Goal: Transaction & Acquisition: Purchase product/service

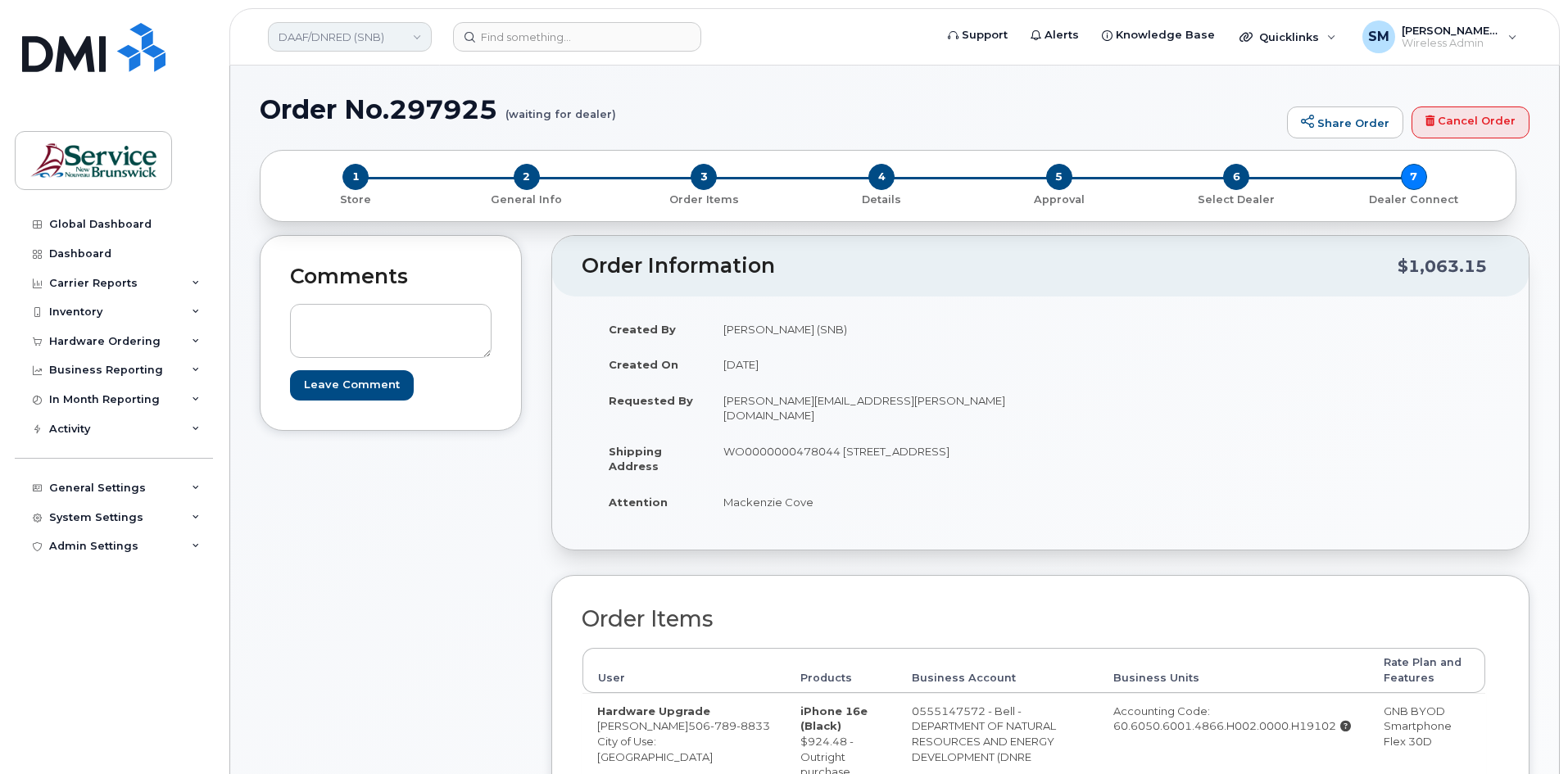
click at [344, 38] on link "DAAF/DNRED (SNB)" at bounding box center [349, 36] width 164 height 29
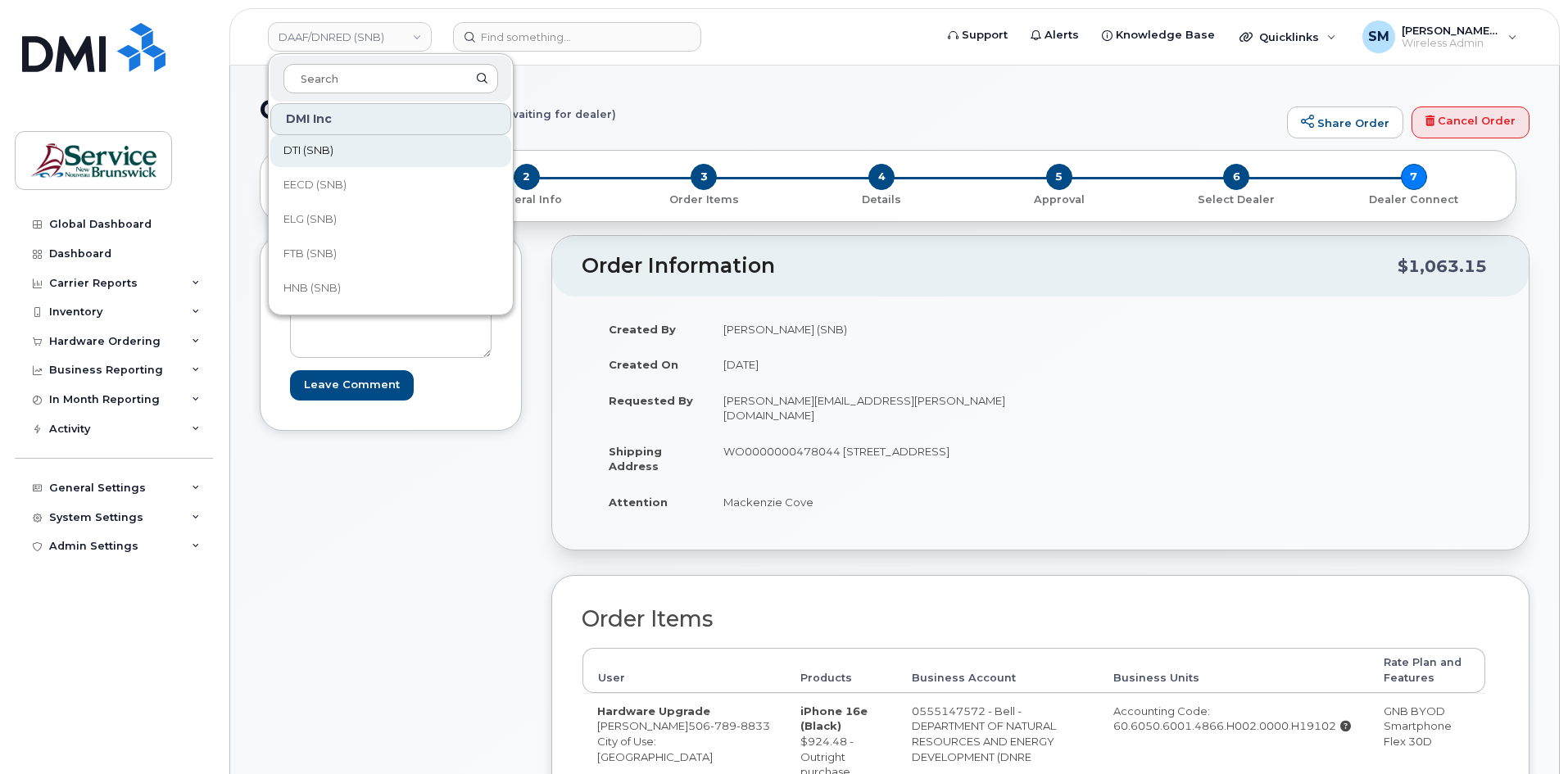
scroll to position [164, 0]
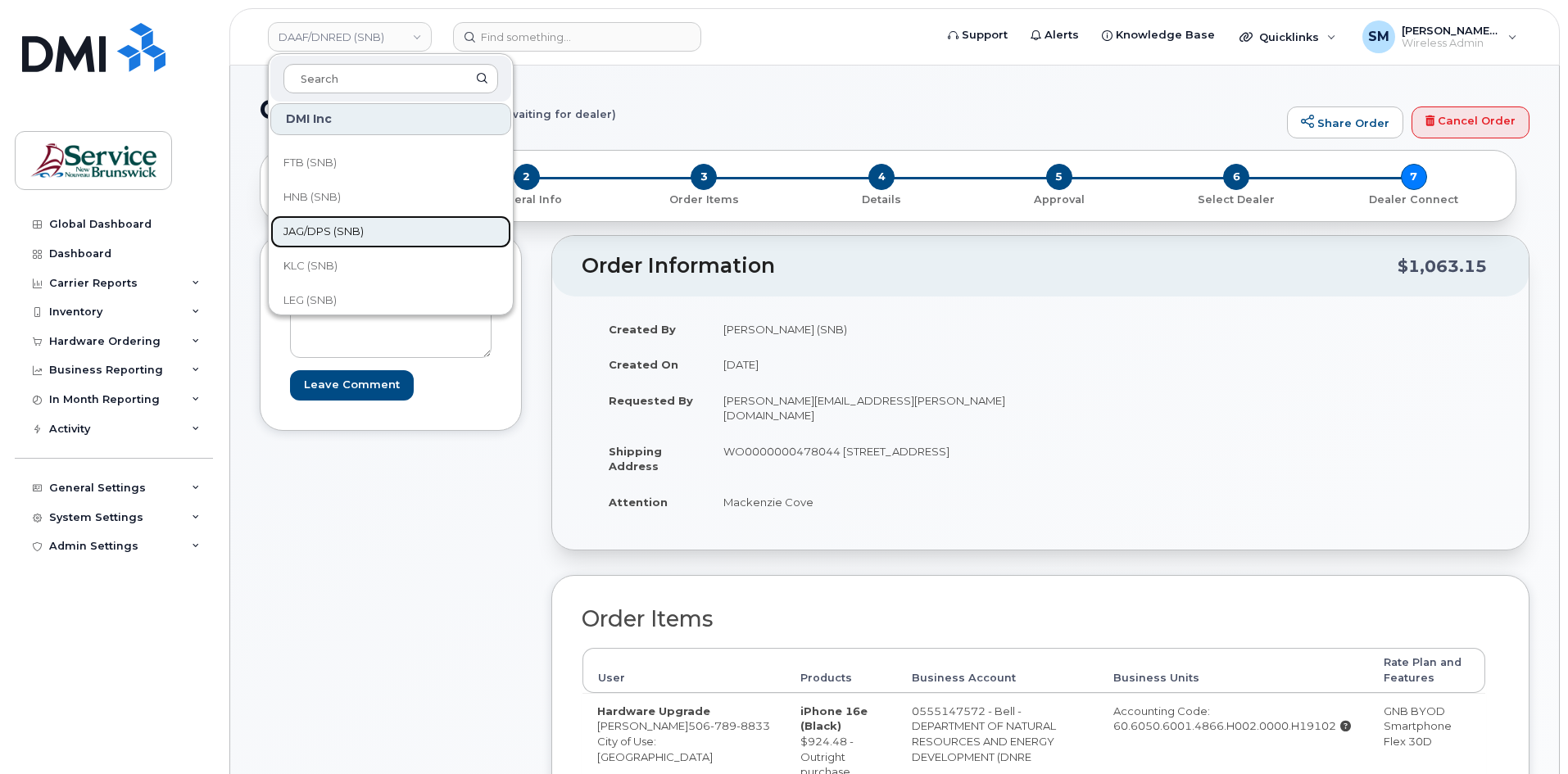
click at [338, 238] on span "JAG/DPS (SNB)" at bounding box center [323, 232] width 80 height 17
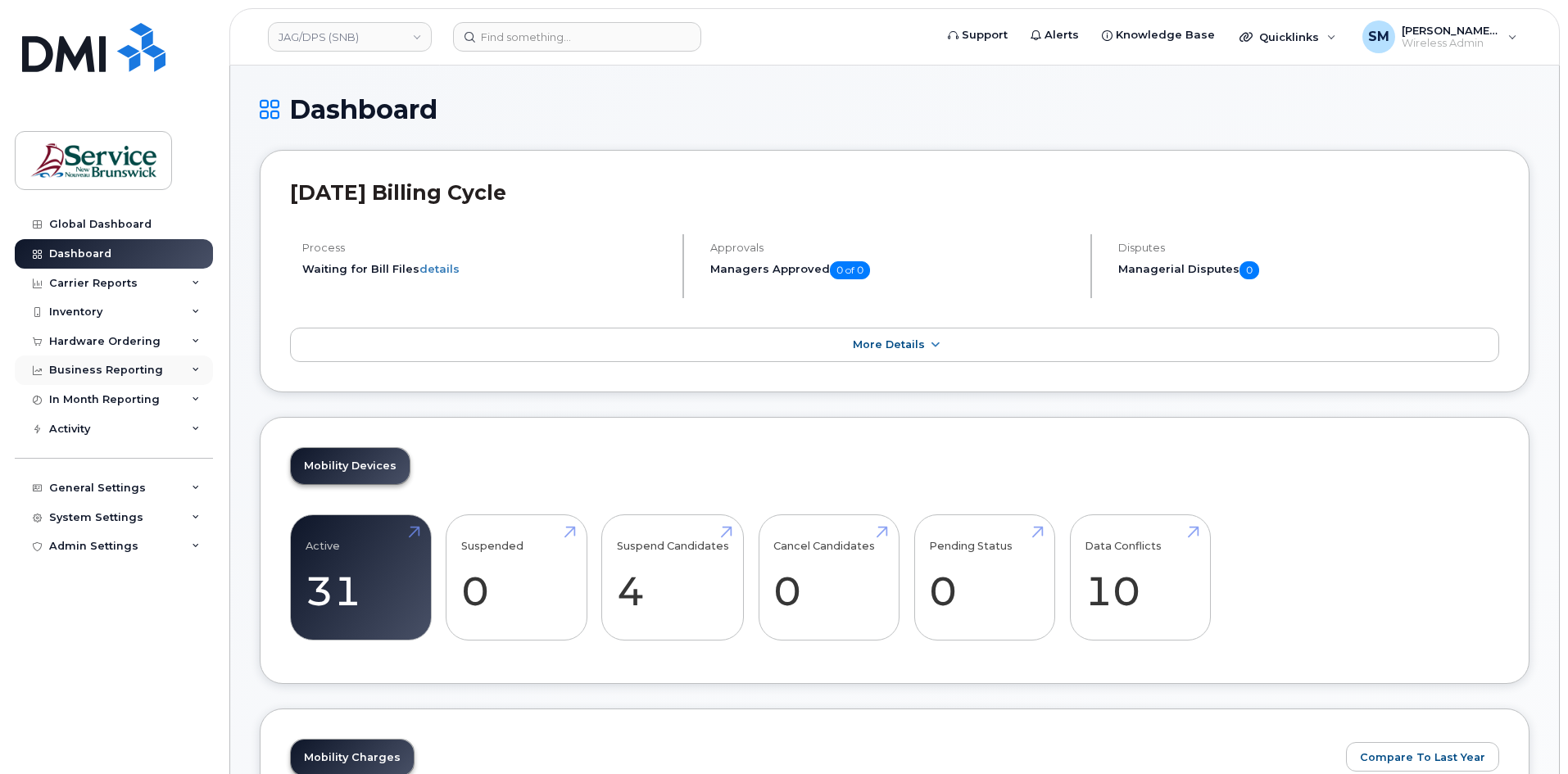
click at [119, 373] on div "Business Reporting" at bounding box center [106, 370] width 114 height 13
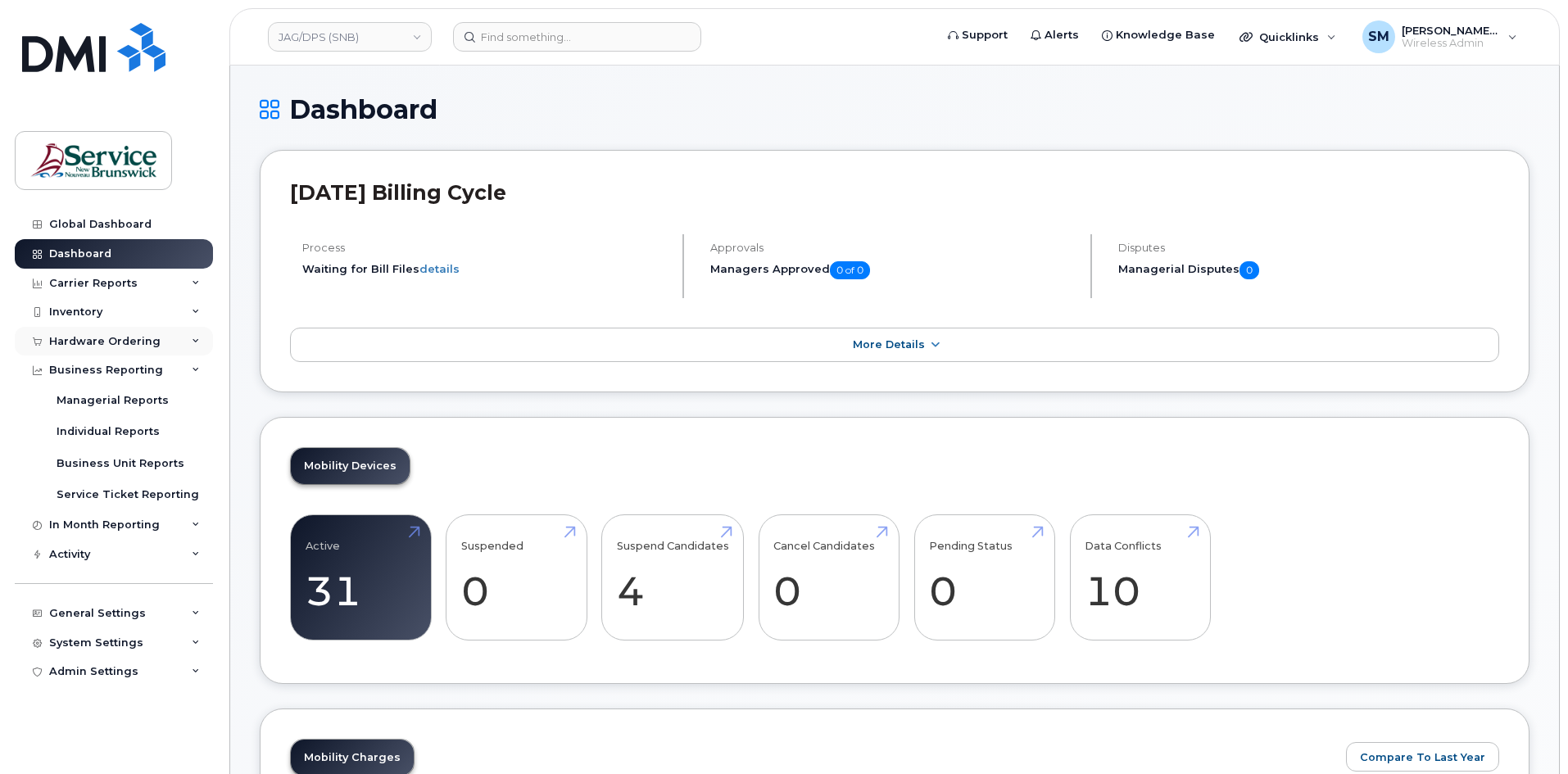
click at [107, 340] on div "Hardware Ordering" at bounding box center [105, 341] width 111 height 13
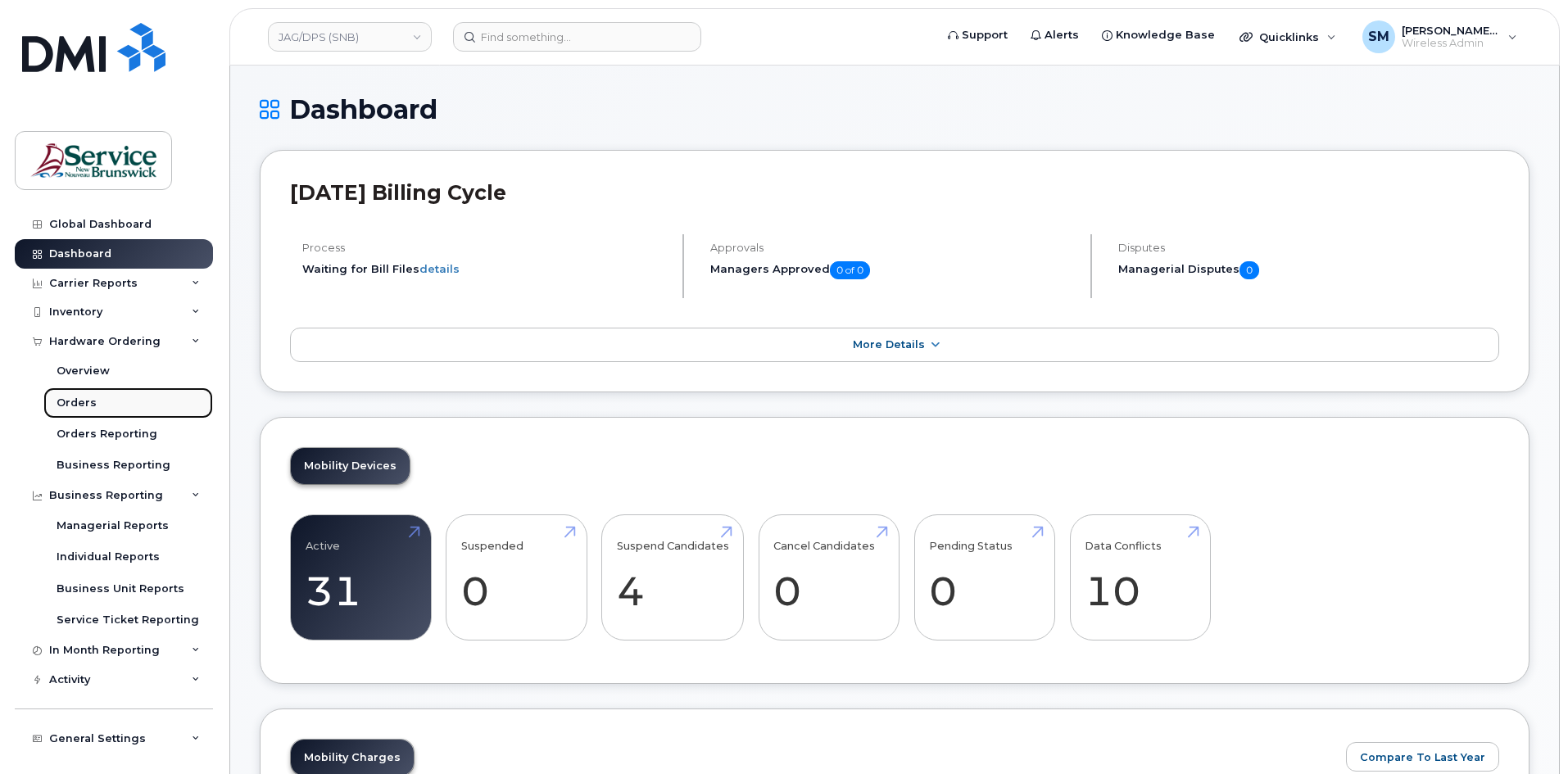
click at [88, 410] on link "Orders" at bounding box center [128, 402] width 170 height 31
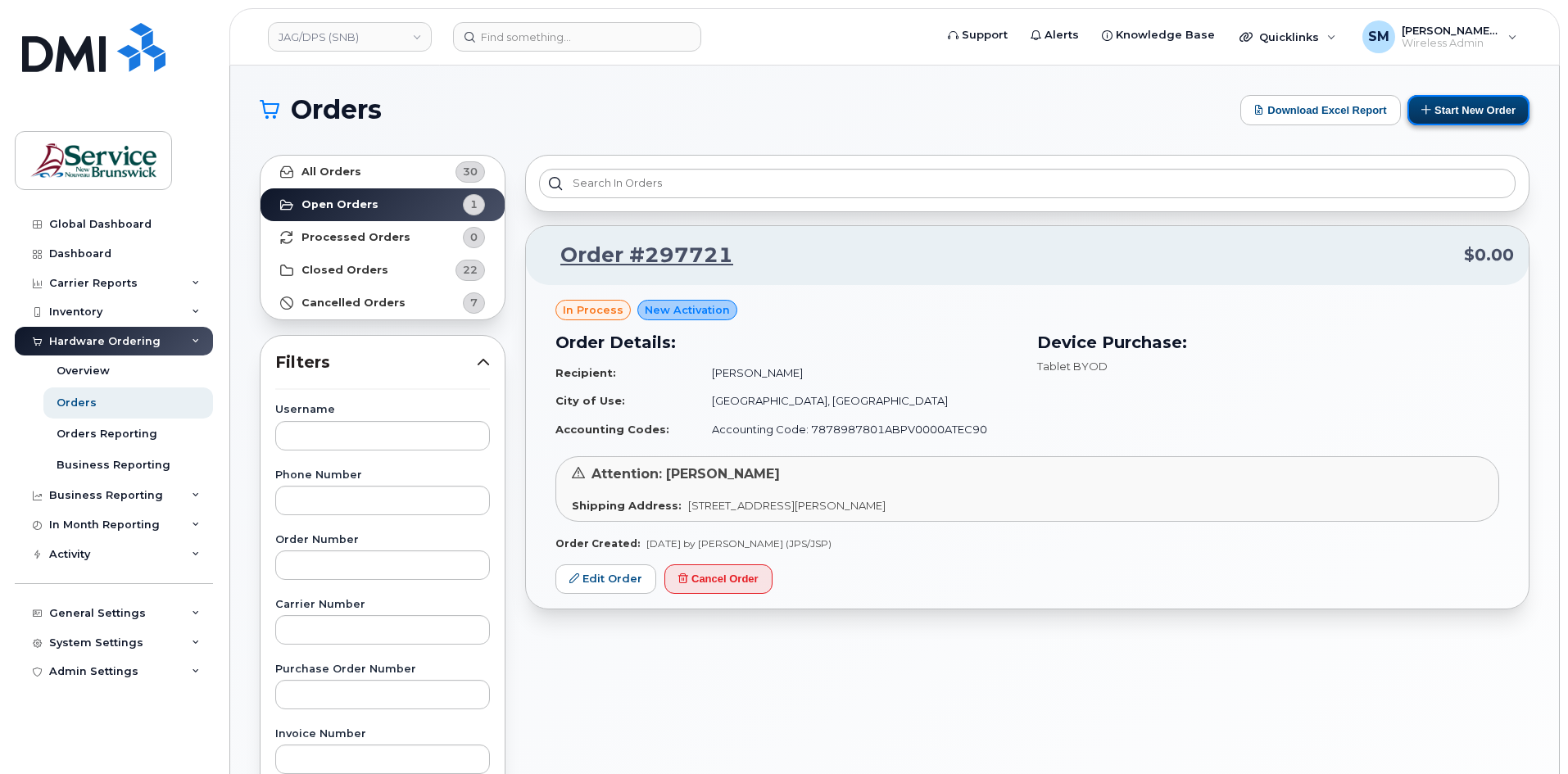
click at [1442, 106] on button "Start New Order" at bounding box center [1468, 110] width 122 height 30
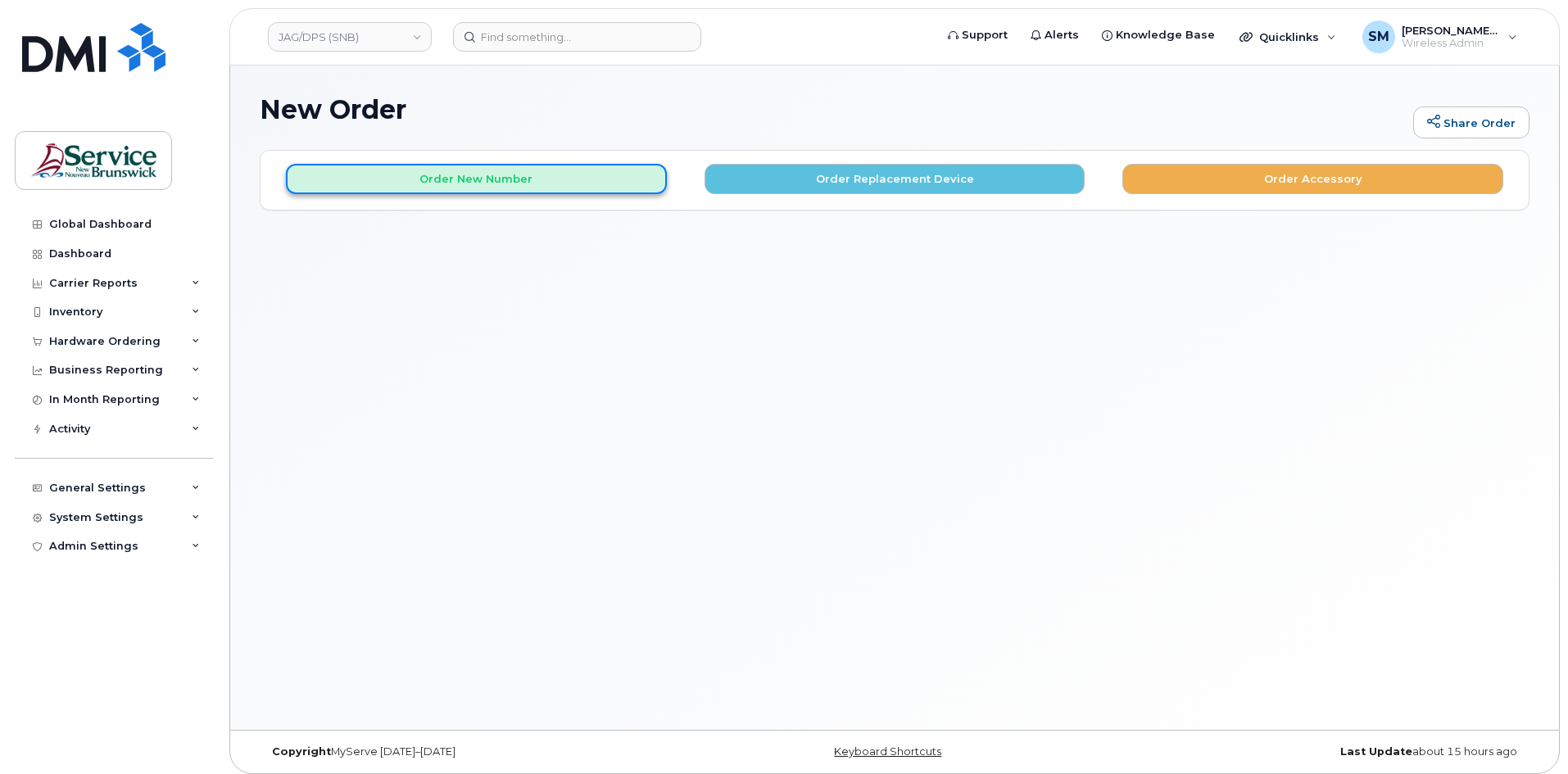
click at [509, 179] on button "Order New Number" at bounding box center [476, 179] width 381 height 30
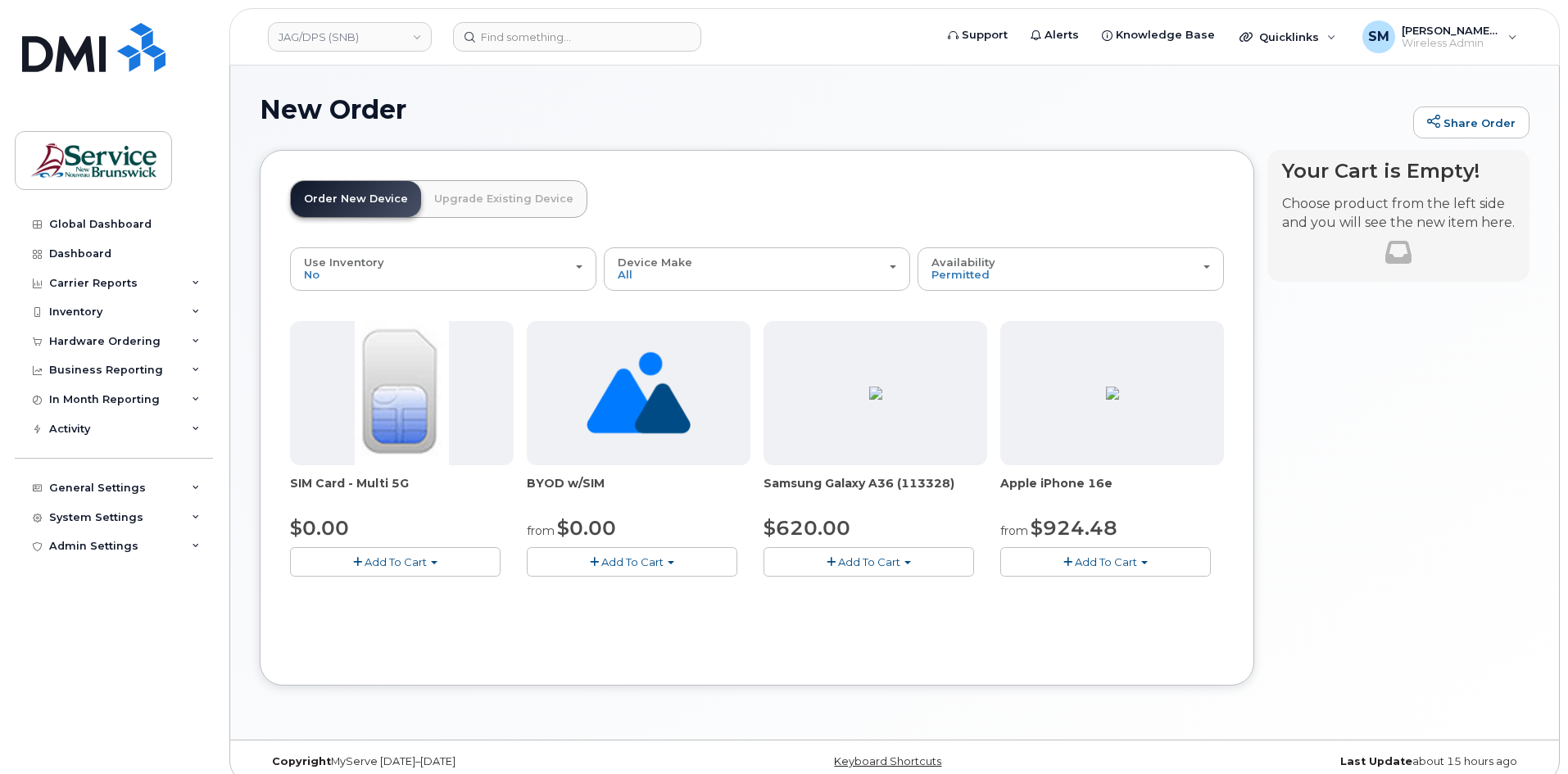
click at [1087, 556] on span "Add To Cart" at bounding box center [1105, 562] width 62 height 13
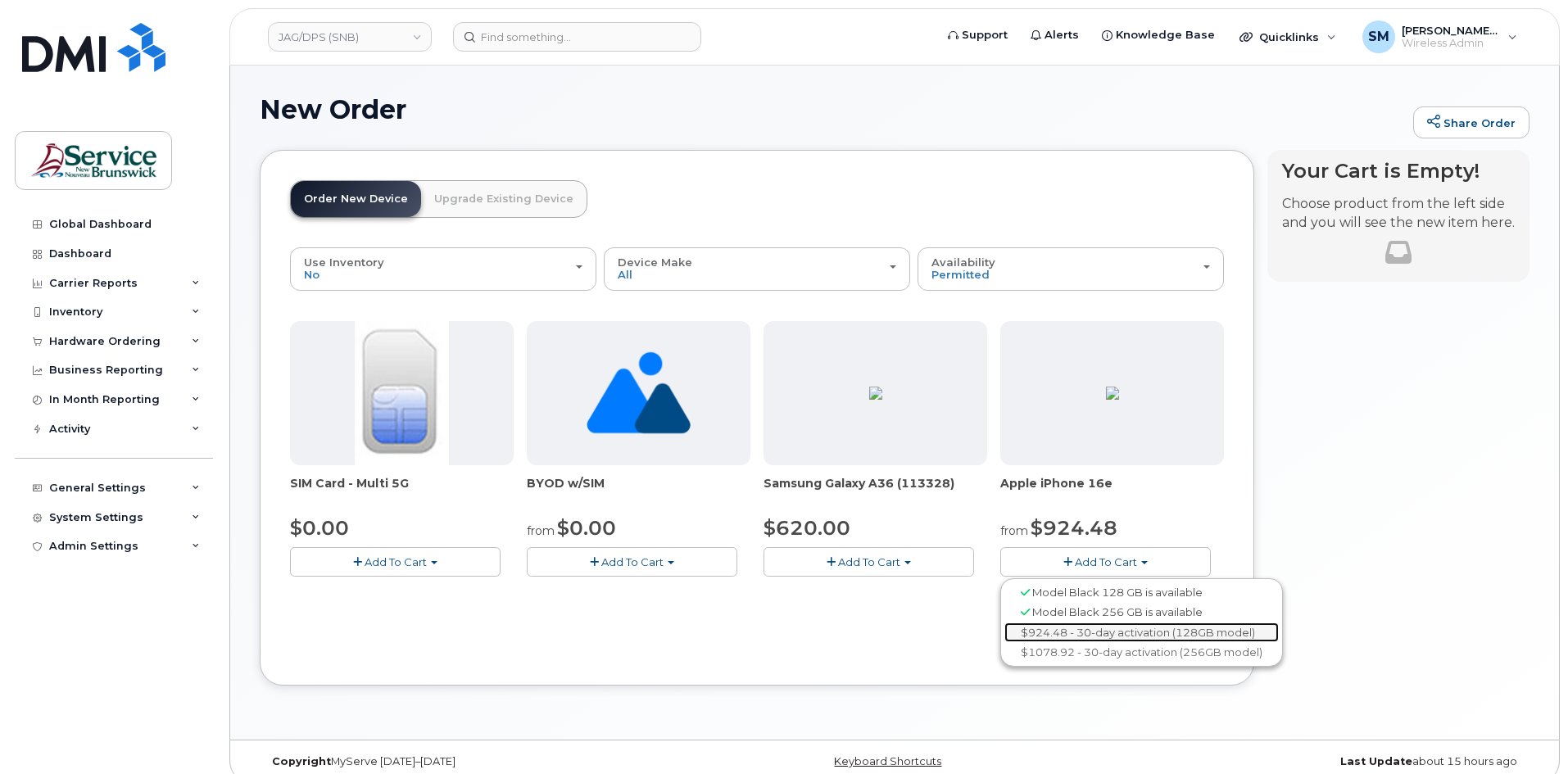
click at [1105, 628] on link "$924.48 - 30-day activation (128GB model)" at bounding box center [1142, 632] width 274 height 20
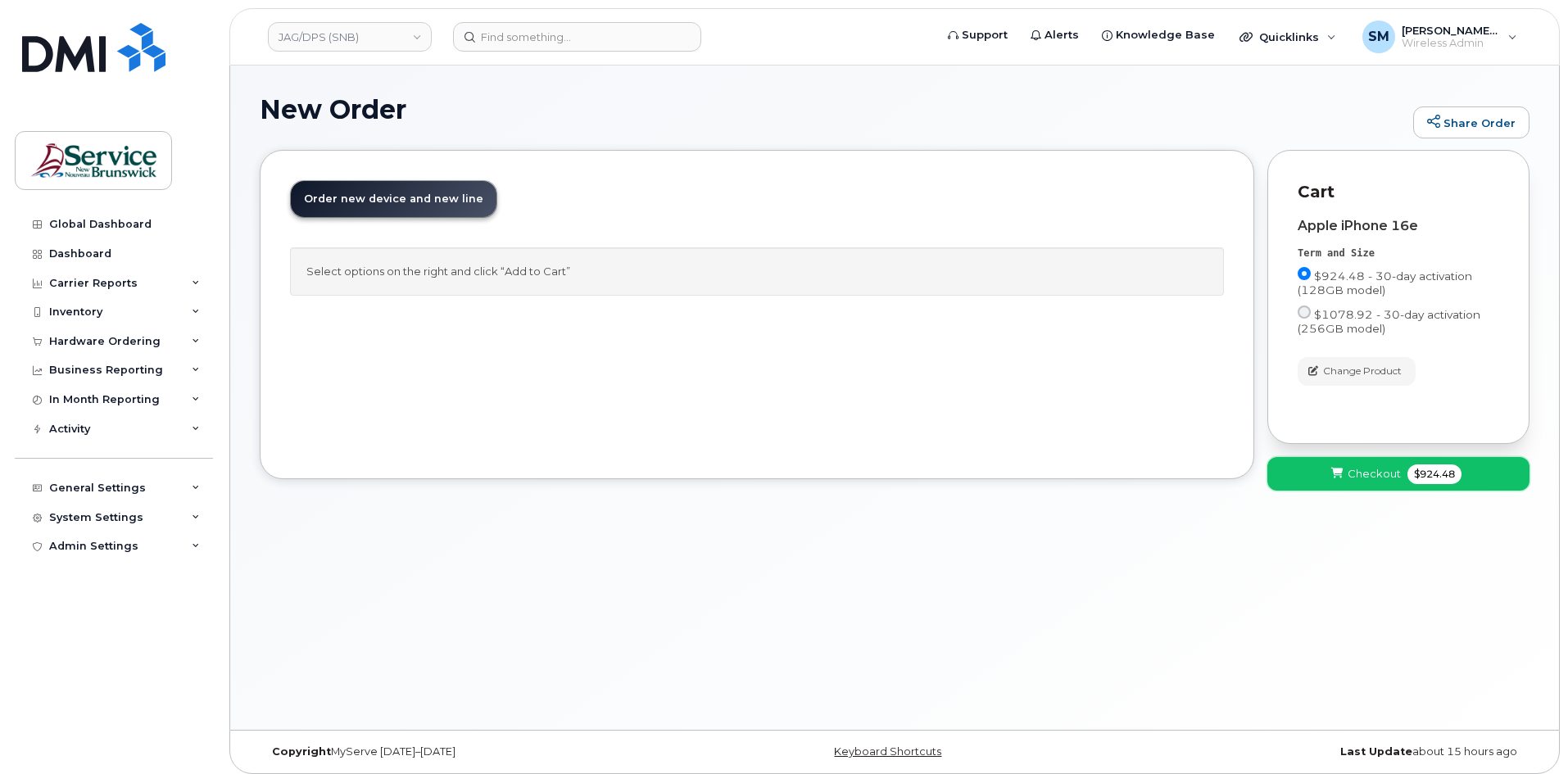
click at [1373, 477] on span "Checkout" at bounding box center [1374, 474] width 53 height 16
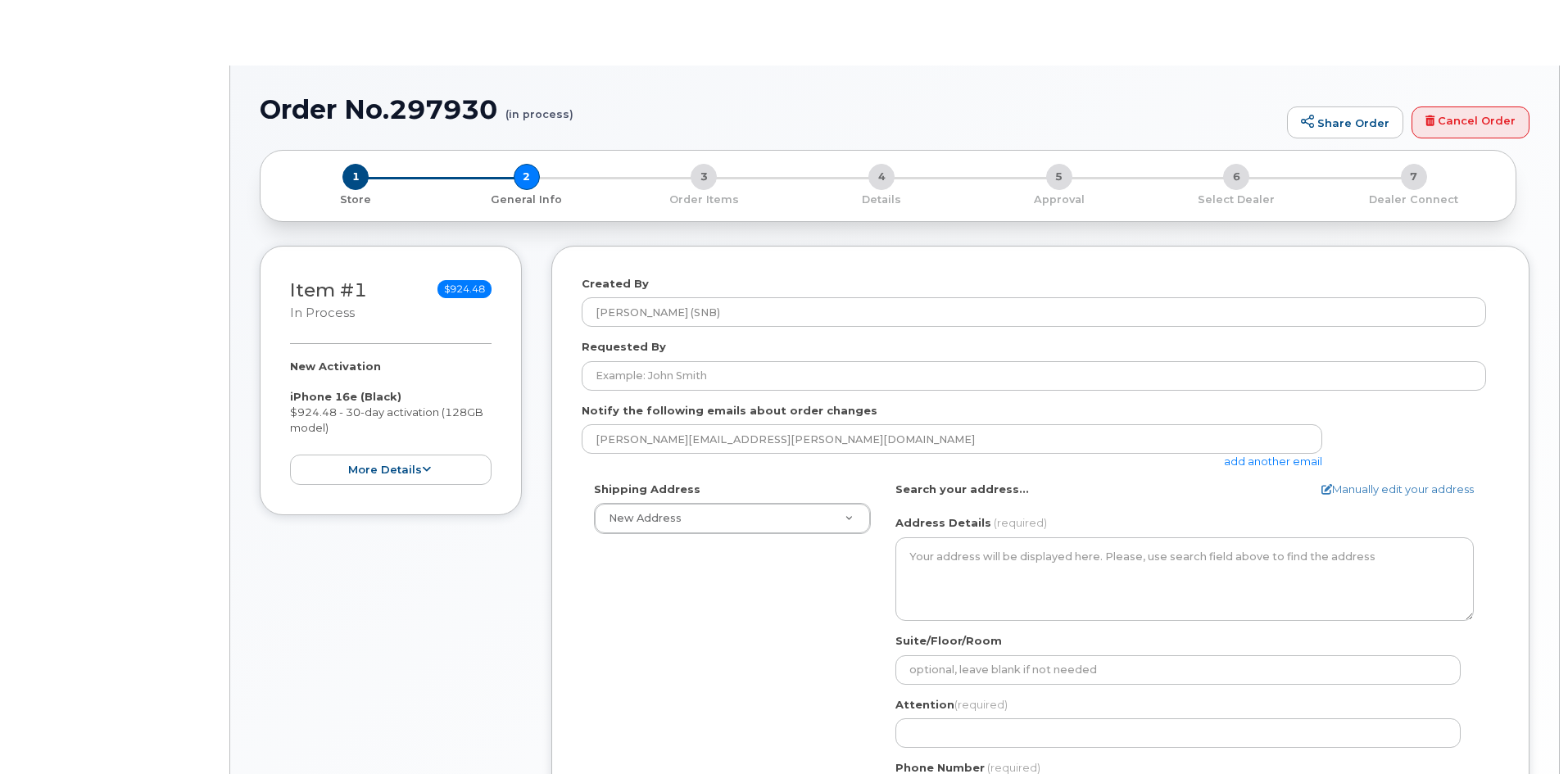
select select
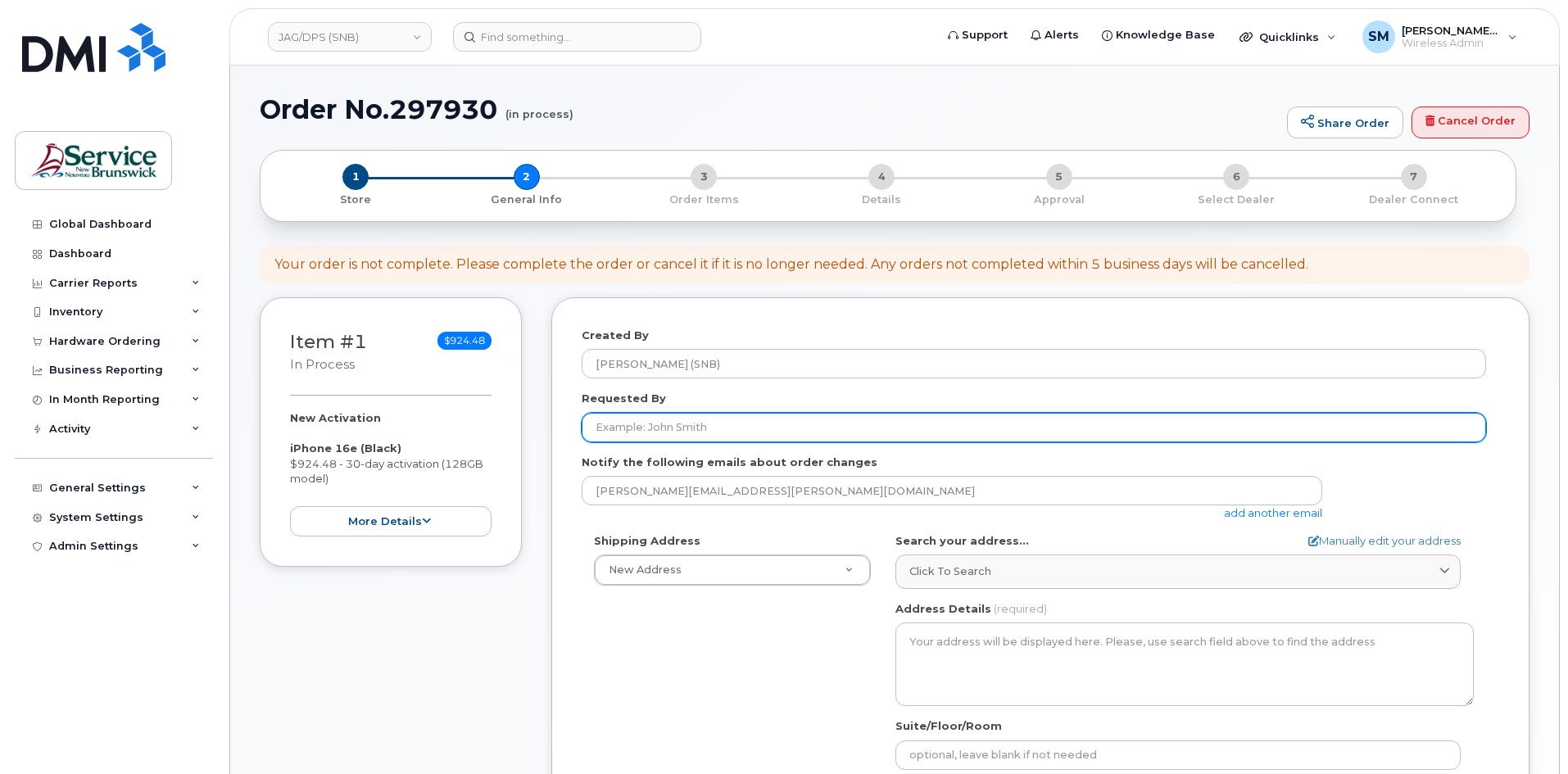
click at [633, 428] on input "Requested By" at bounding box center [1034, 427] width 905 height 29
paste input "[PERSON_NAME][EMAIL_ADDRESS][PERSON_NAME][DOMAIN_NAME]"
type input "[PERSON_NAME][EMAIL_ADDRESS][PERSON_NAME][DOMAIN_NAME]"
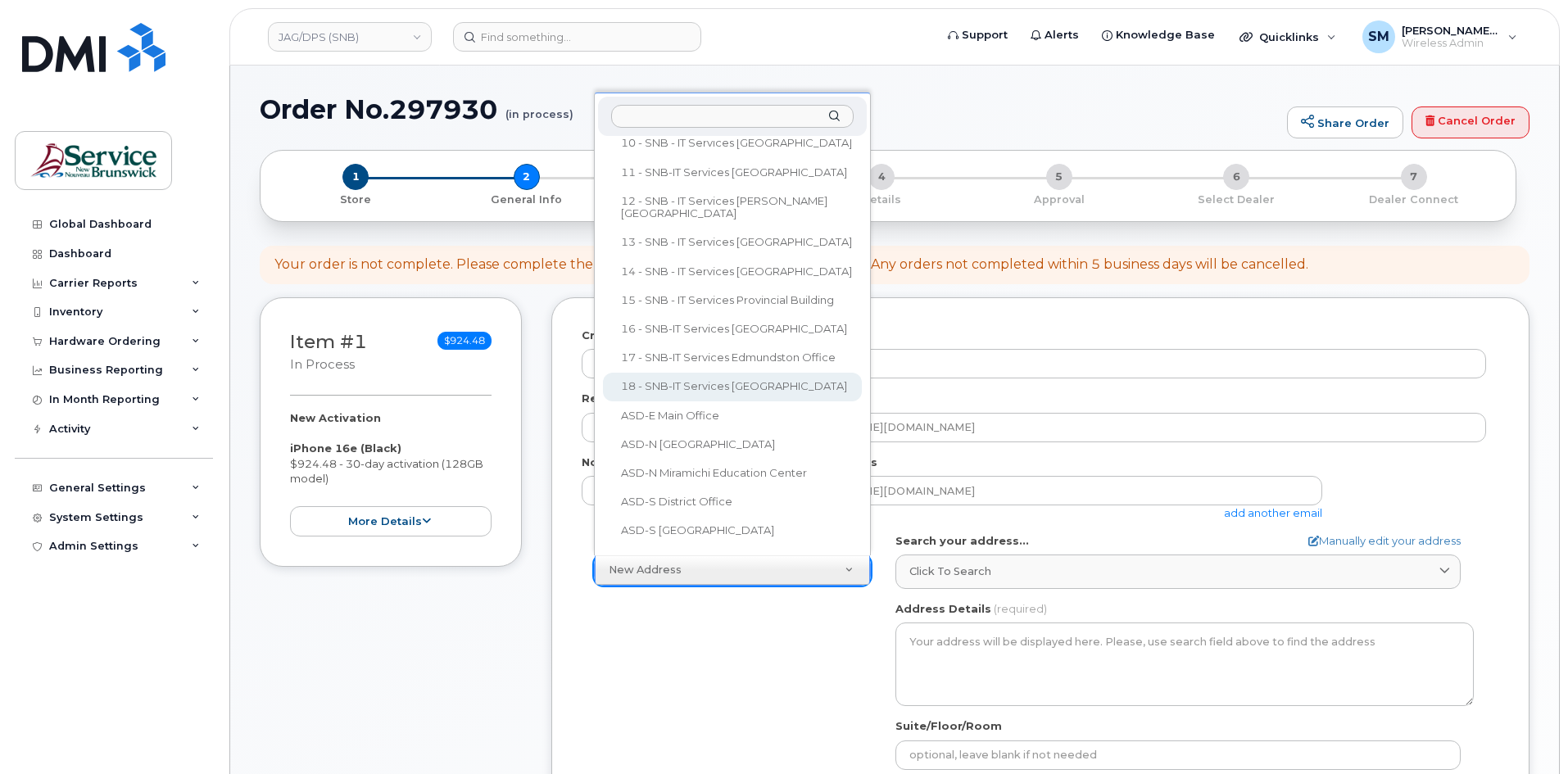
scroll to position [428, 0]
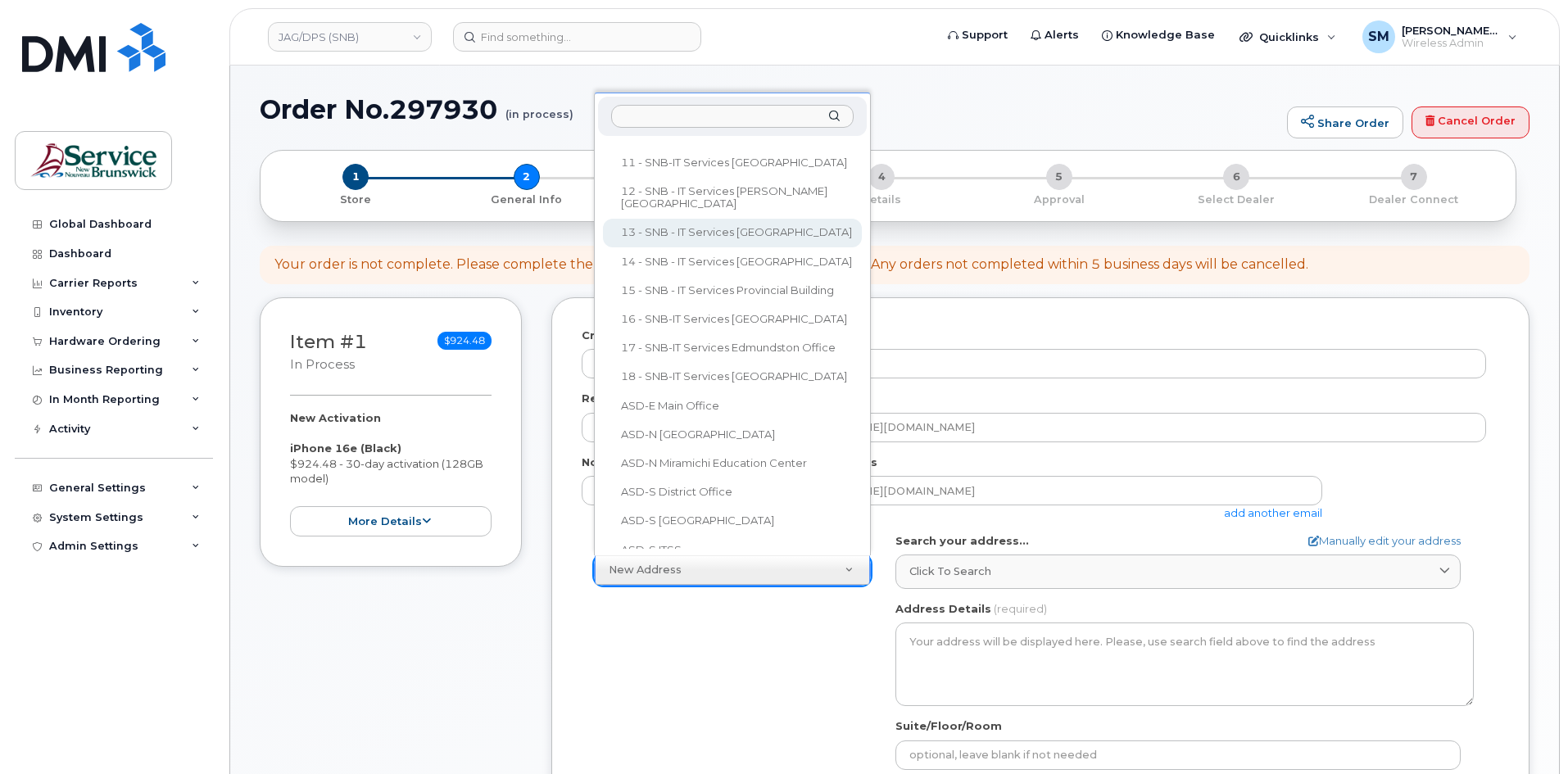
select select
type textarea "400 Rue des Hospitalières Tracadie-Sheila New Brunswick E1X 1G5"
type input "Rene Robichaud"
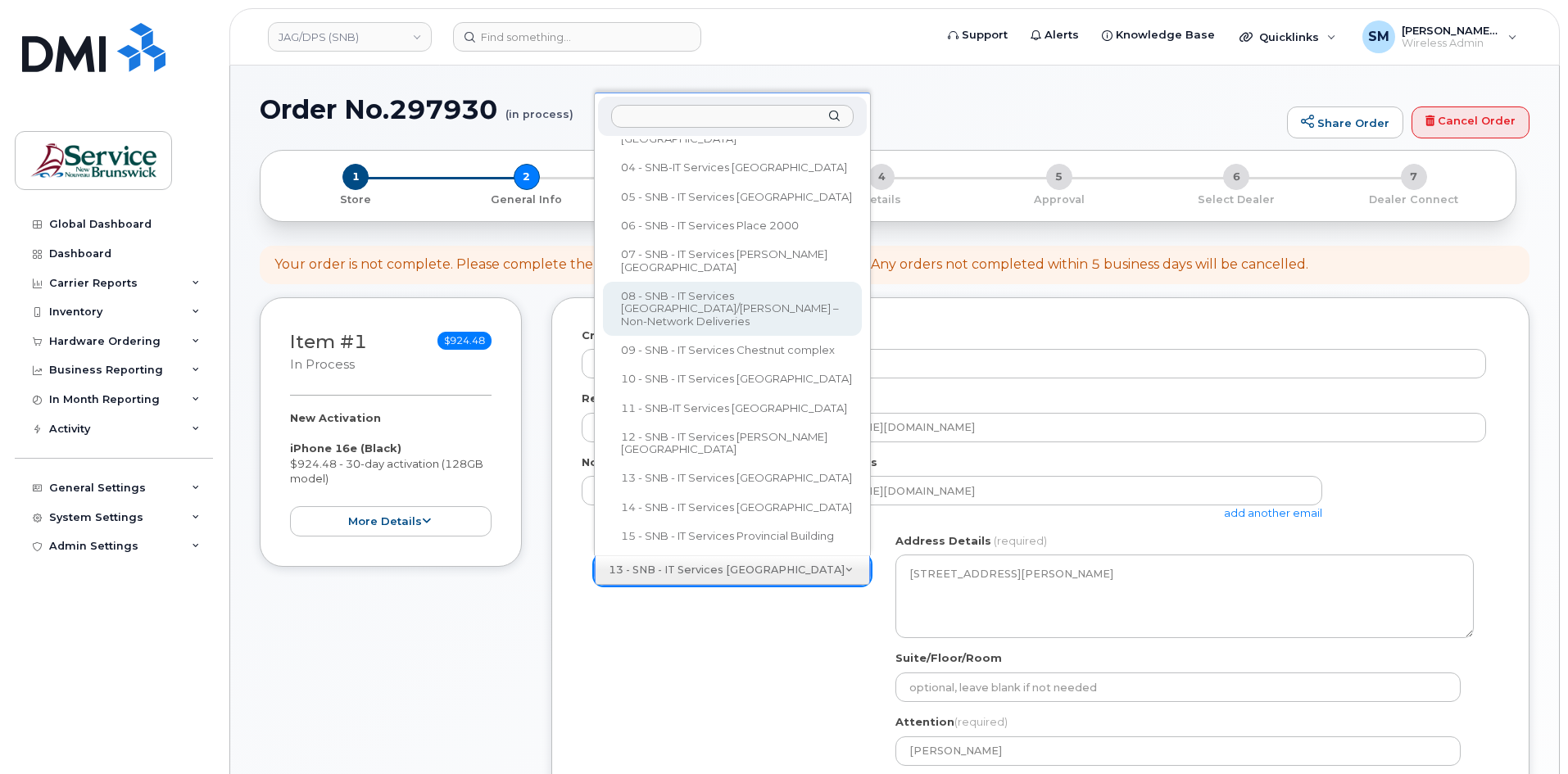
scroll to position [264, 0]
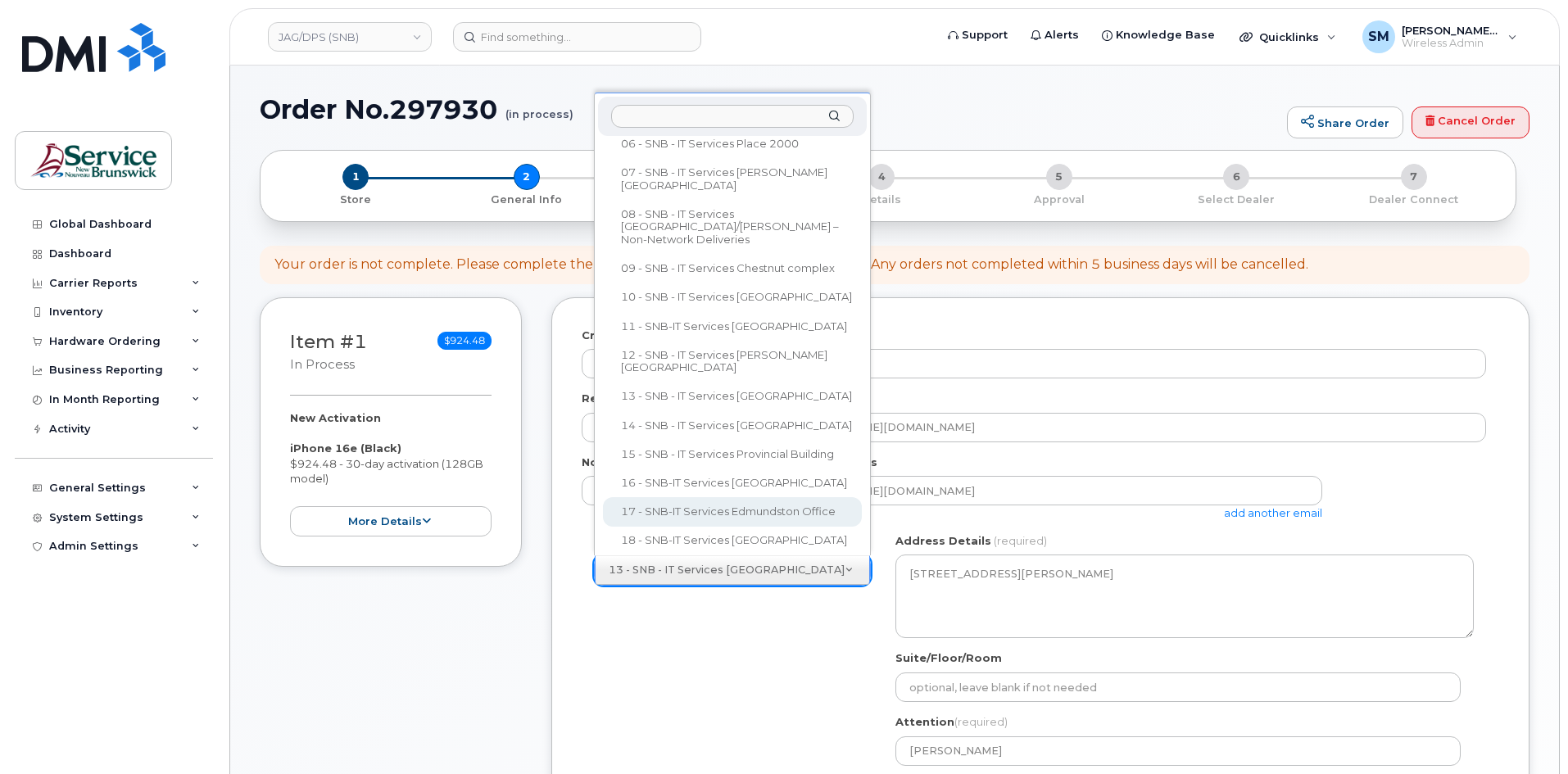
select select
type textarea "25 Rue Guy Edmundston New Brunswick E3V 3K5"
type input "Guy Morin/Richard Clavette"
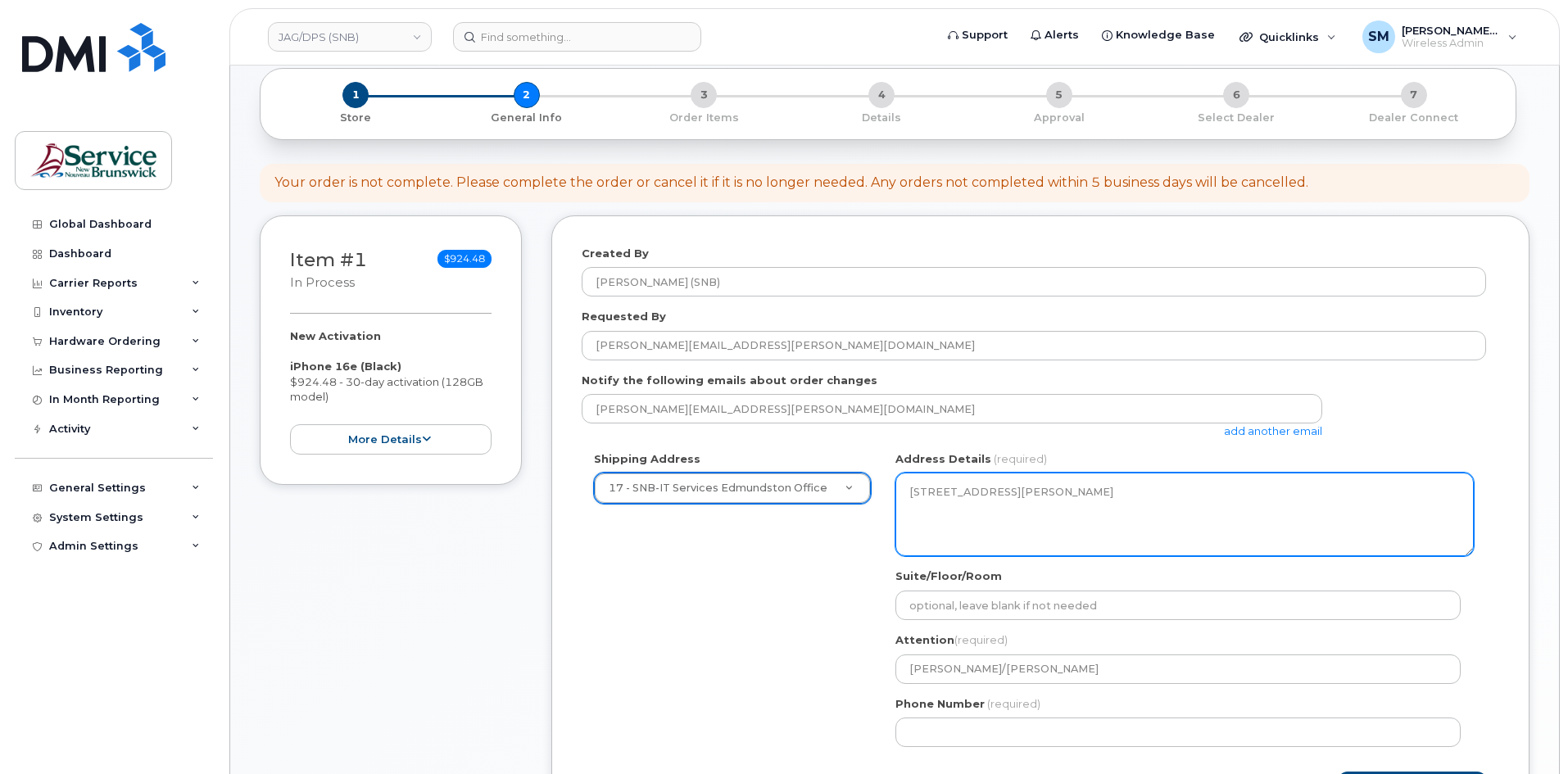
scroll to position [164, 0]
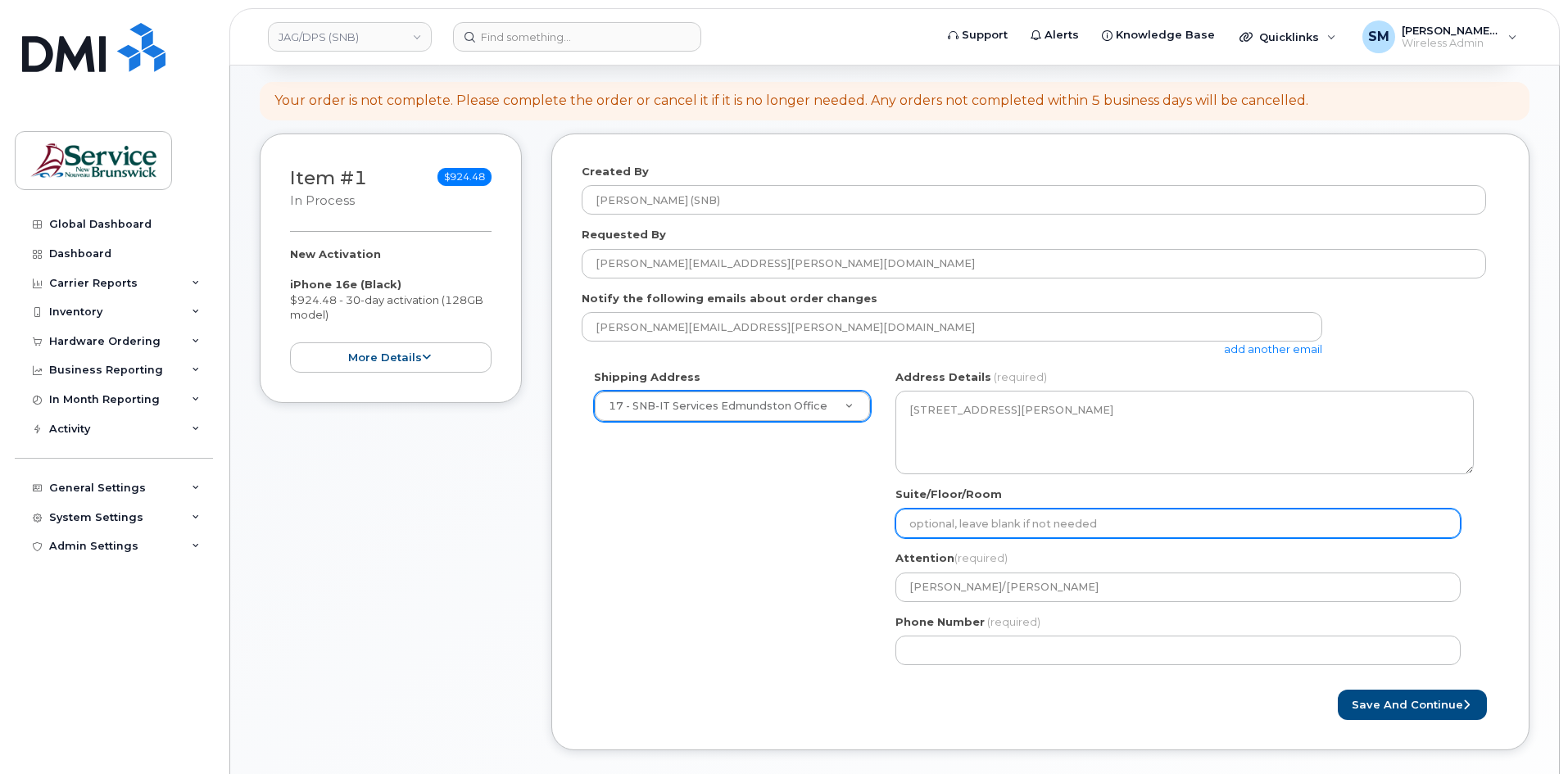
click at [1012, 519] on input "Suite/Floor/Room" at bounding box center [1177, 523] width 565 height 29
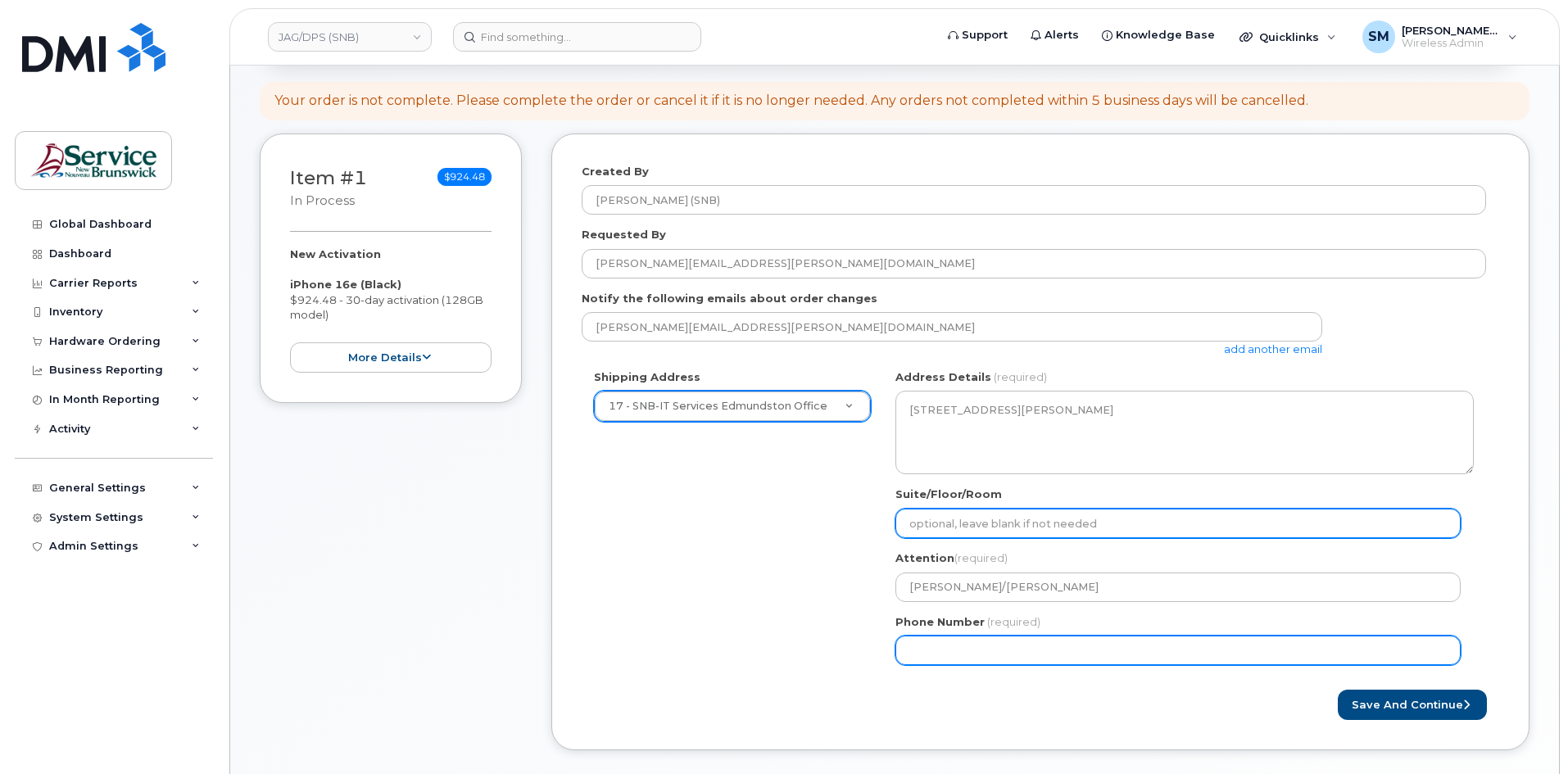
paste input "WO0000000477809"
select select
type input "WO0000000477809"
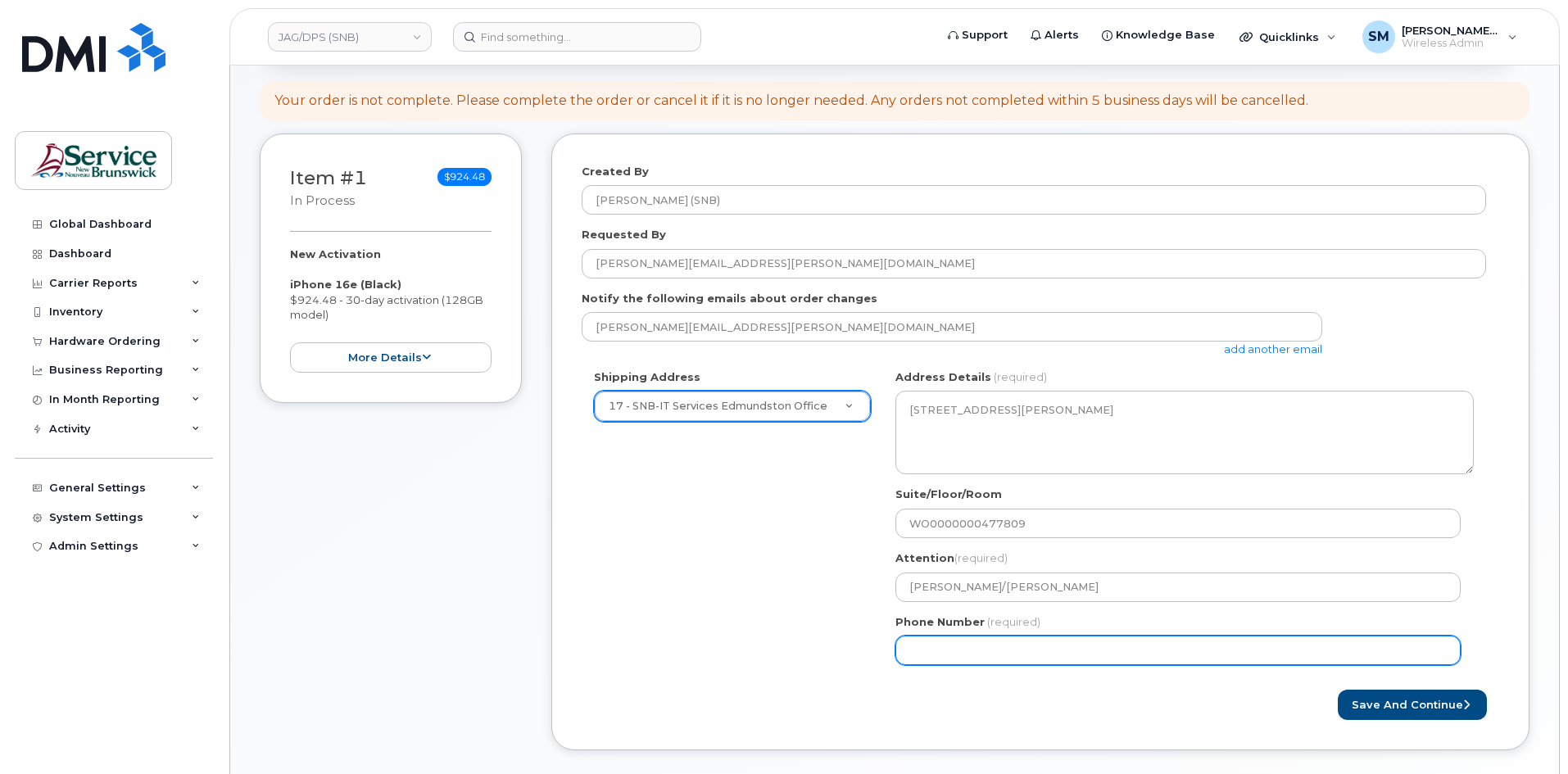
click at [947, 655] on input "Phone Number" at bounding box center [1177, 650] width 565 height 29
select select
type input "506639633"
select select
type input "5066396338"
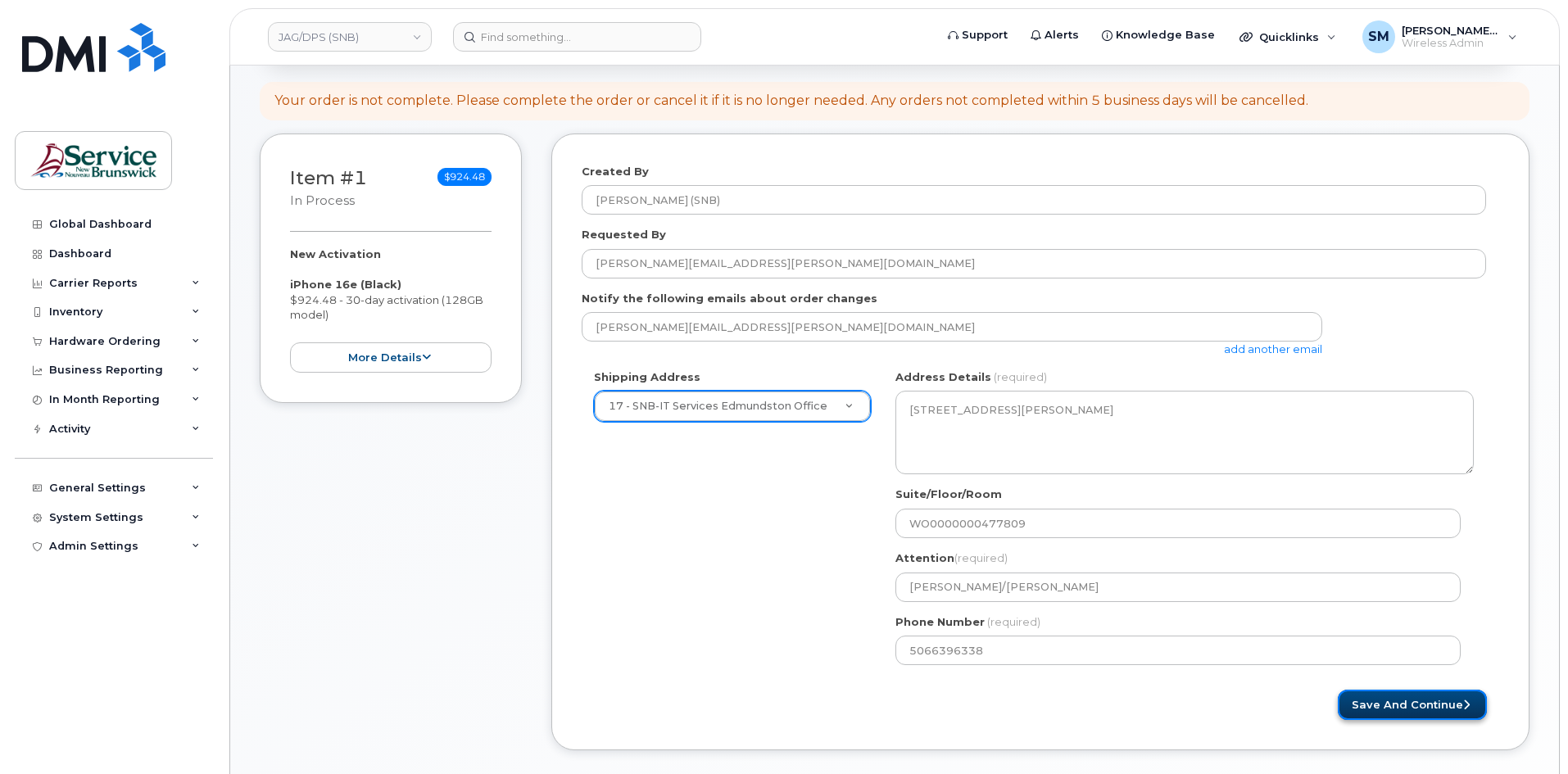
click at [1426, 709] on button "Save and Continue" at bounding box center [1412, 705] width 149 height 30
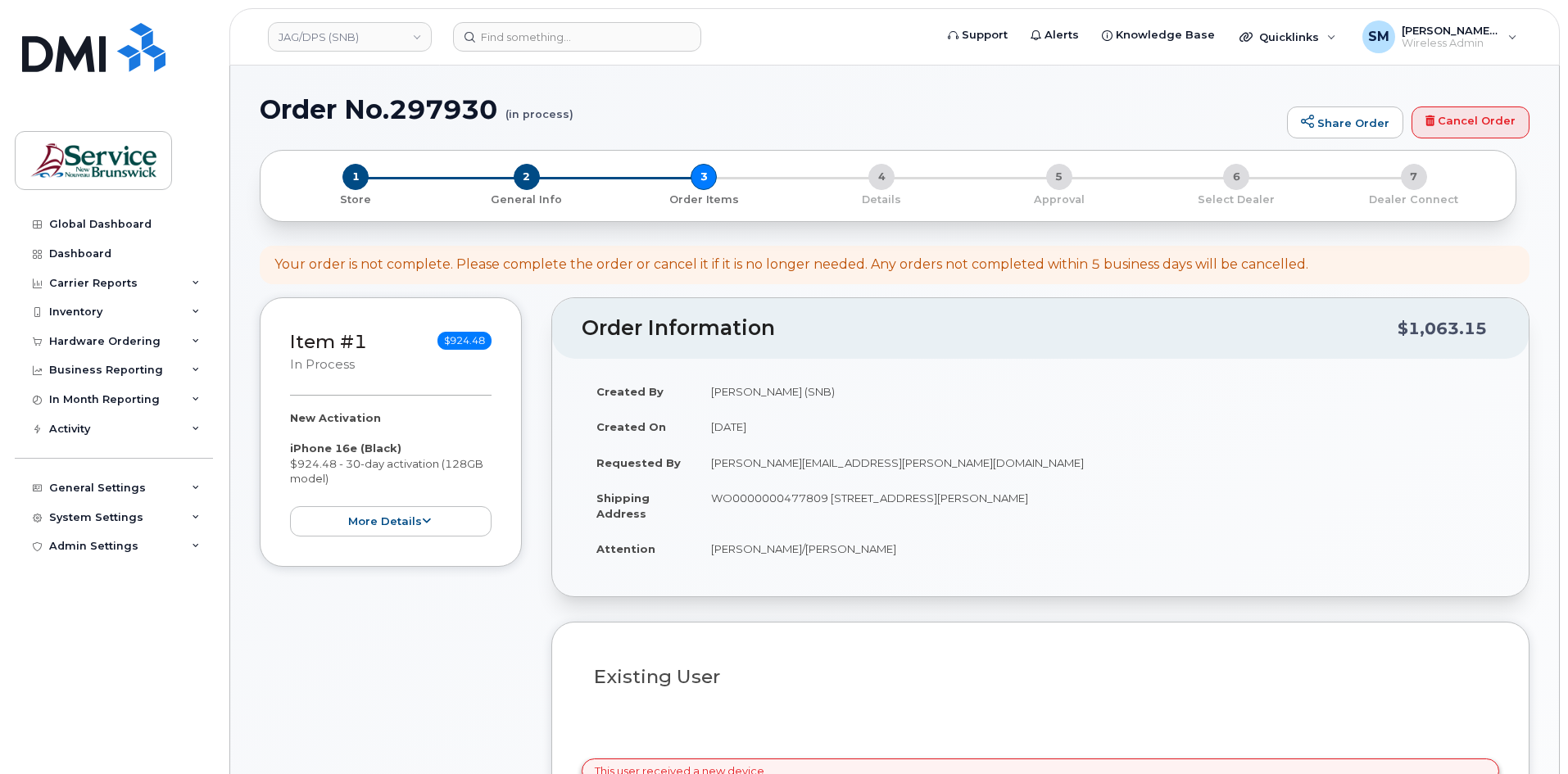
select select
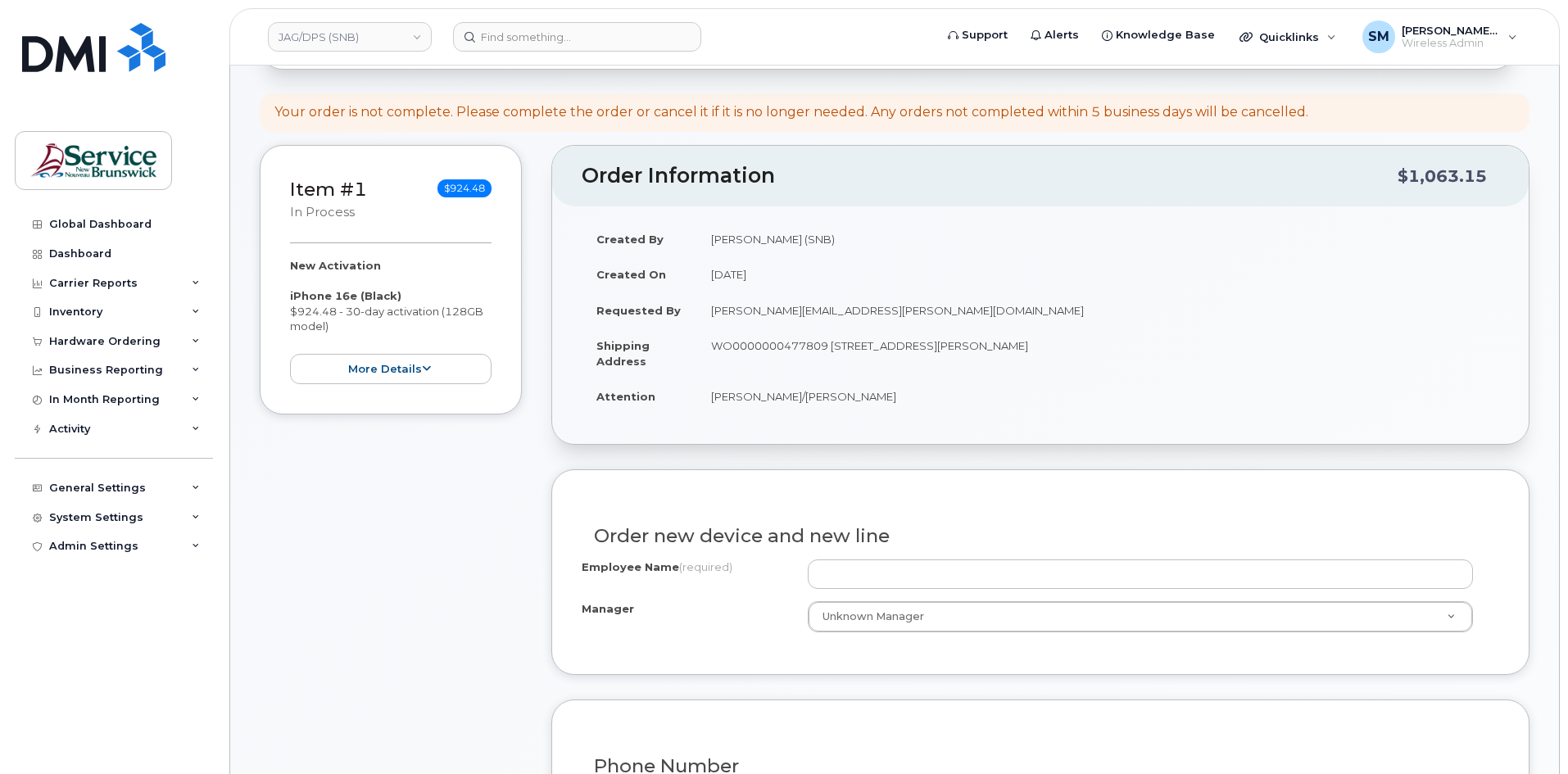
scroll to position [246, 0]
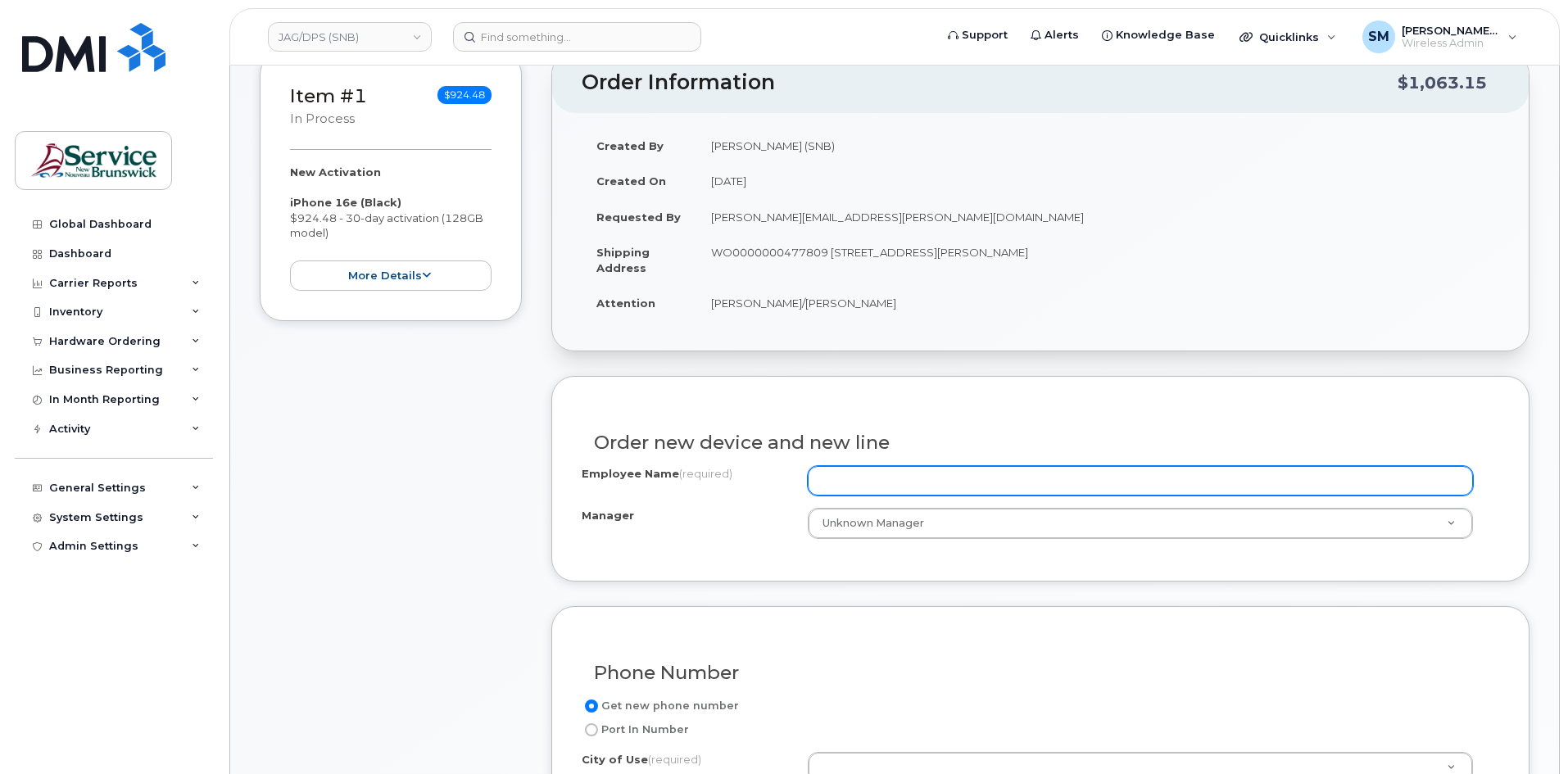
click at [857, 479] on input "Employee Name (required)" at bounding box center [1140, 480] width 665 height 29
paste input "[PERSON_NAME]"
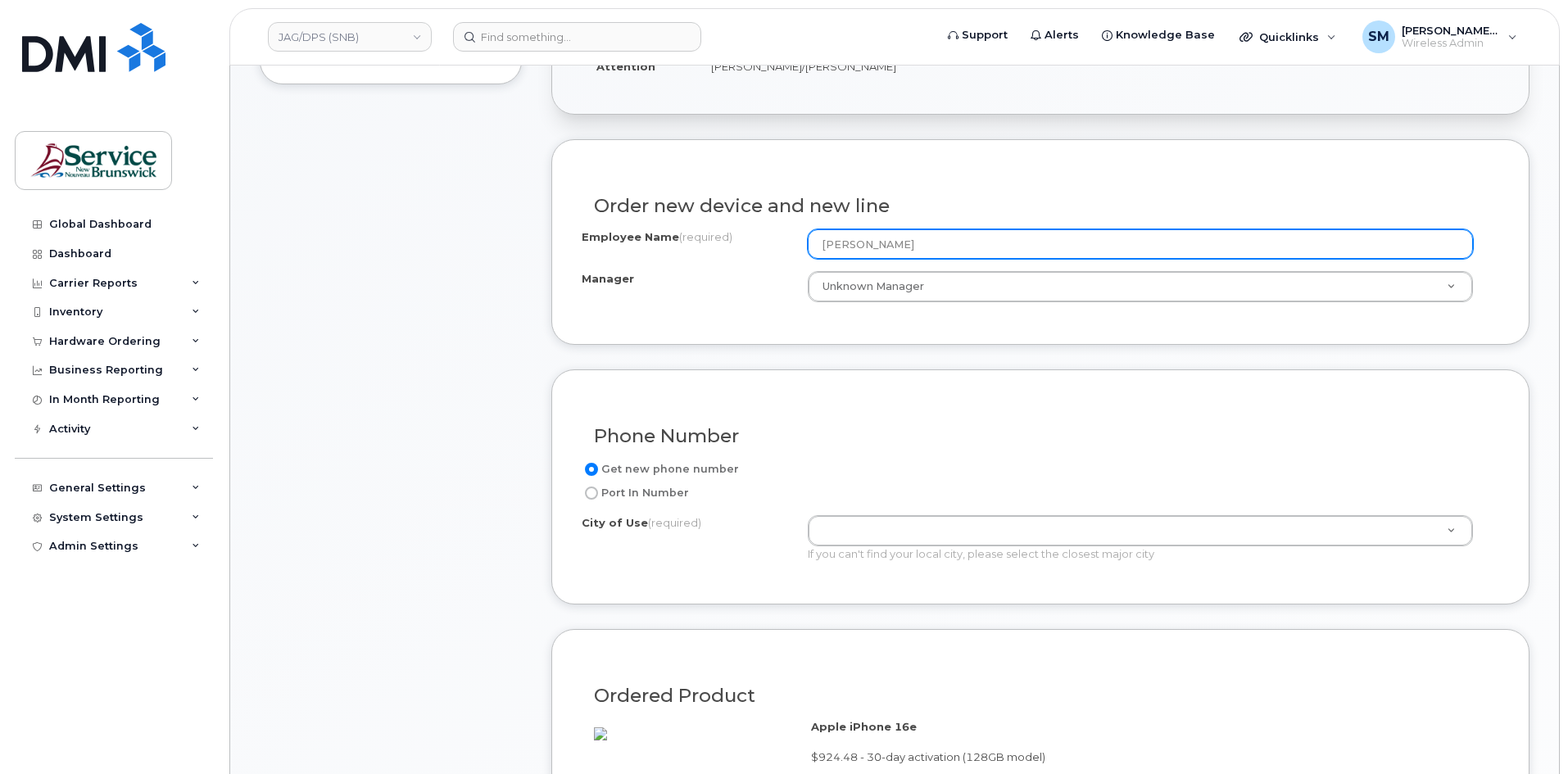
scroll to position [492, 0]
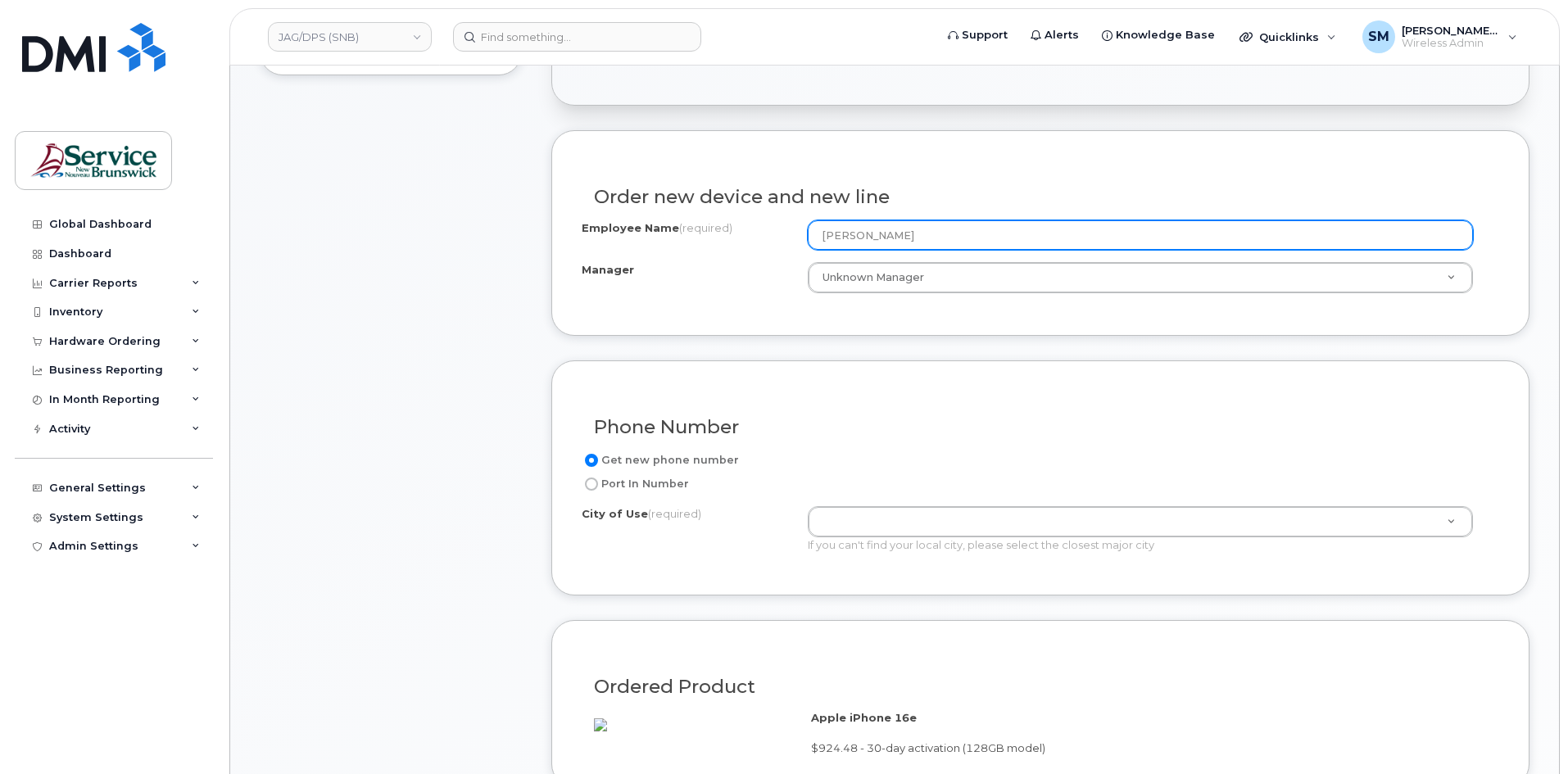
type input "[PERSON_NAME]"
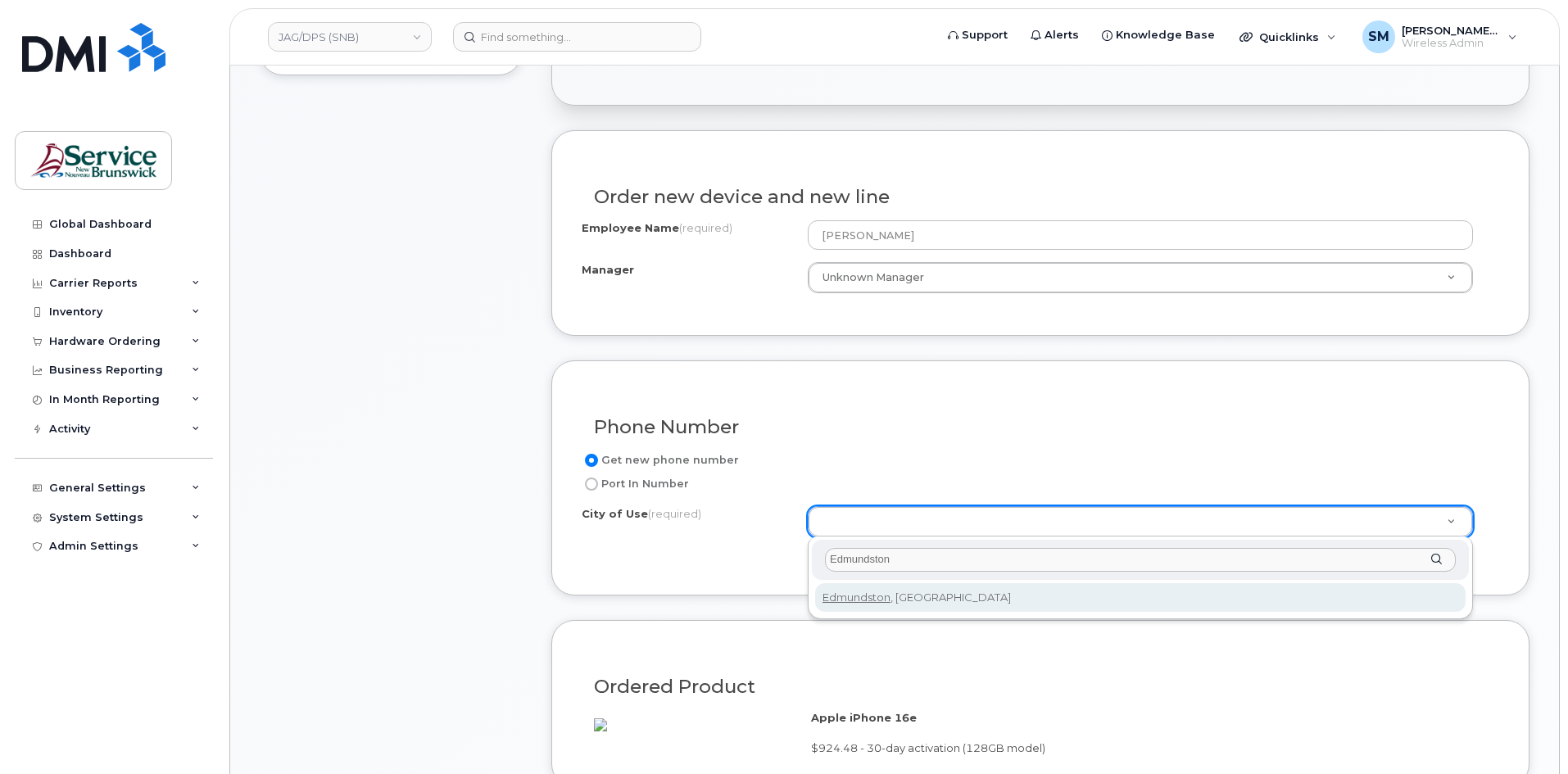
type input "Edmundston"
type input "1548"
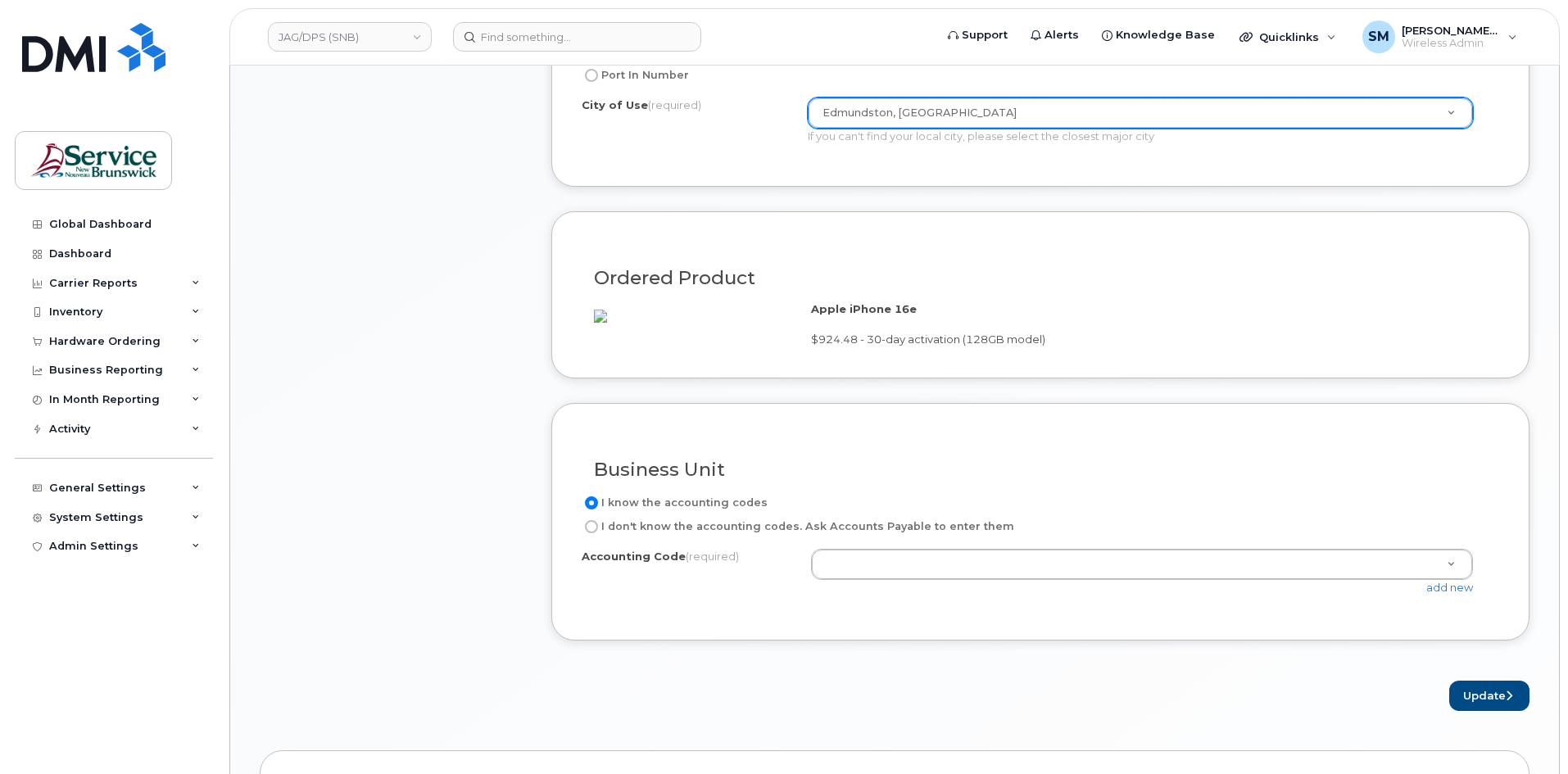
scroll to position [901, 0]
click at [1462, 594] on div "add new" at bounding box center [1148, 587] width 675 height 16
click at [1457, 594] on link "add new" at bounding box center [1449, 586] width 47 height 13
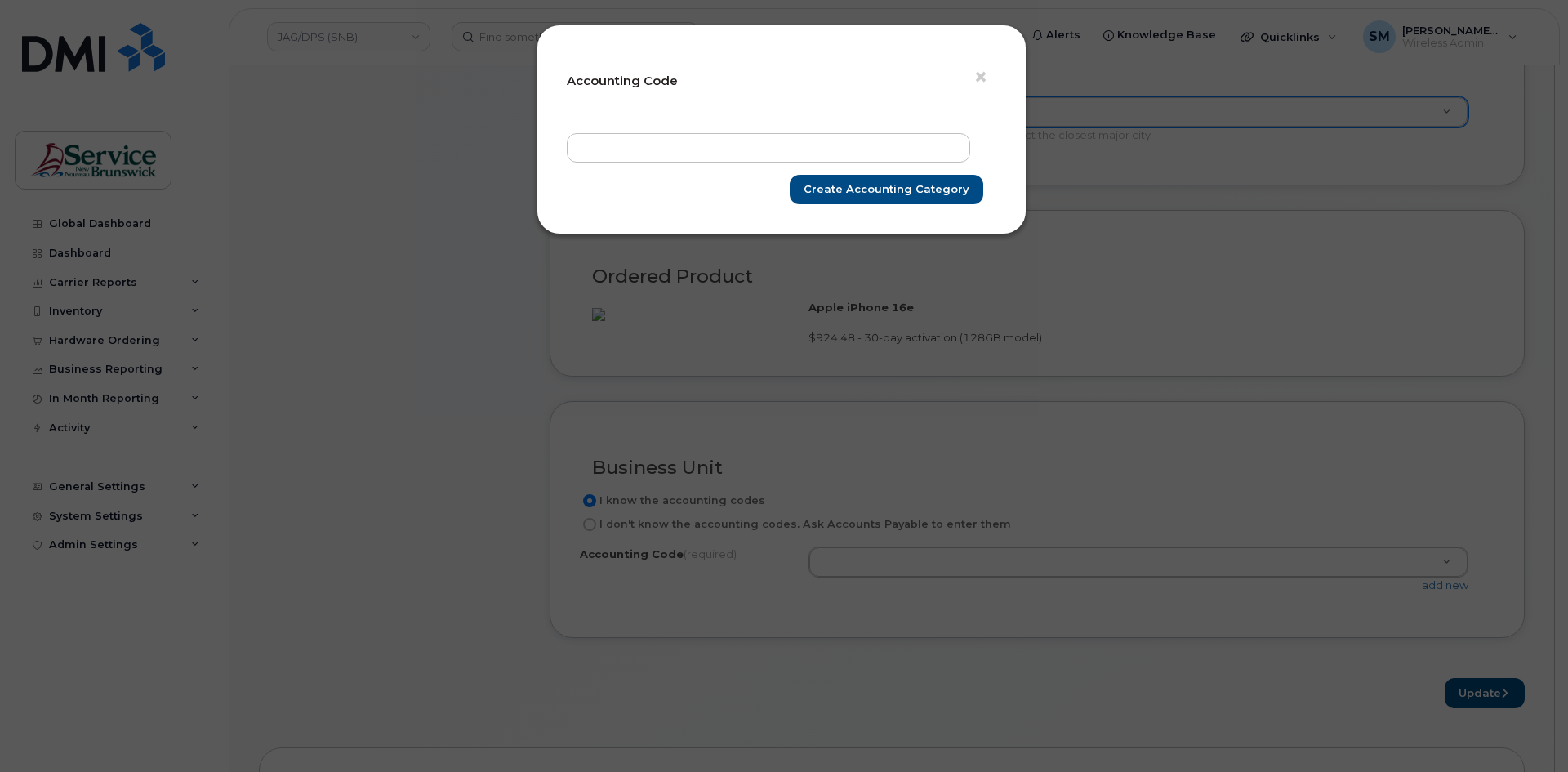
click at [690, 127] on form "× Accounting Code Create Accounting category" at bounding box center [781, 130] width 429 height 150
click at [685, 141] on input "text" at bounding box center [769, 147] width 404 height 29
paste input "78.7865.7803.6072.A010.0000.A36565"
type input "78.7865.7803.6072.A010.0000.A36565"
click at [911, 180] on input "Create Accounting category" at bounding box center [887, 190] width 194 height 30
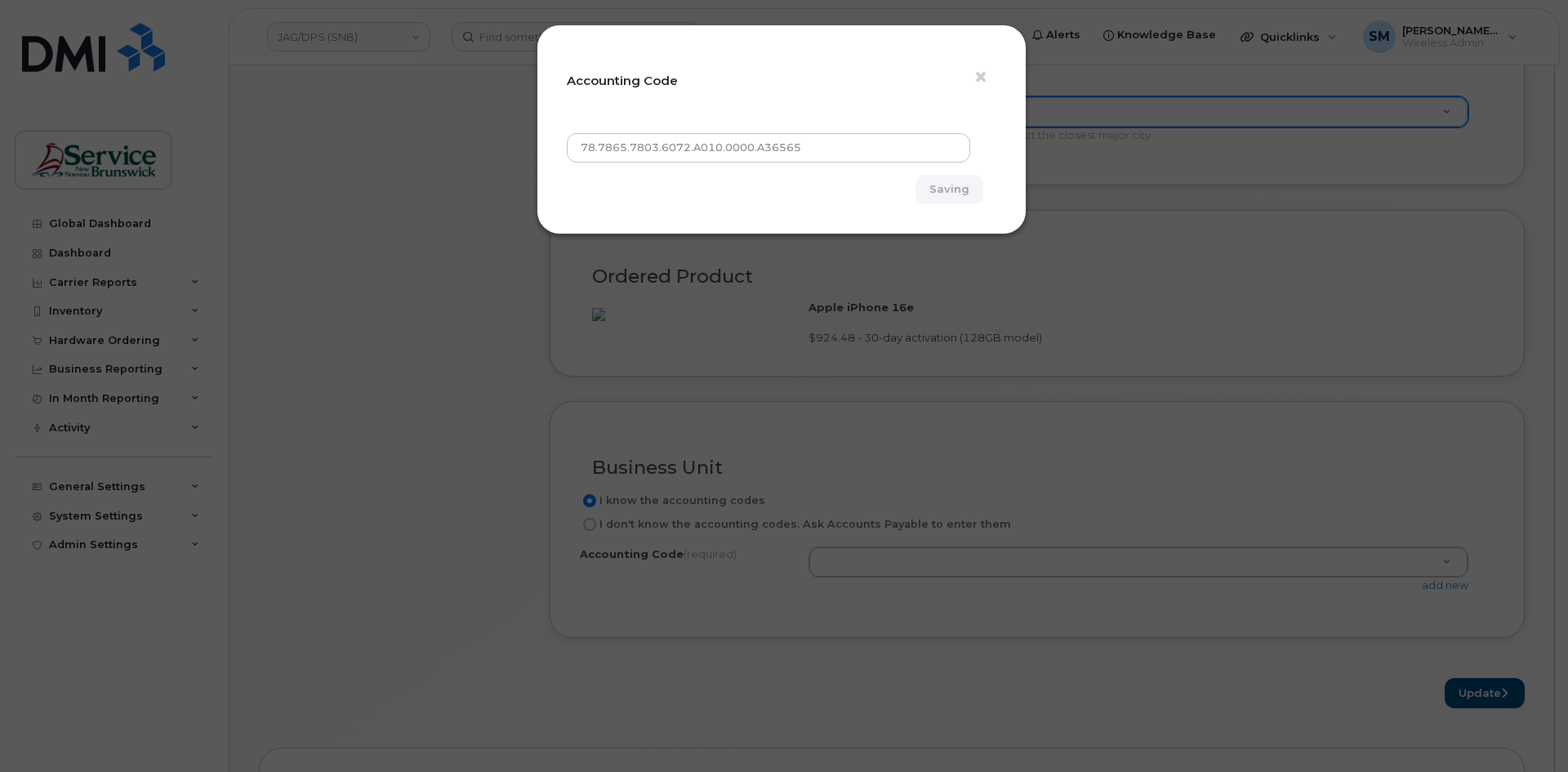
type input "Create Accounting category"
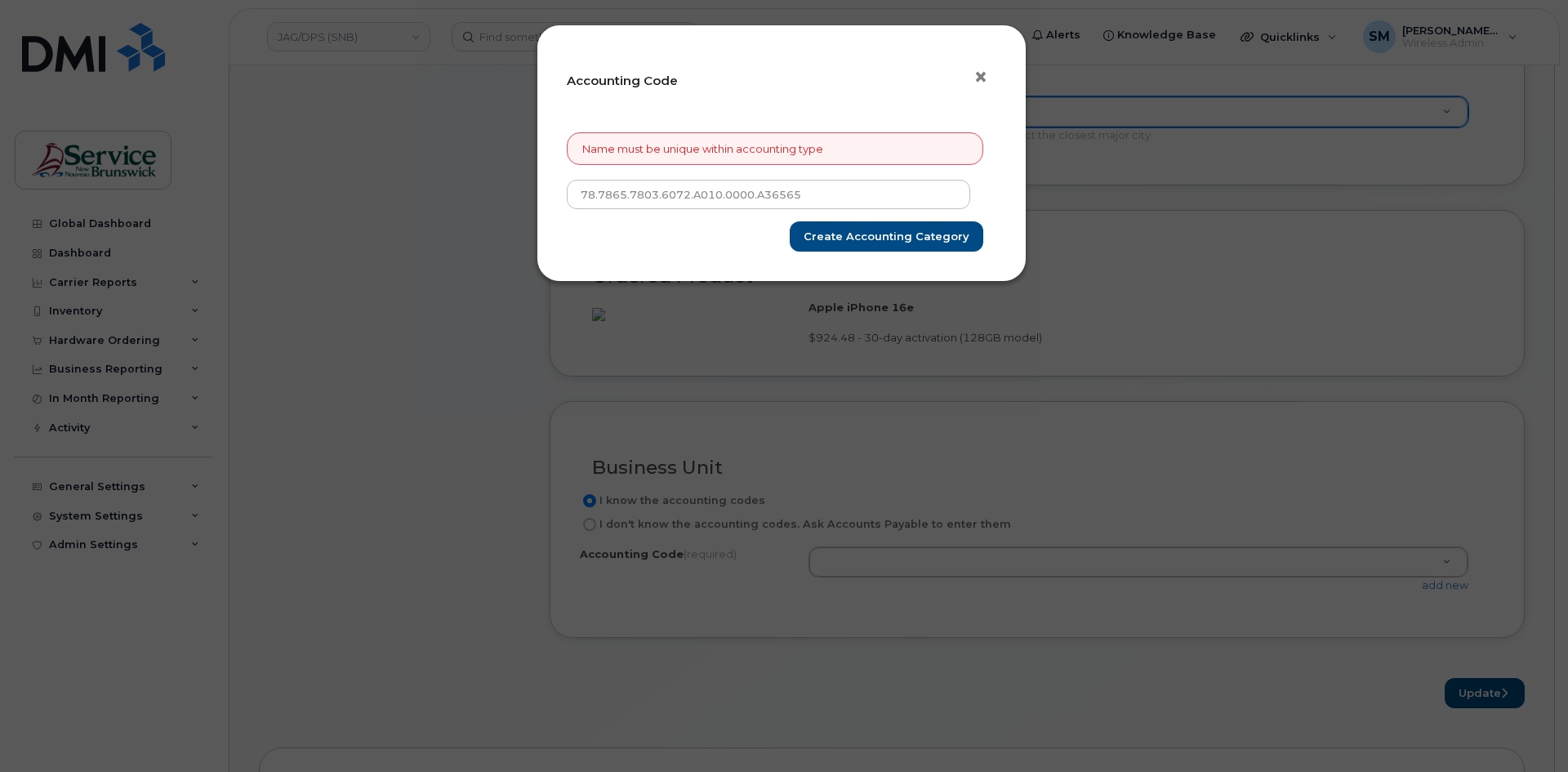
click at [976, 82] on span "×" at bounding box center [981, 77] width 15 height 30
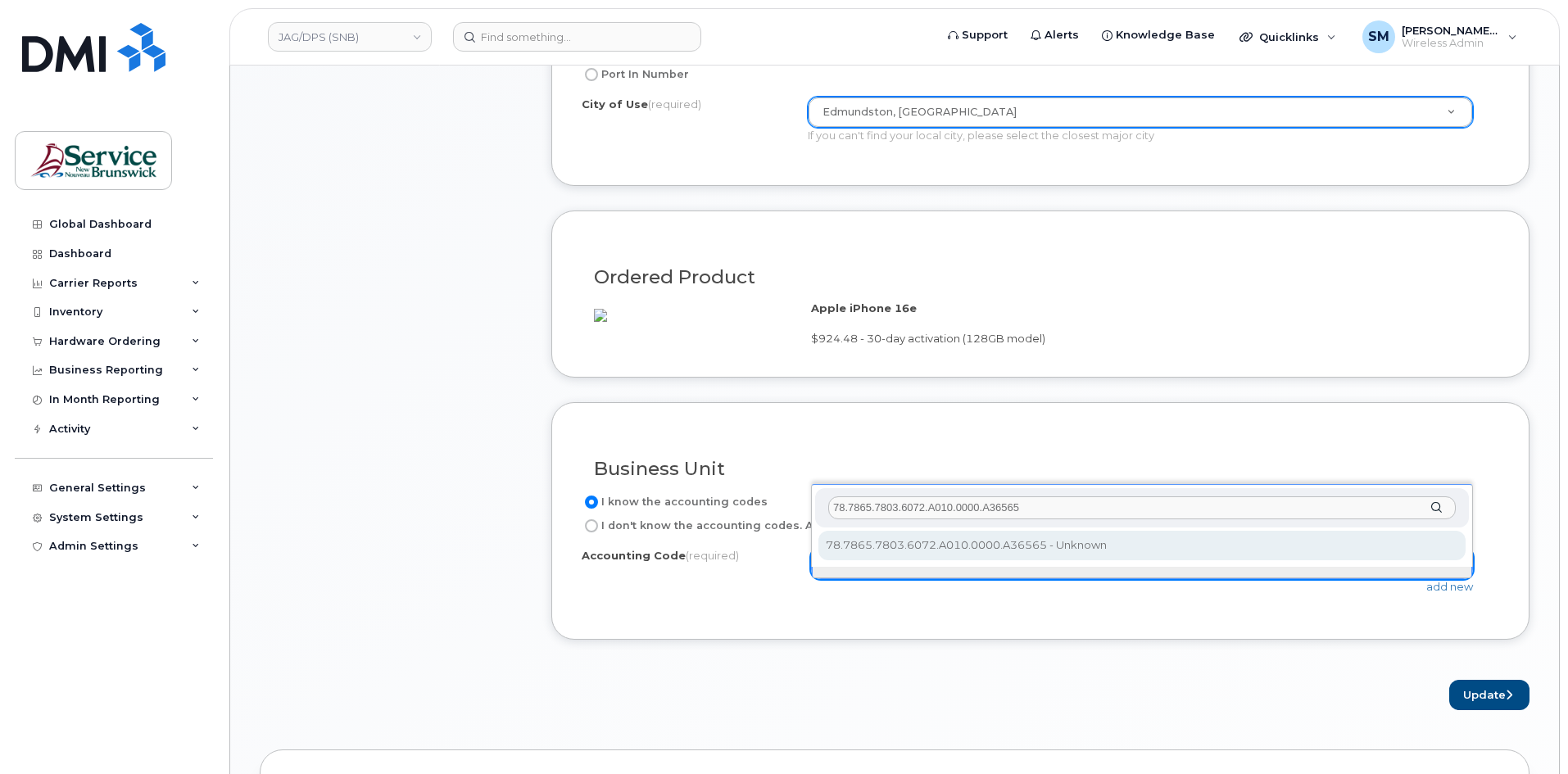
scroll to position [0, 0]
type input "78.7865.7803.6072.A010.0000.A36565"
select select "78.7865.7803.6072.A010.0000.A36565"
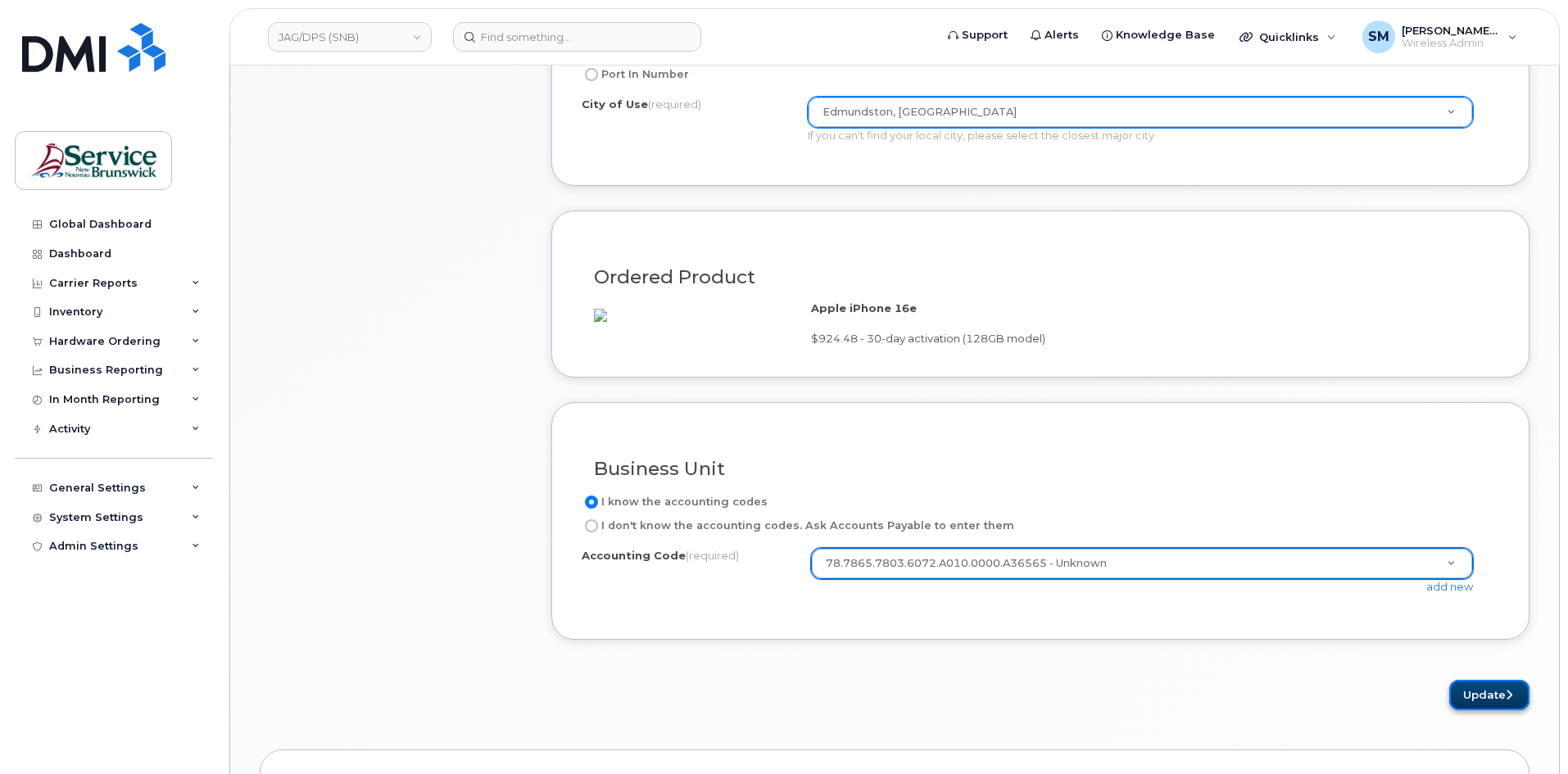
click at [1471, 706] on button "Update" at bounding box center [1489, 695] width 80 height 30
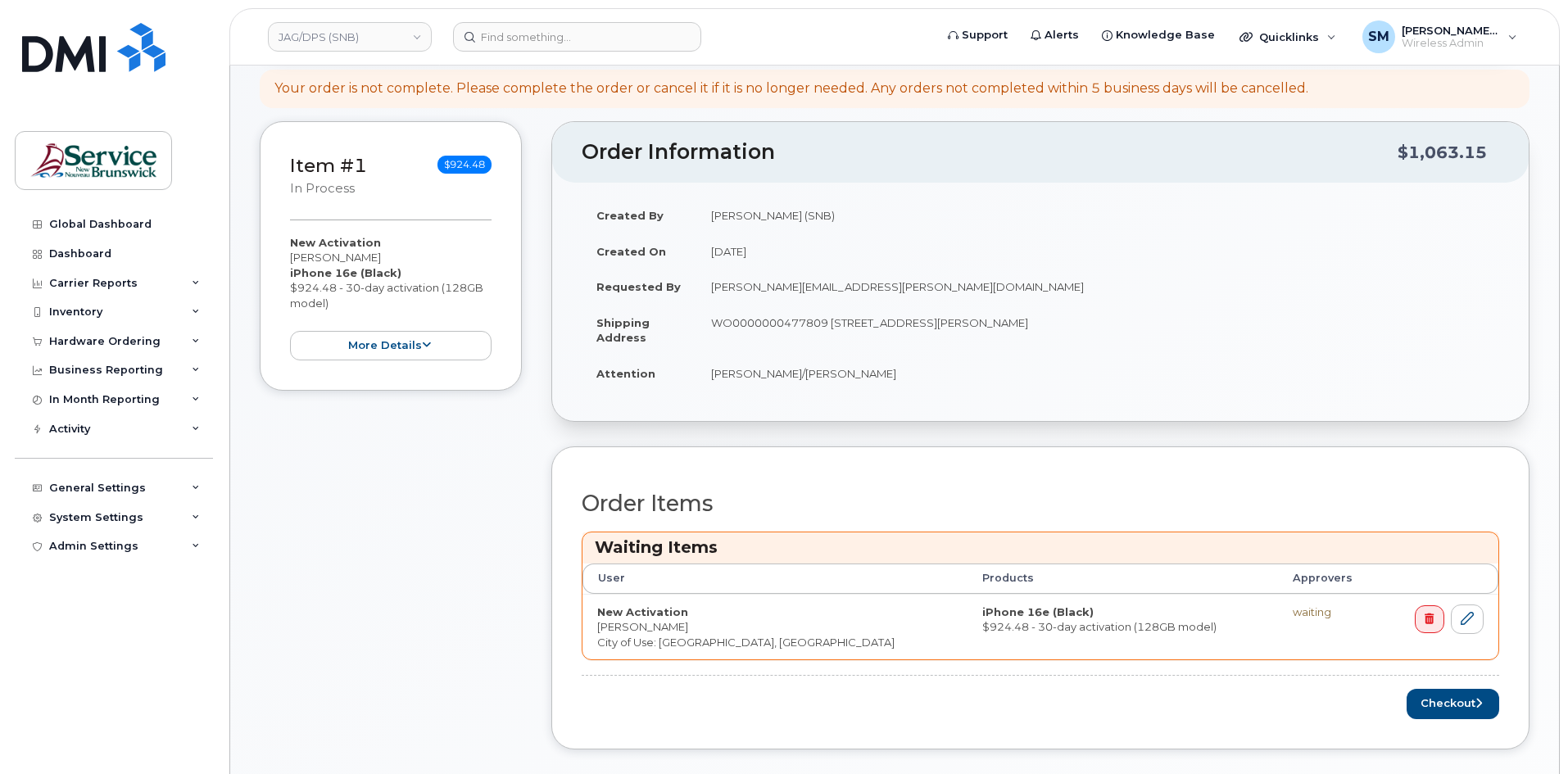
scroll to position [573, 0]
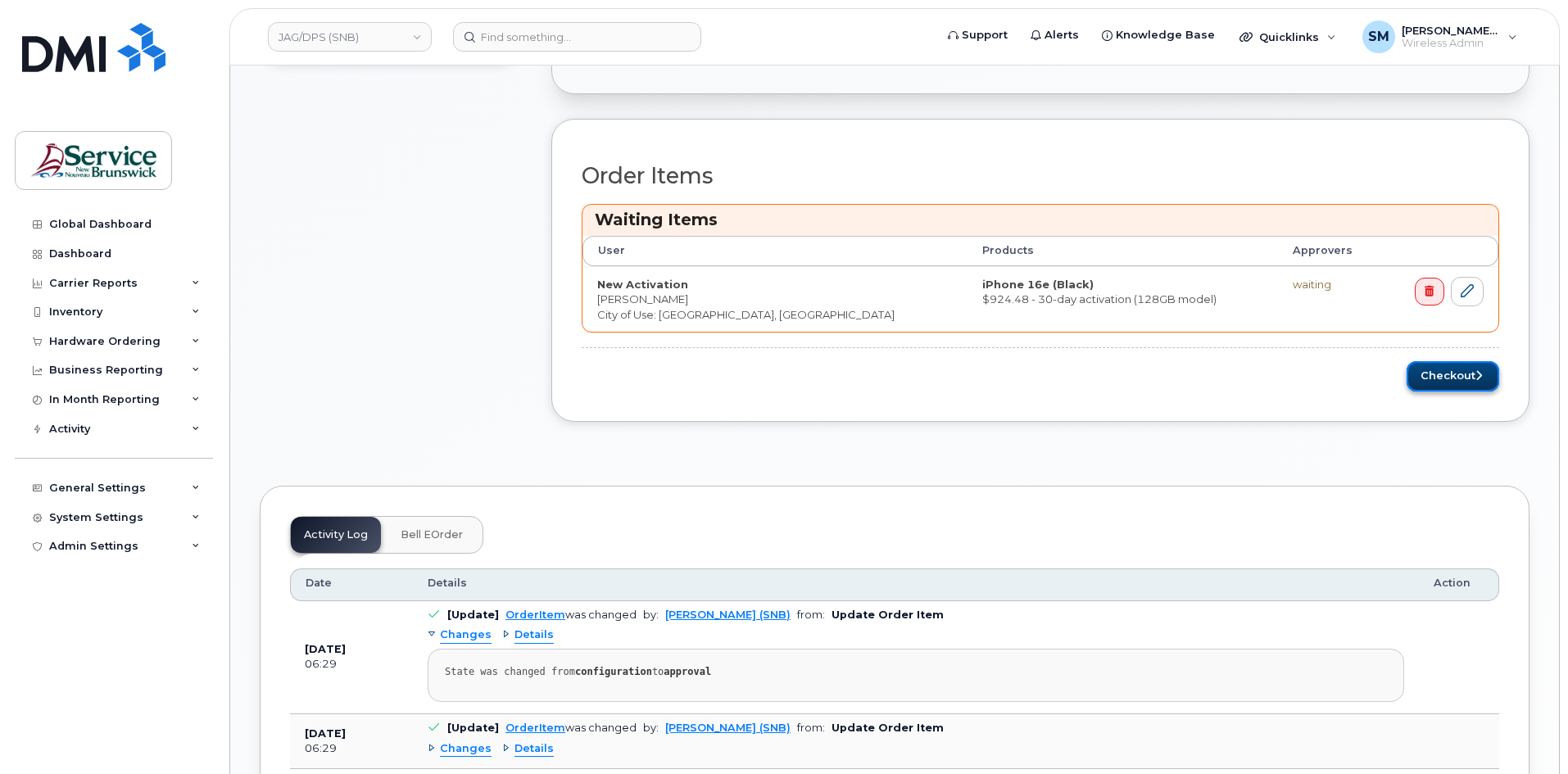
click at [1449, 382] on button "Checkout" at bounding box center [1452, 376] width 93 height 30
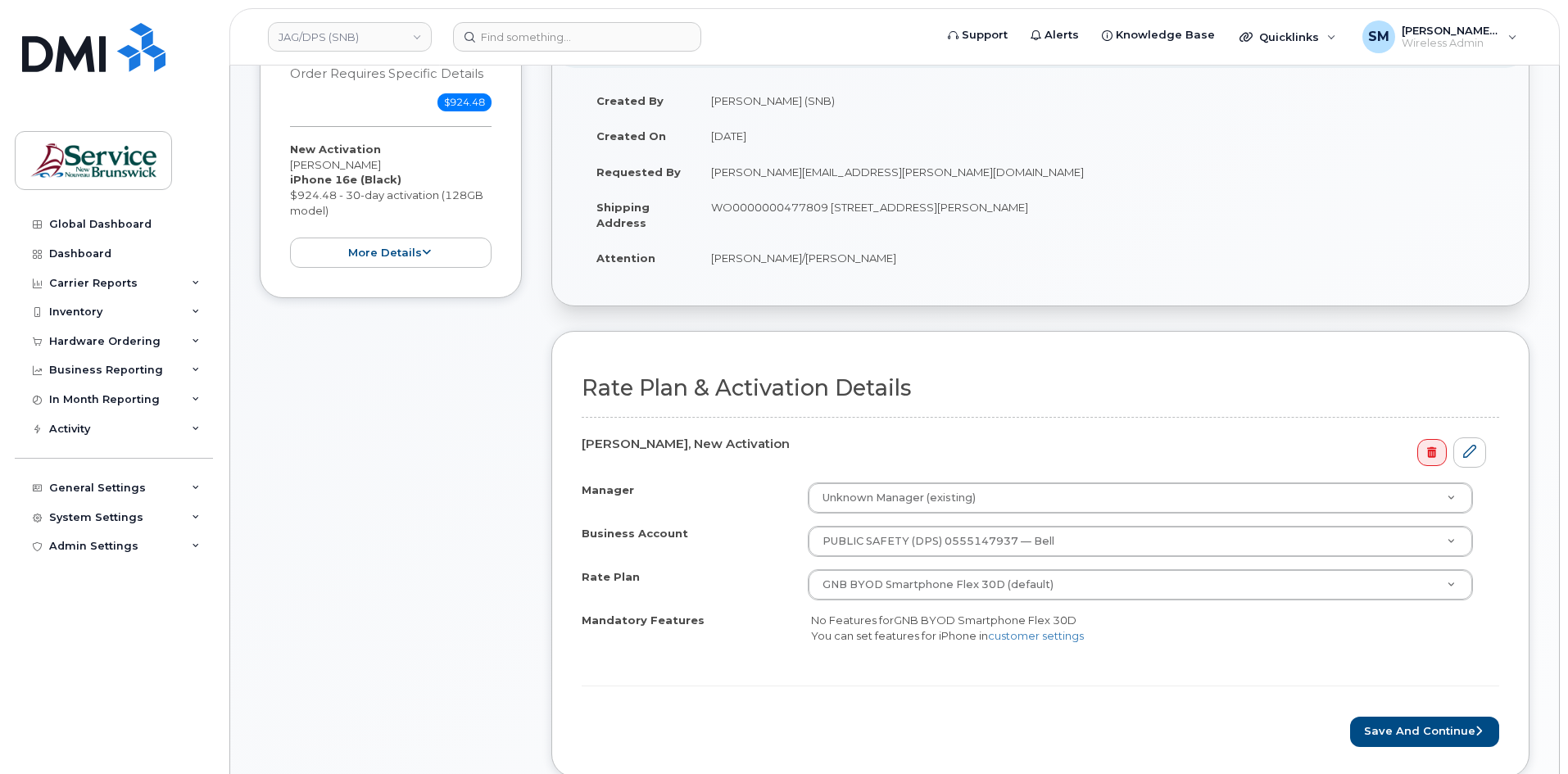
scroll to position [246, 0]
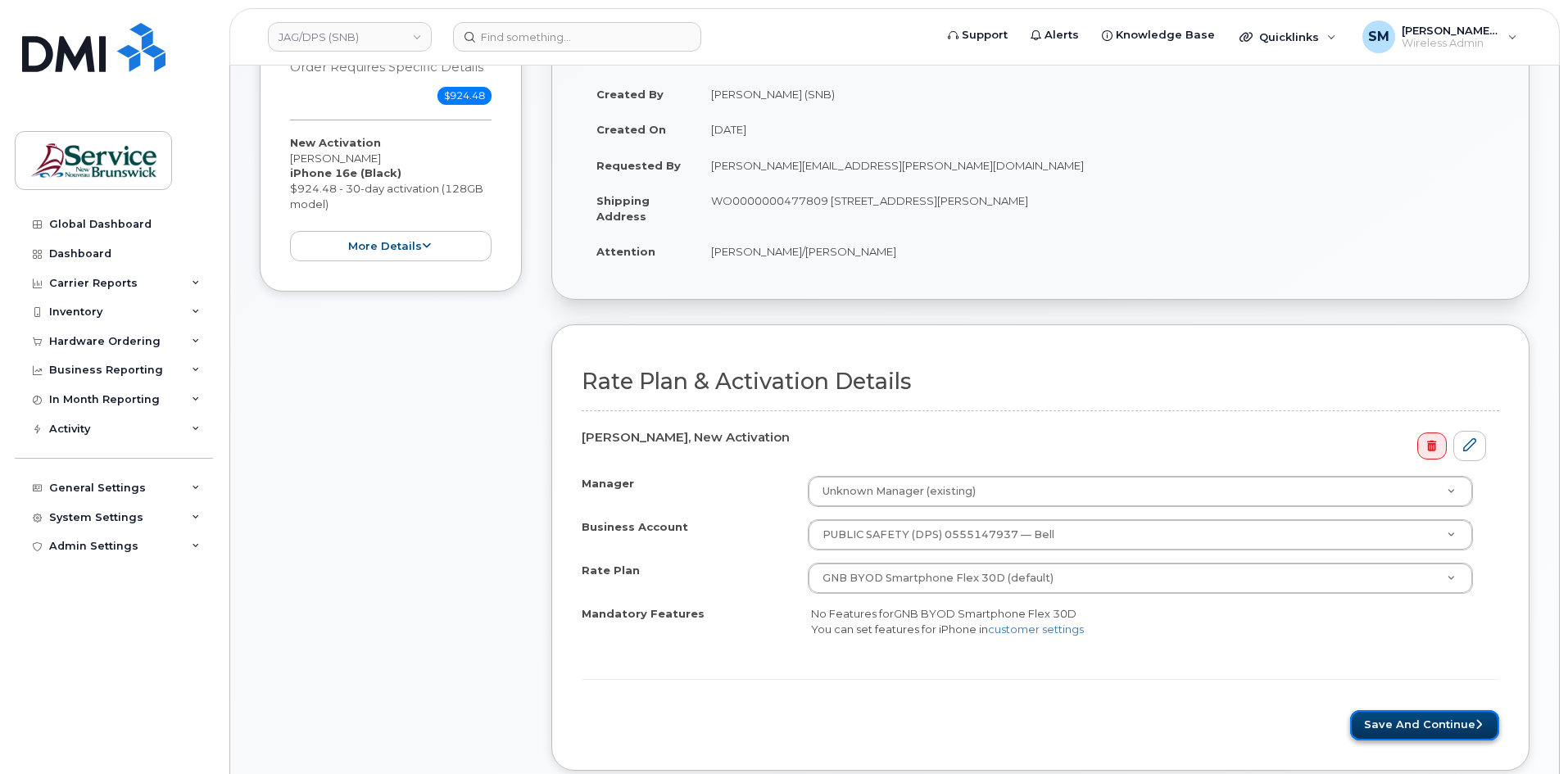
click at [1424, 718] on button "Save and Continue" at bounding box center [1425, 725] width 149 height 30
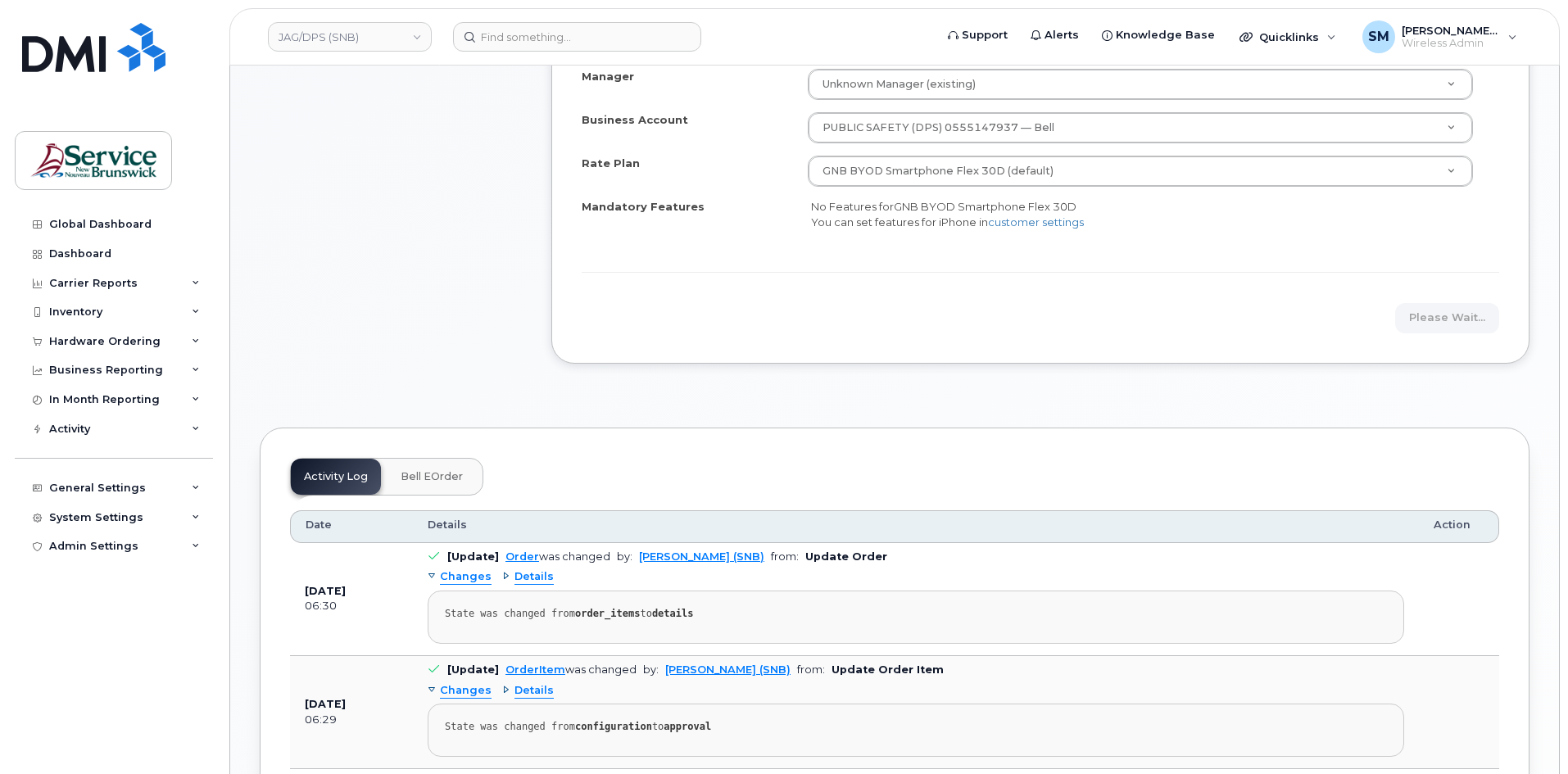
scroll to position [655, 0]
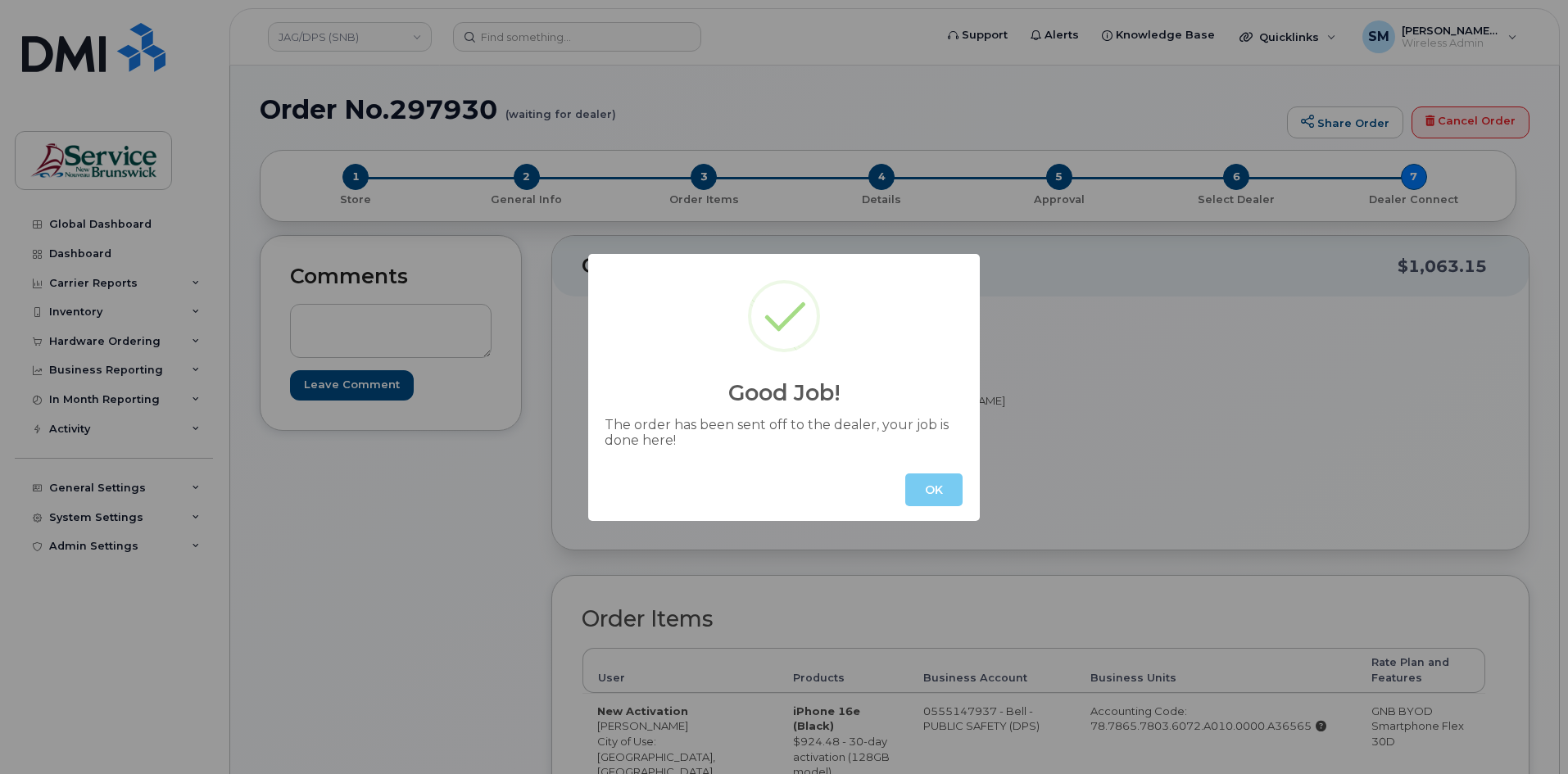
click at [933, 484] on button "OK" at bounding box center [934, 489] width 57 height 33
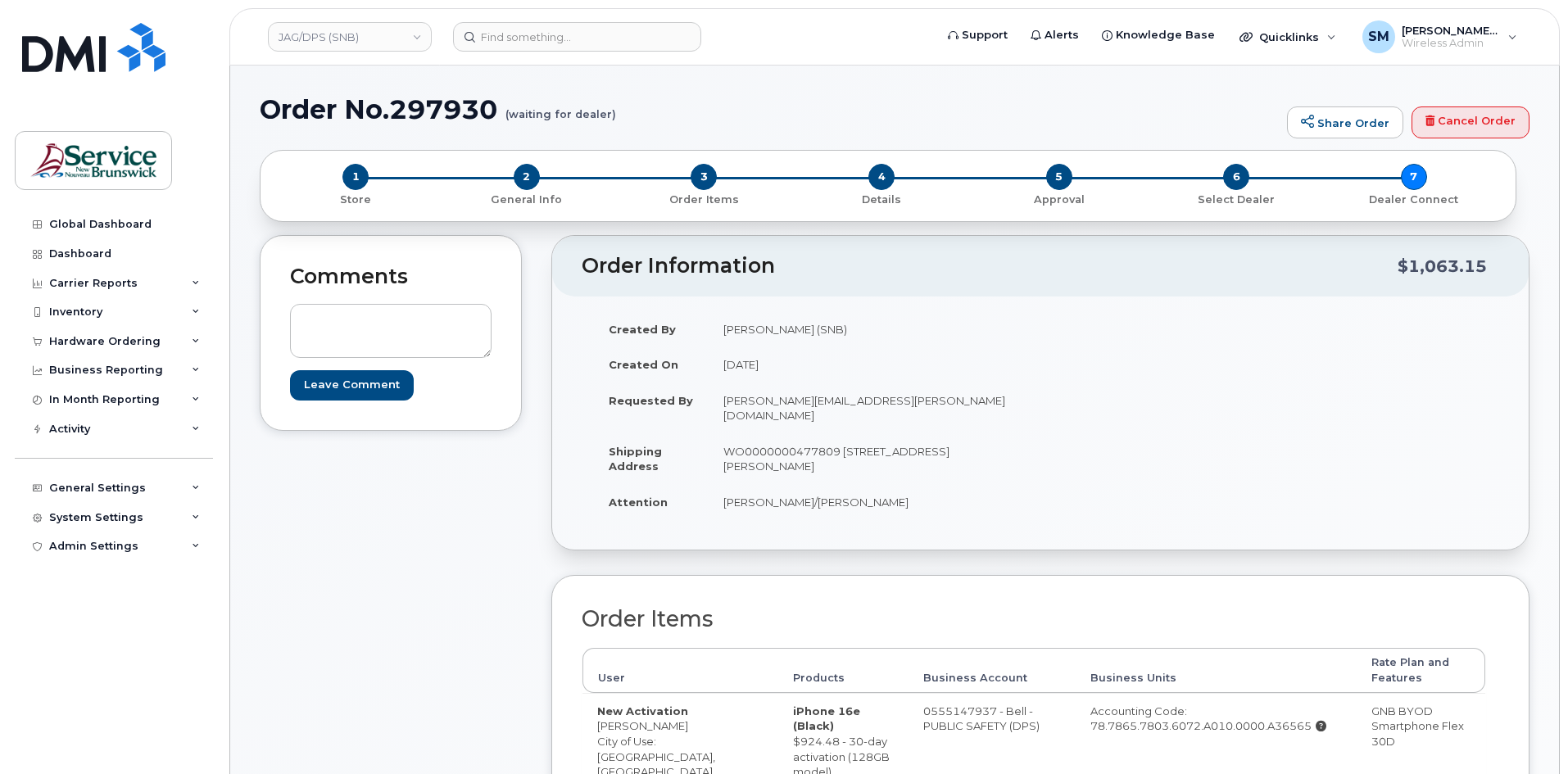
click at [377, 21] on div "JAG/DPS (SNB)" at bounding box center [350, 36] width 180 height 33
click at [373, 34] on link "JAG/DPS (SNB)" at bounding box center [349, 36] width 164 height 29
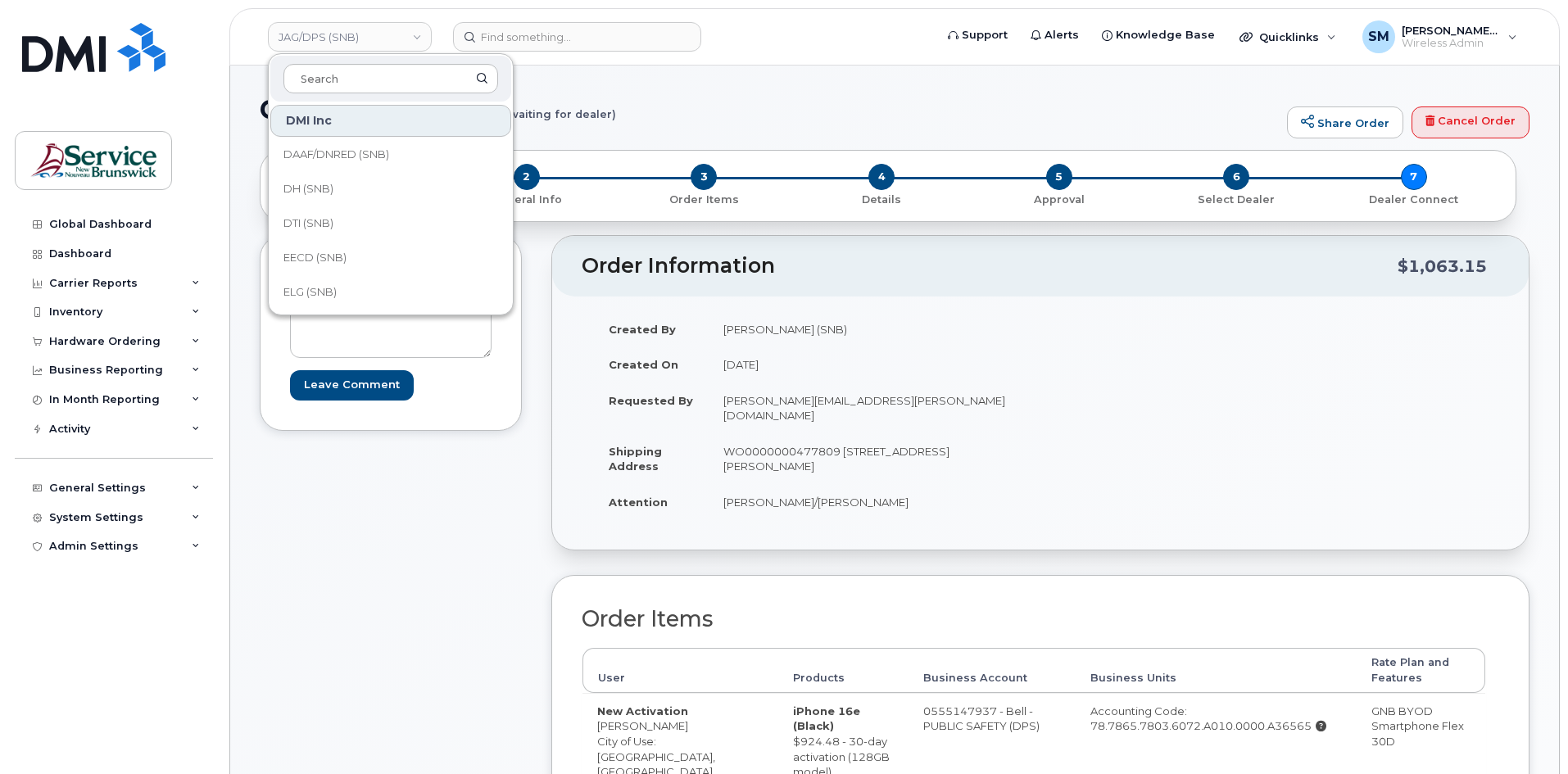
scroll to position [410, 0]
click at [341, 257] on link "SNB (SNB)" at bounding box center [391, 261] width 241 height 33
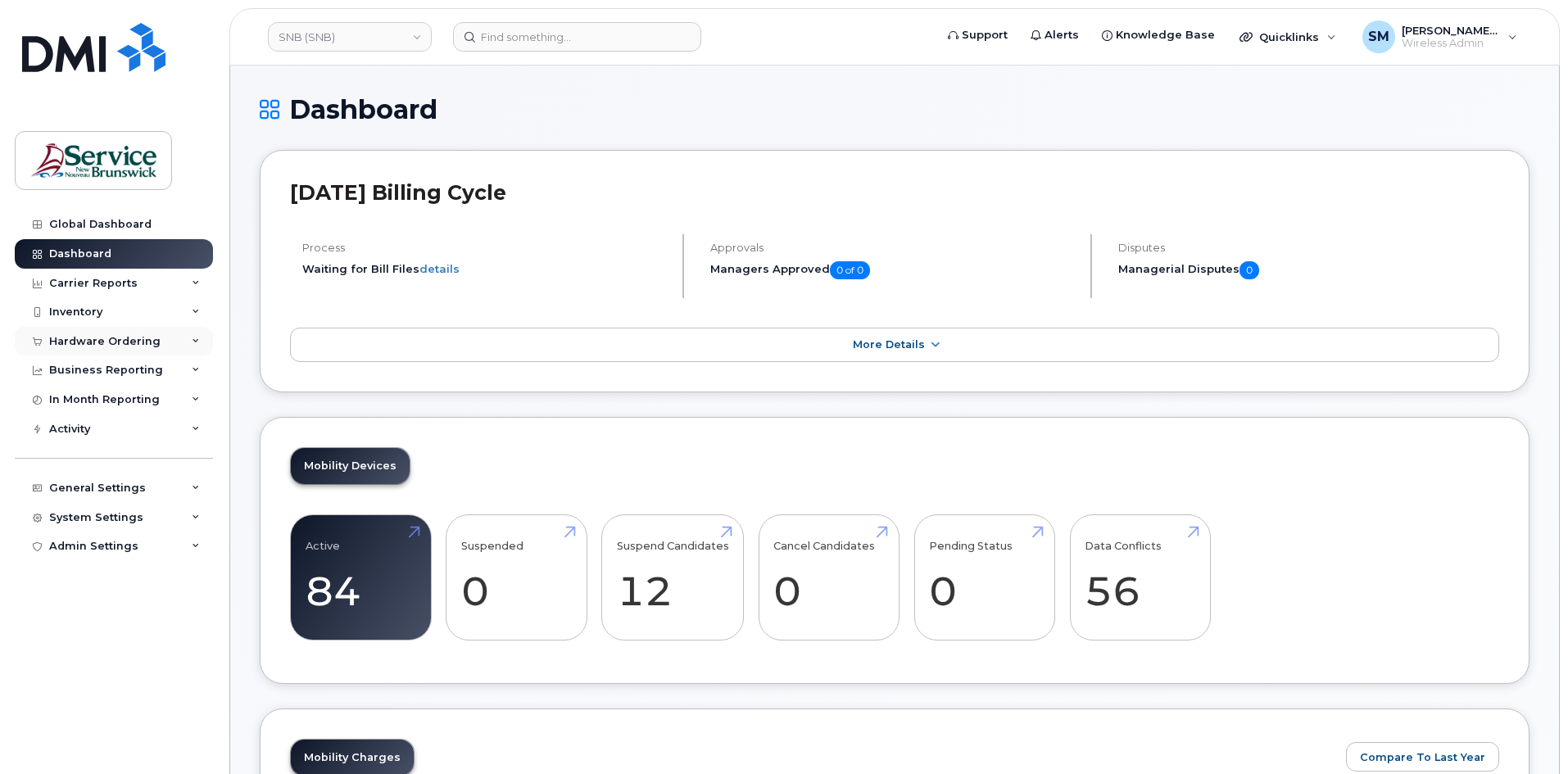
click at [126, 347] on div "Hardware Ordering" at bounding box center [105, 341] width 111 height 13
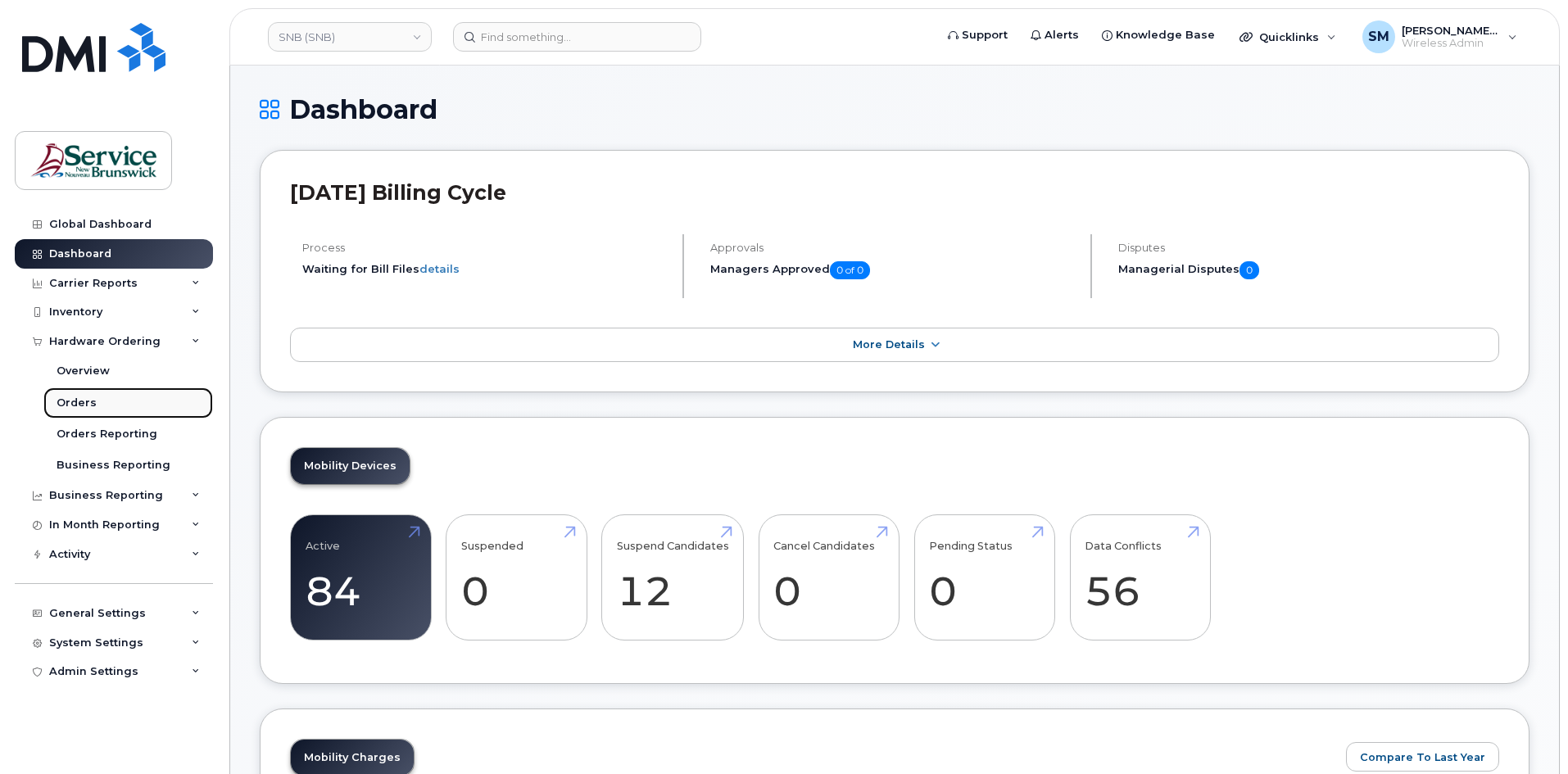
click at [73, 404] on div "Orders" at bounding box center [76, 402] width 40 height 15
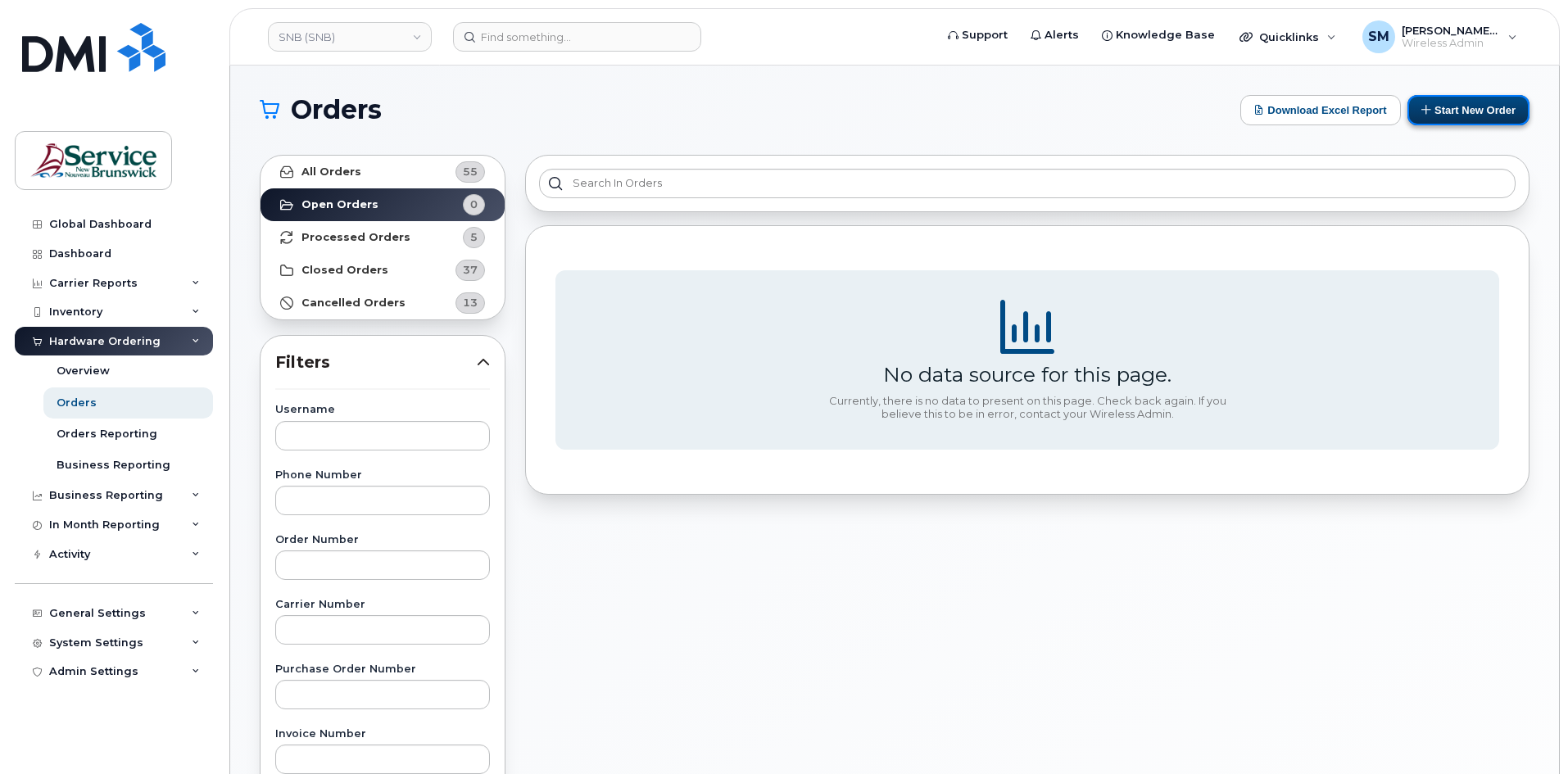
click at [1440, 102] on button "Start New Order" at bounding box center [1468, 110] width 122 height 30
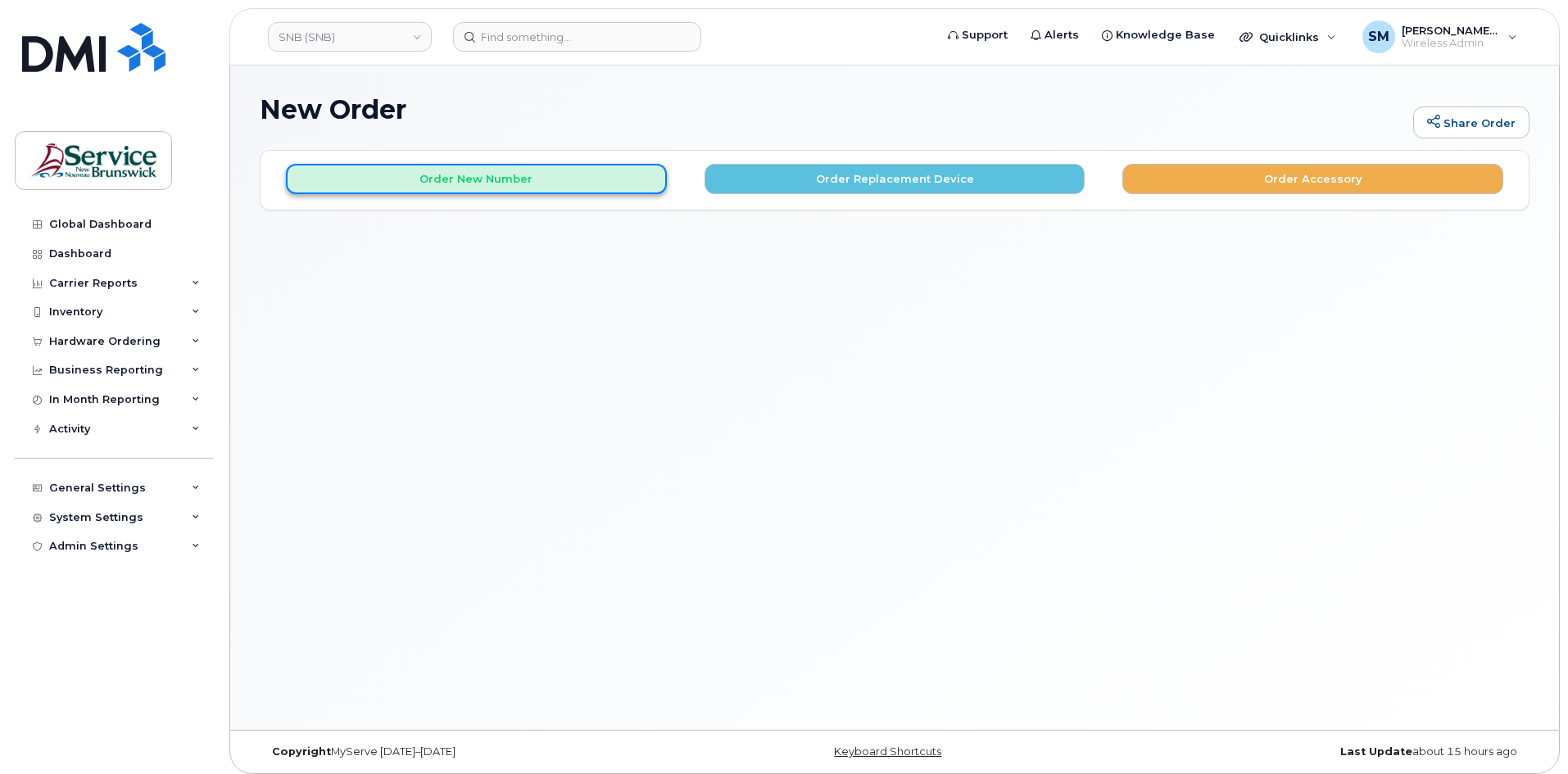
click at [535, 176] on button "Order New Number" at bounding box center [476, 179] width 381 height 30
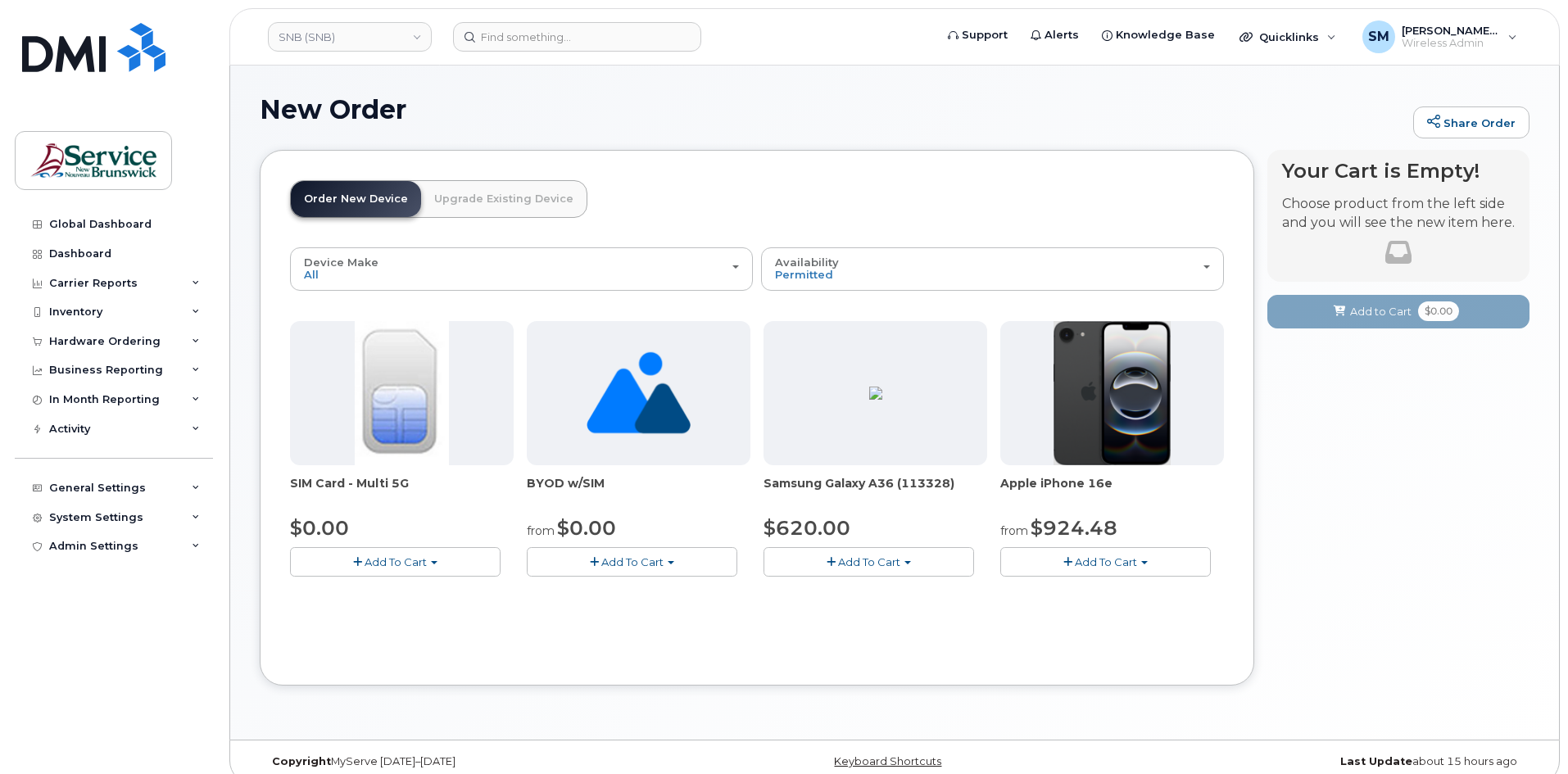
click at [1088, 556] on span "Add To Cart" at bounding box center [1105, 562] width 62 height 13
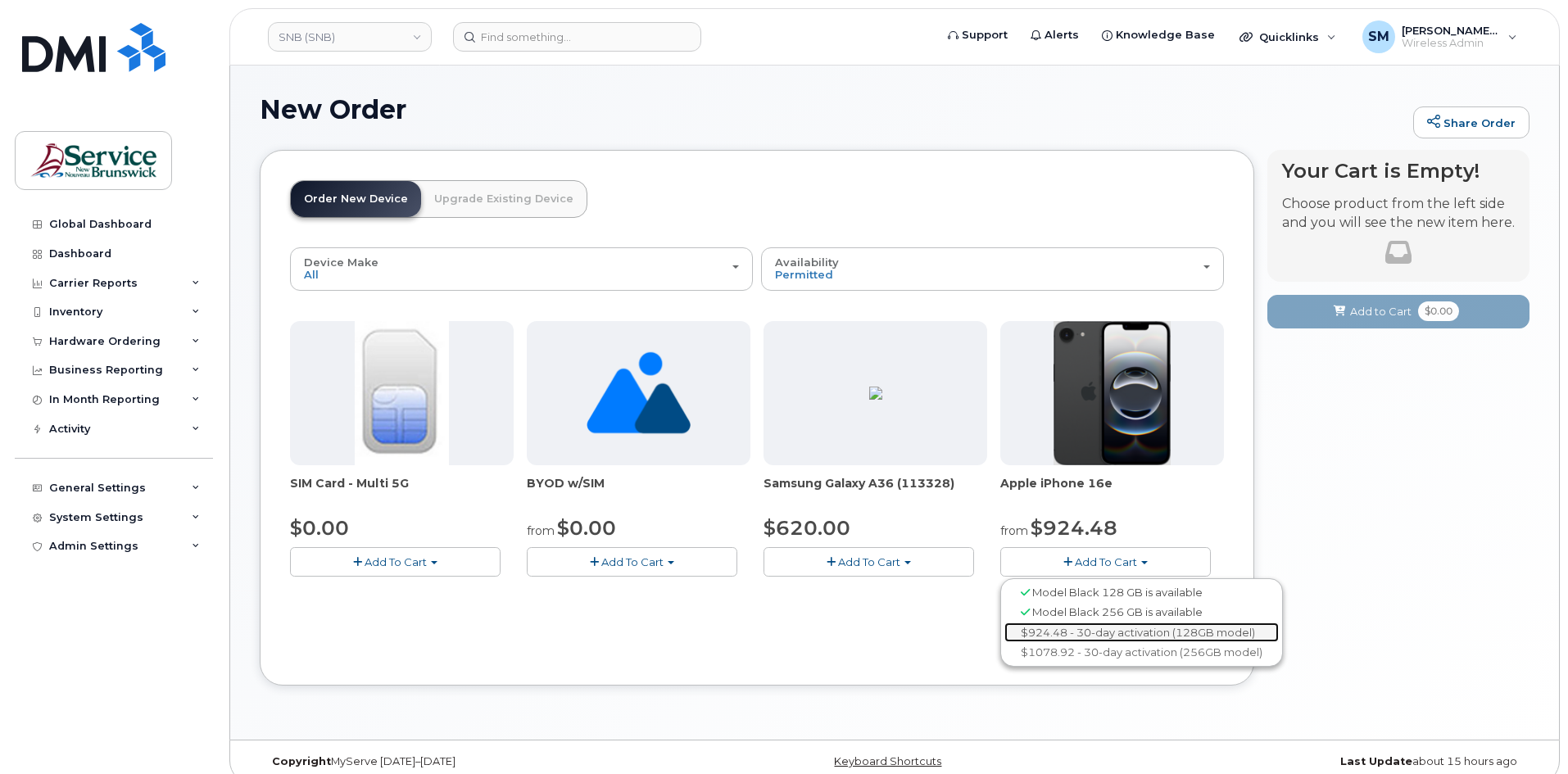
click at [1076, 626] on link "$924.48 - 30-day activation (128GB model)" at bounding box center [1142, 632] width 274 height 20
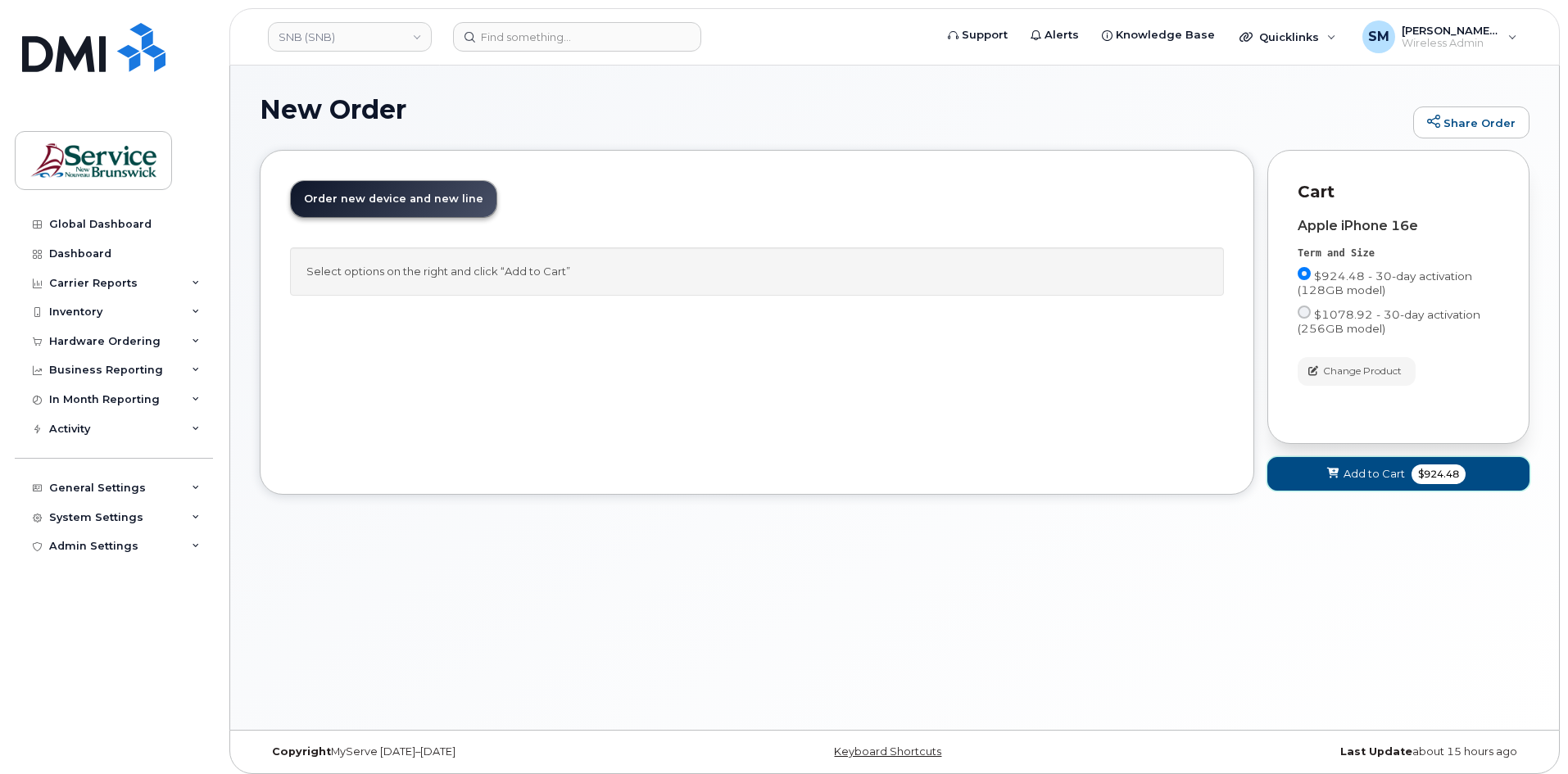
click at [1337, 481] on span at bounding box center [1334, 474] width 16 height 16
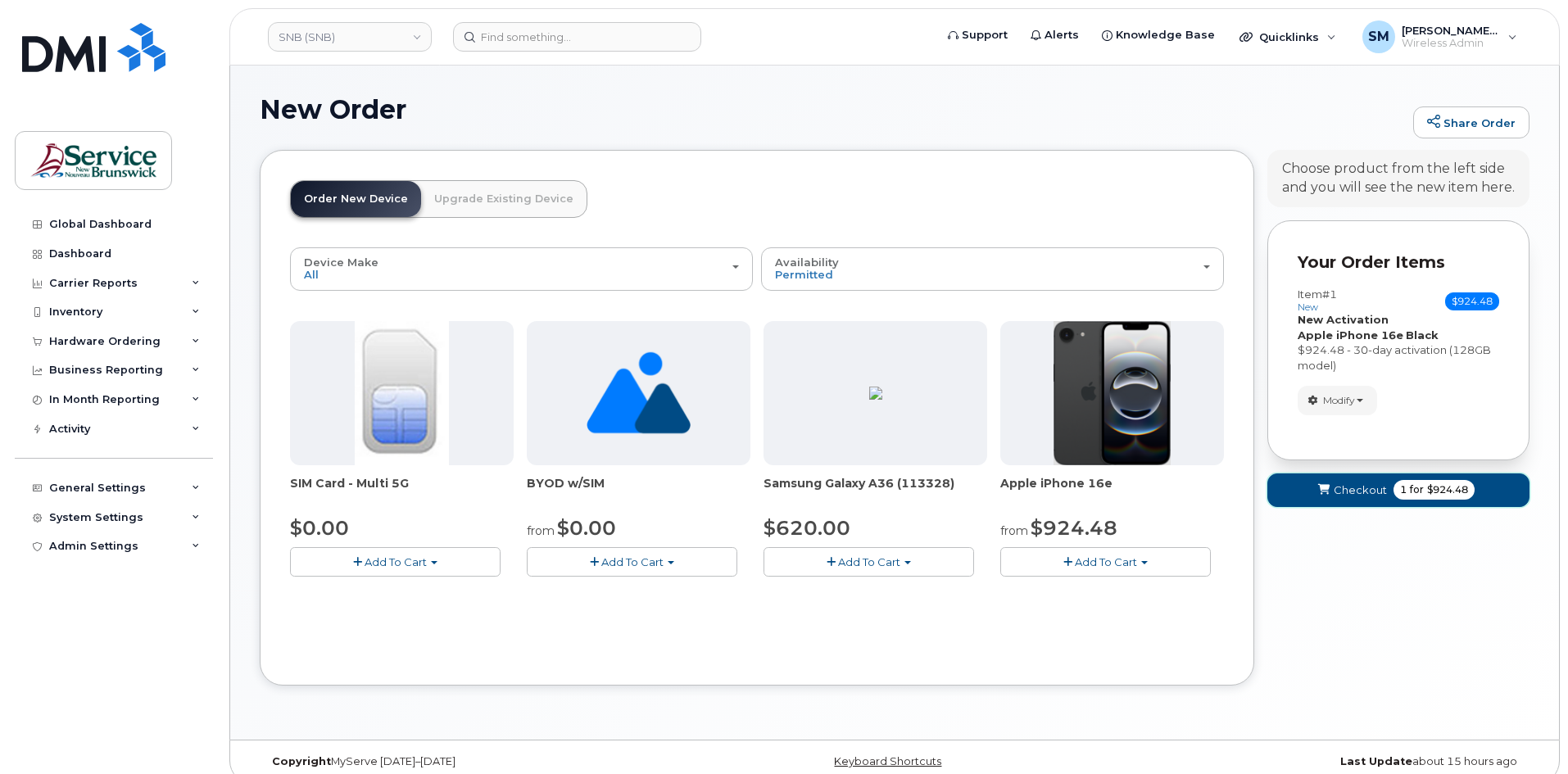
click at [1318, 485] on icon "submit" at bounding box center [1323, 490] width 11 height 11
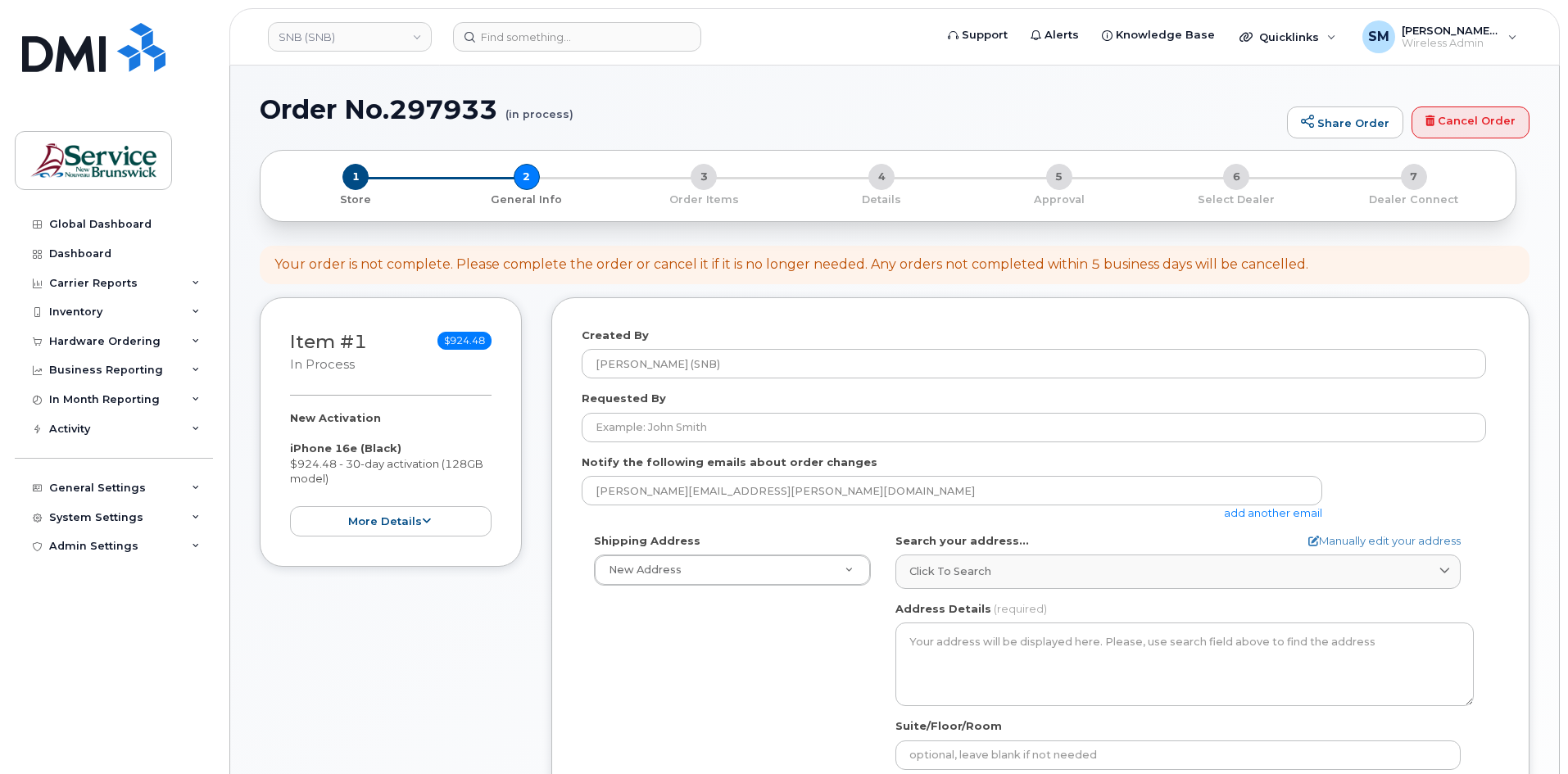
select select
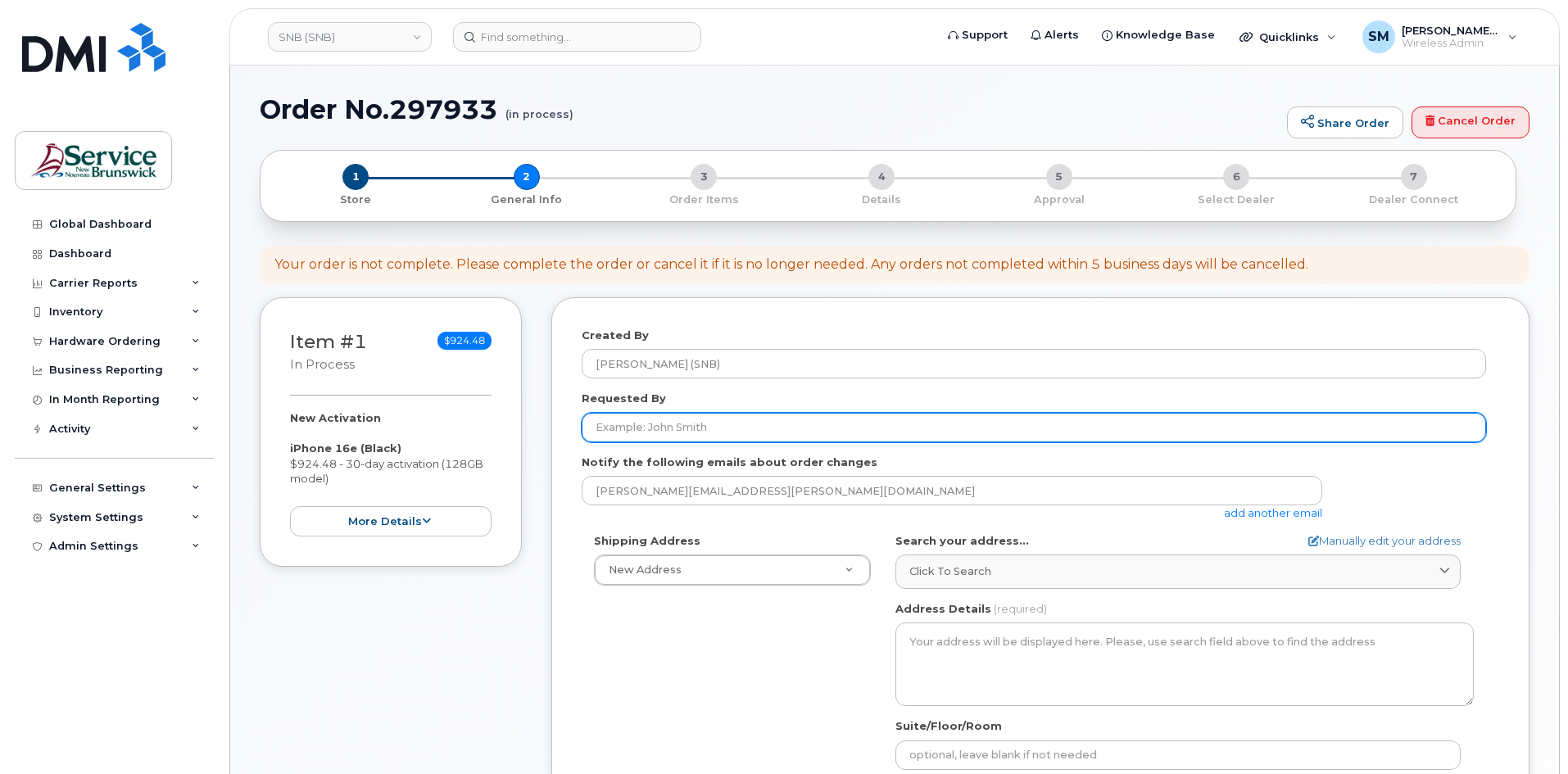
drag, startPoint x: 643, startPoint y: 432, endPoint x: 724, endPoint y: 409, distance: 84.2
click at [643, 432] on input "Requested By" at bounding box center [1034, 427] width 905 height 29
paste input "[PERSON_NAME][EMAIL_ADDRESS][DOMAIN_NAME]"
type input "[PERSON_NAME][EMAIL_ADDRESS][DOMAIN_NAME]"
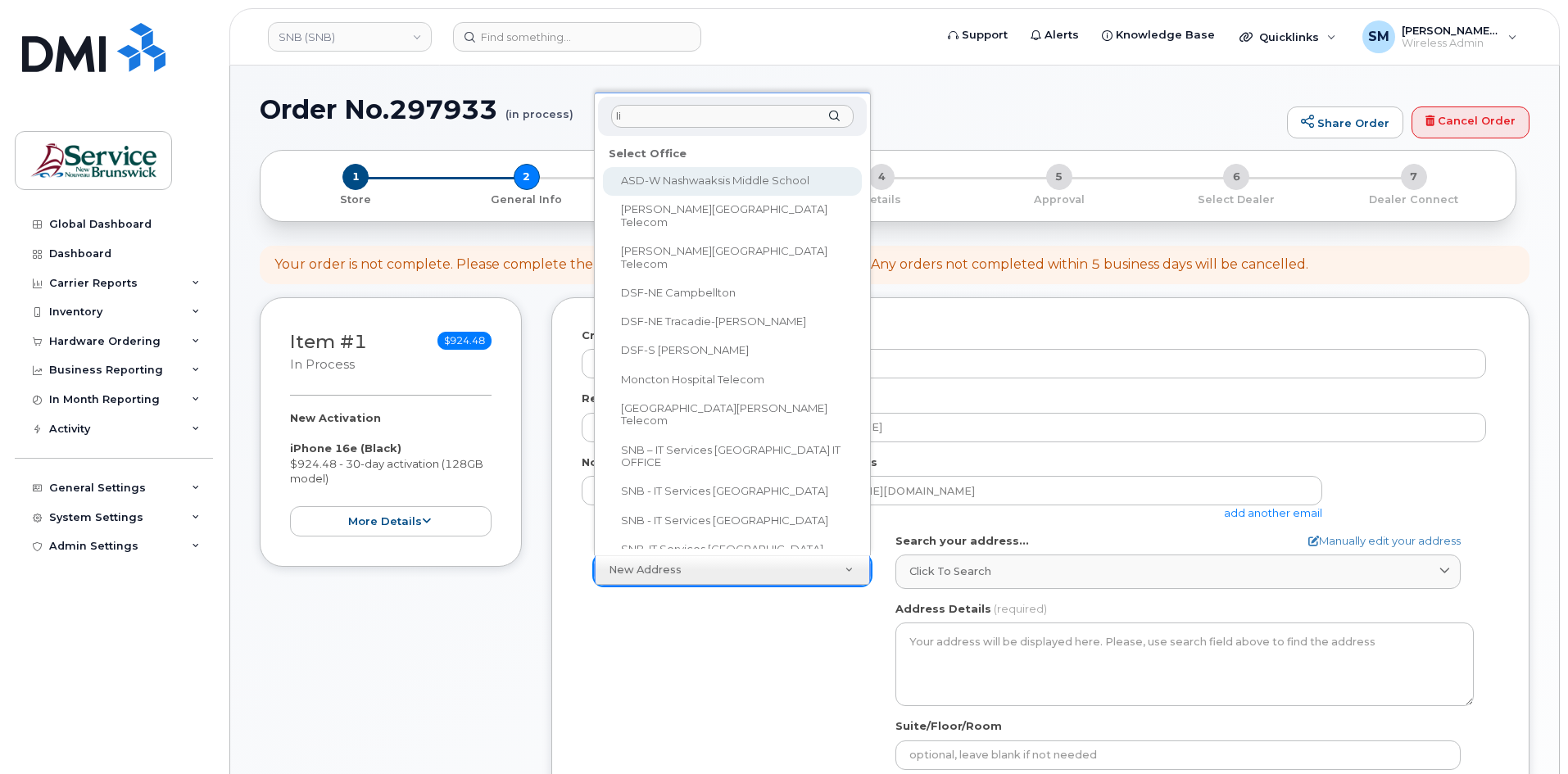
type input "lin"
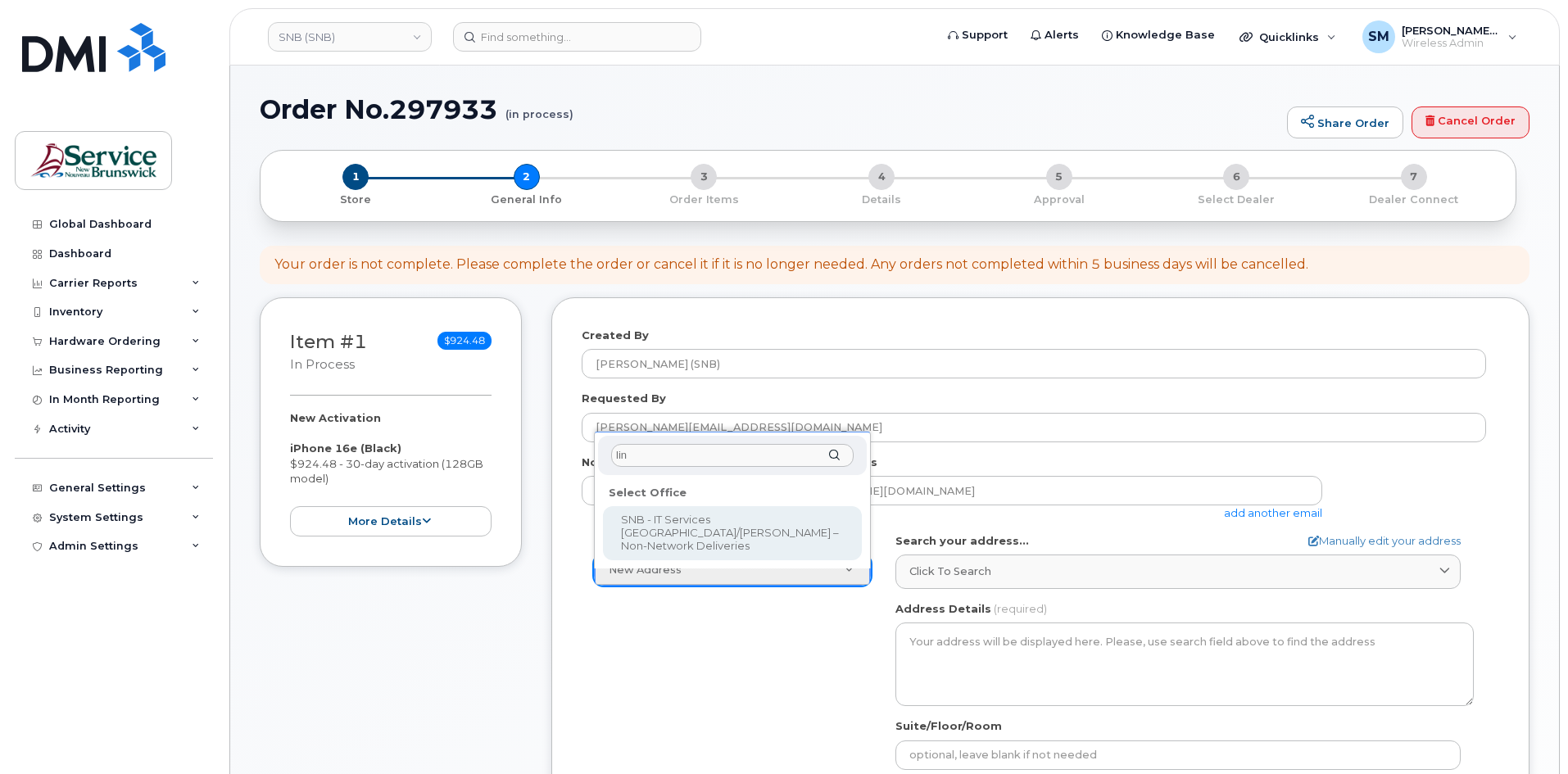
select select
type textarea "850 Lincoln Rd Fredericton New Brunswick E3B 8B7"
type input "[PERSON_NAME]"
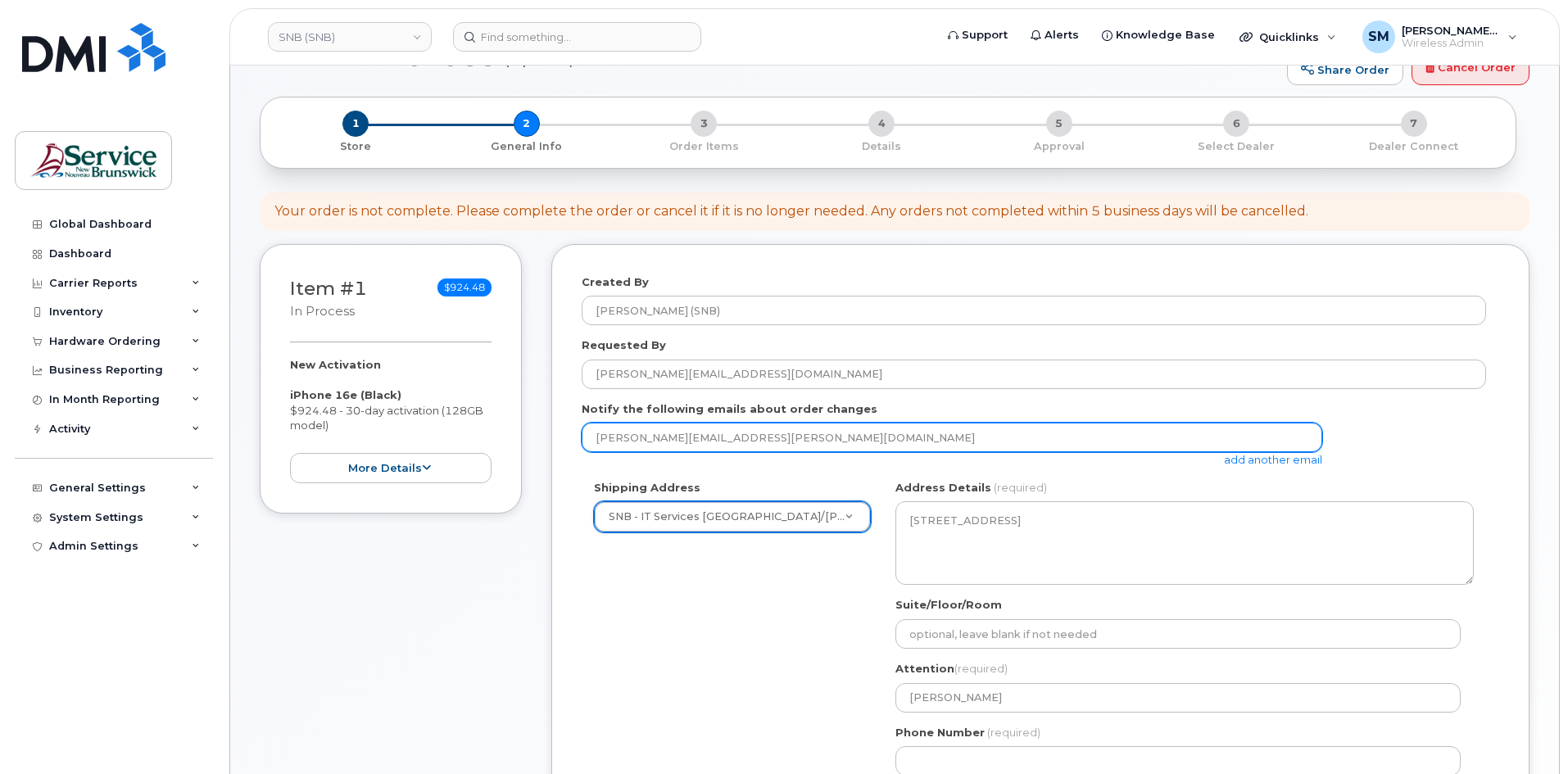
scroll to position [82, 0]
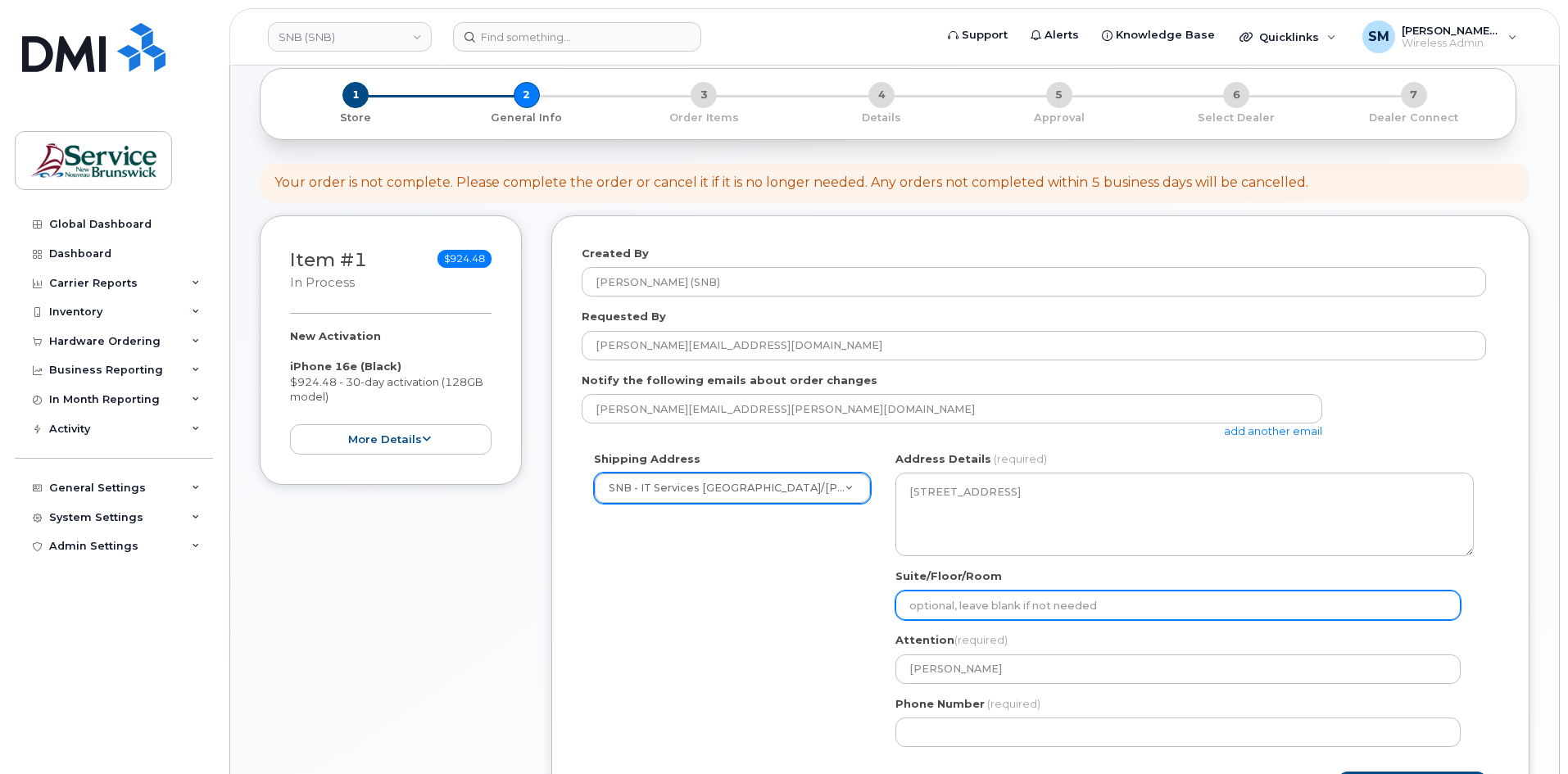
click at [959, 595] on input "Suite/Floor/Room" at bounding box center [1177, 605] width 565 height 29
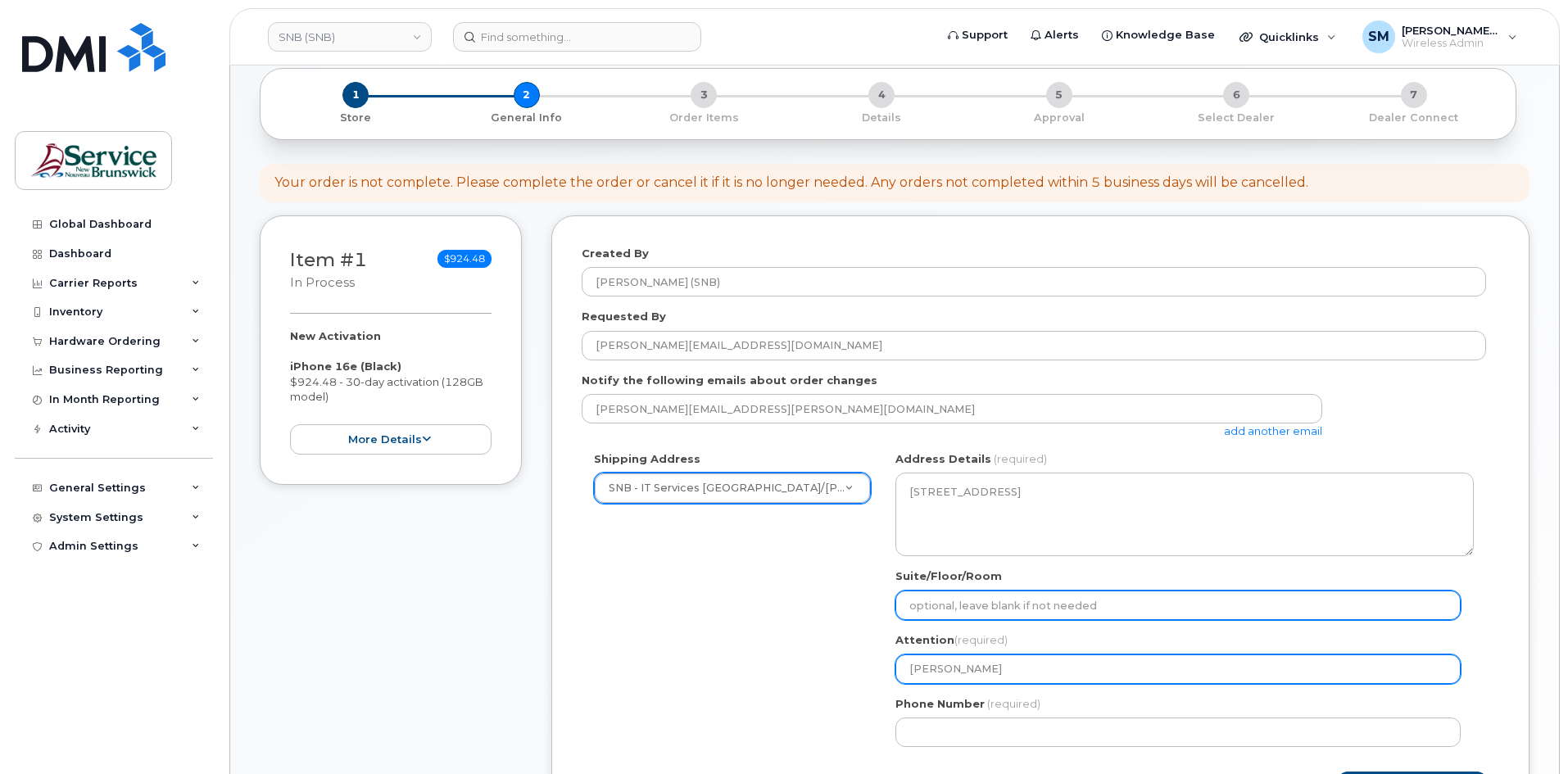
paste input "WO0000000477585"
select select
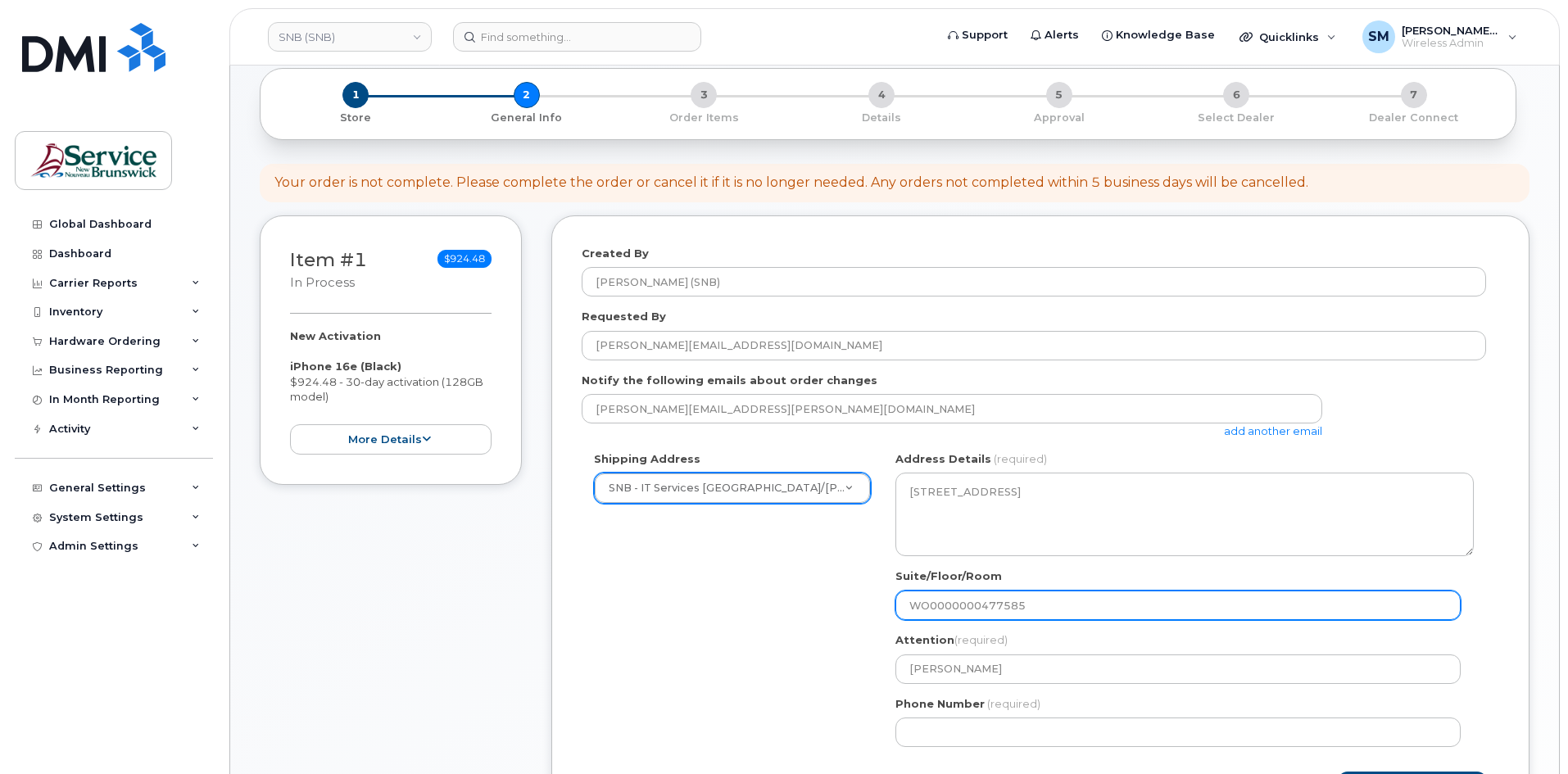
type input "WO0000000477585"
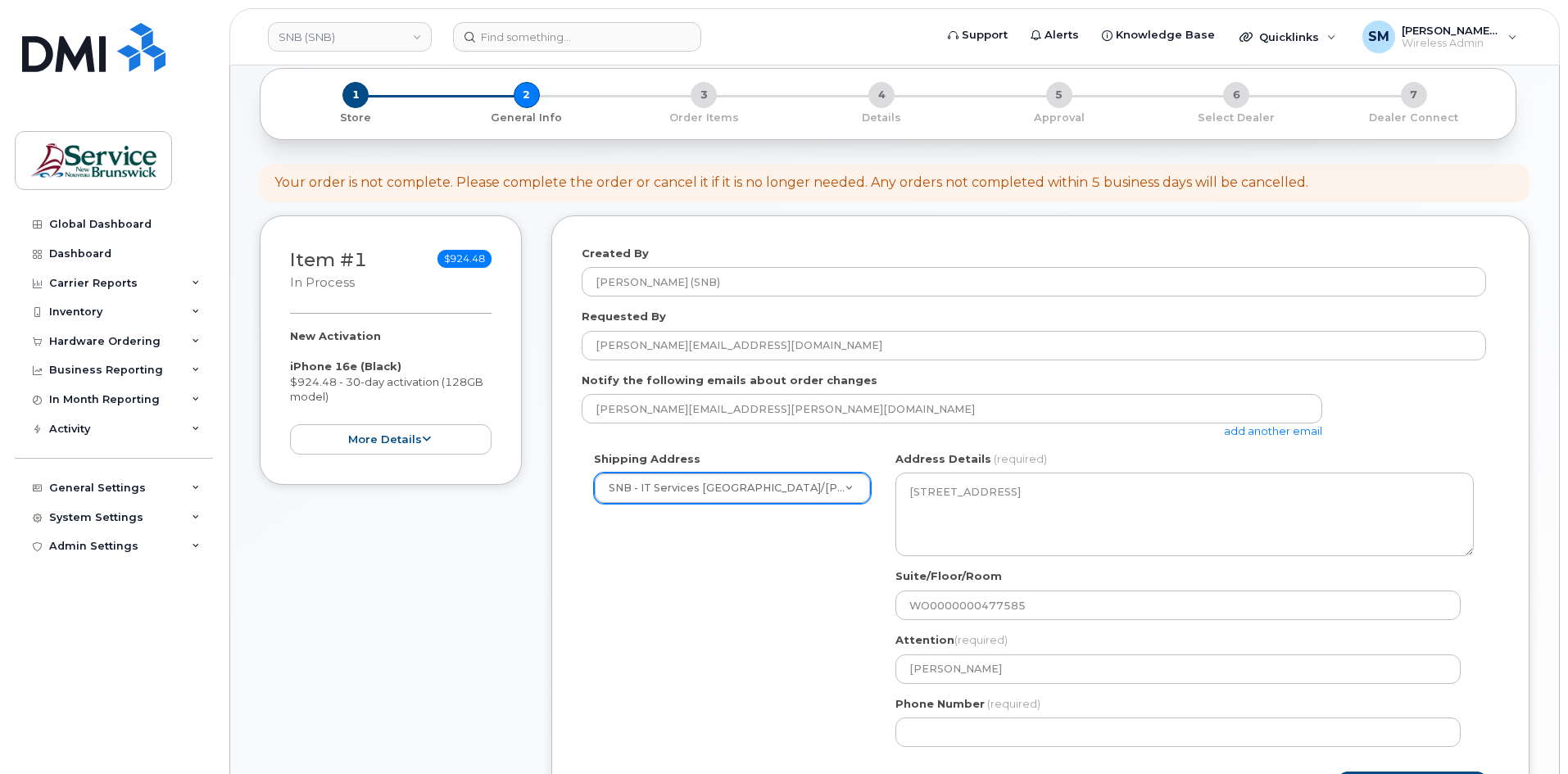
click at [958, 749] on div "NB Fredericton Search your address... Manually edit your address Click to searc…" at bounding box center [1185, 605] width 603 height 308
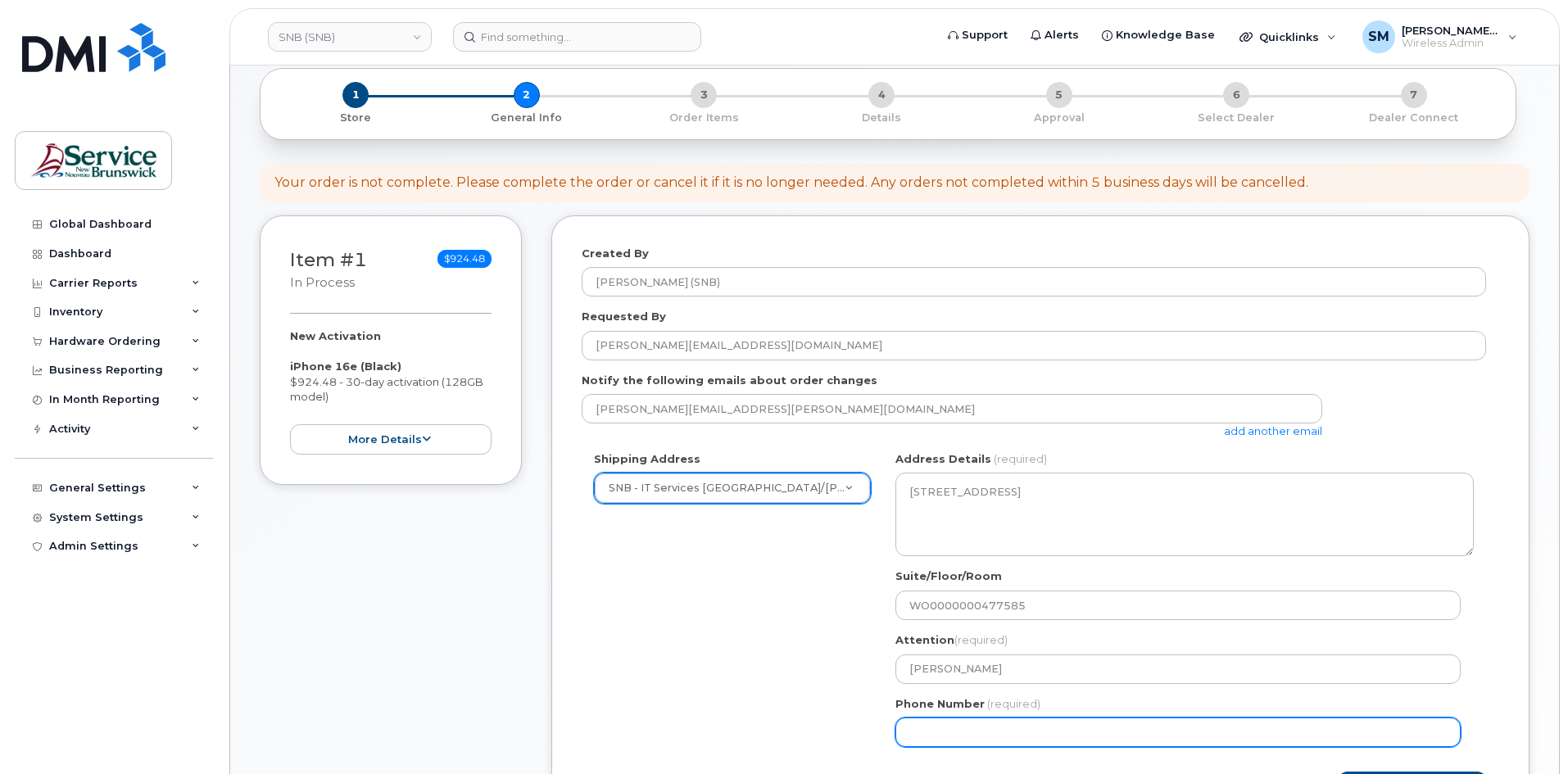
click at [957, 740] on input "Phone Number" at bounding box center [1177, 732] width 565 height 29
select select
type input "506639633"
select select
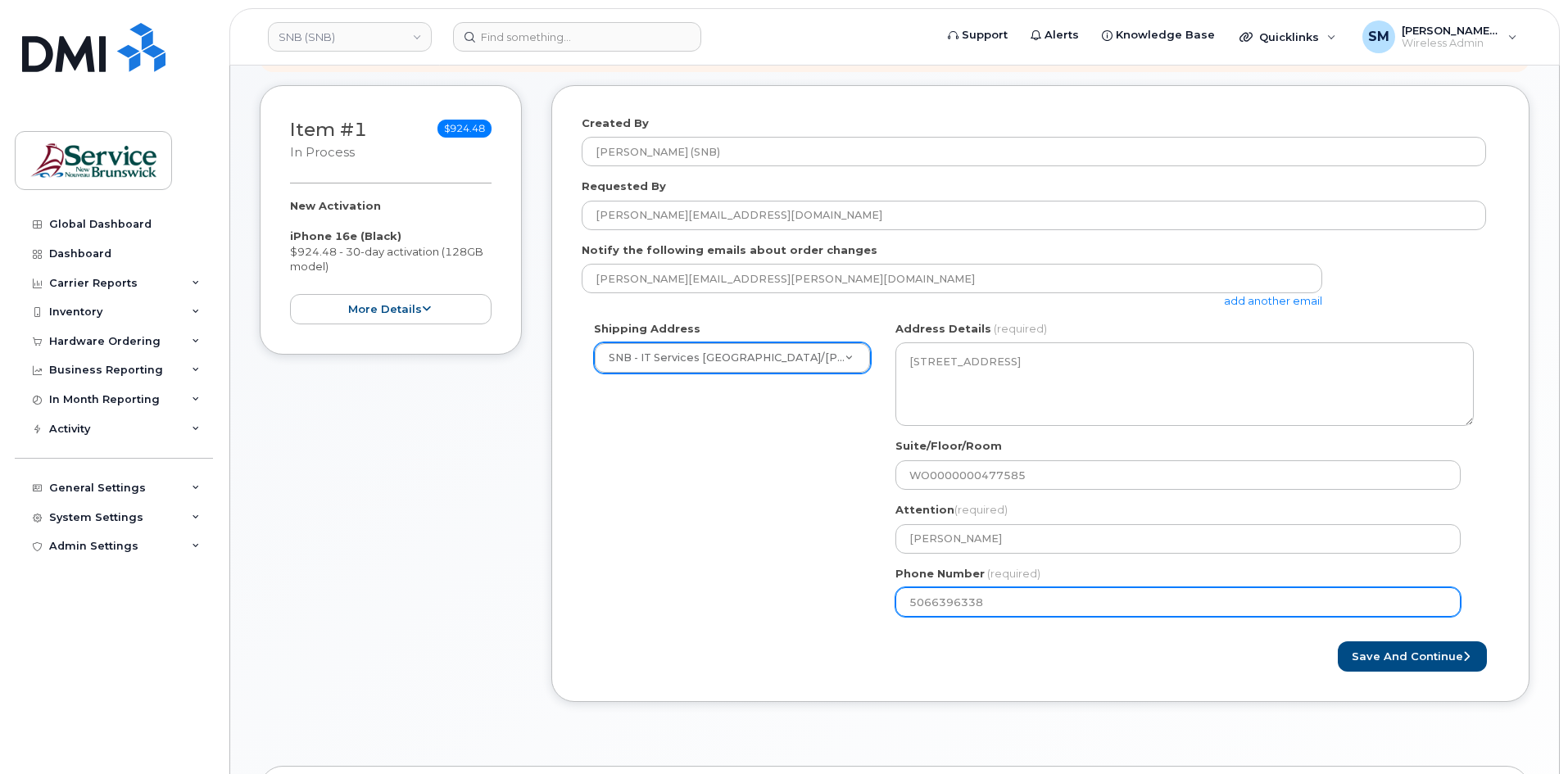
scroll to position [328, 0]
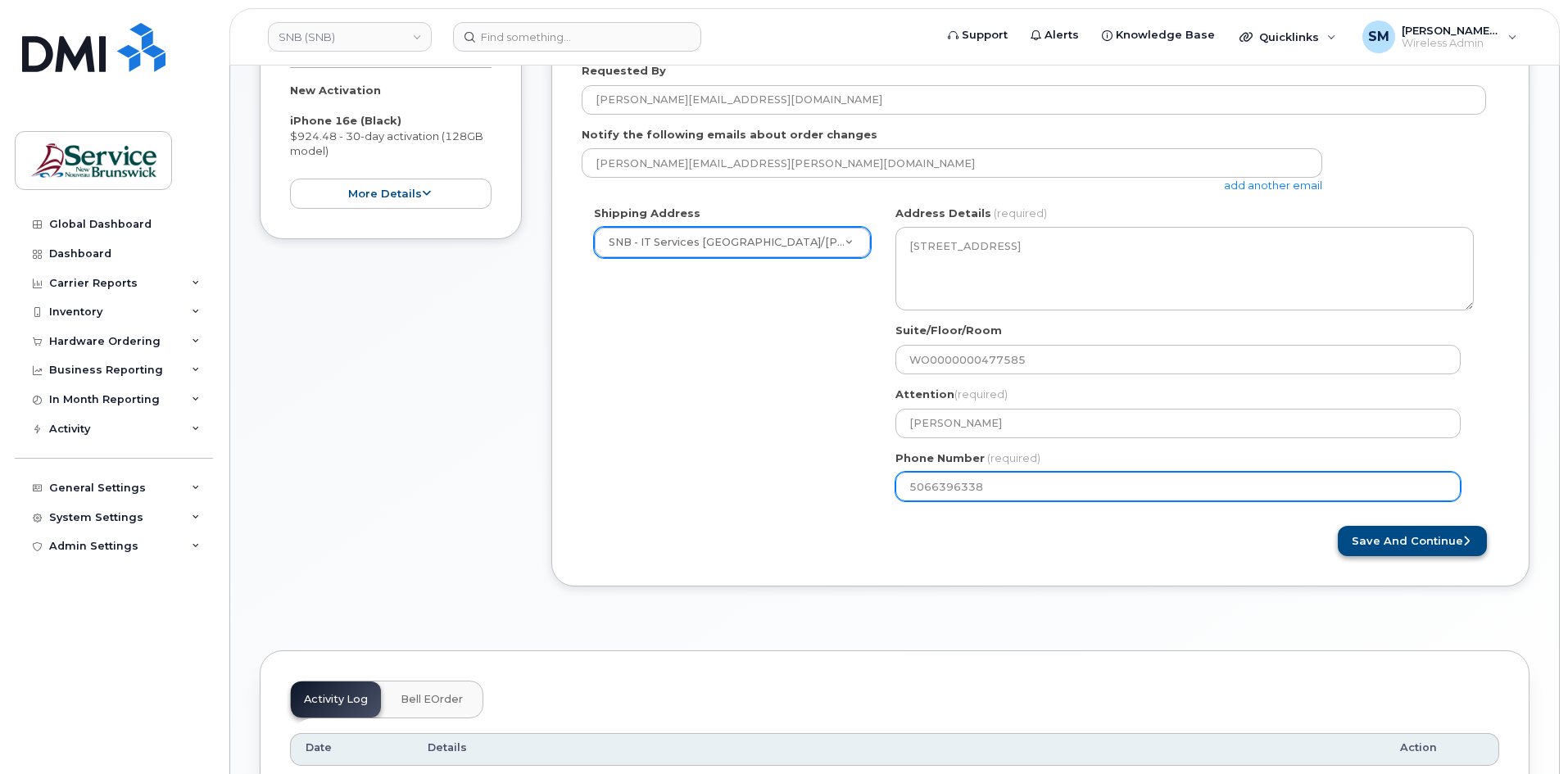
type input "5066396338"
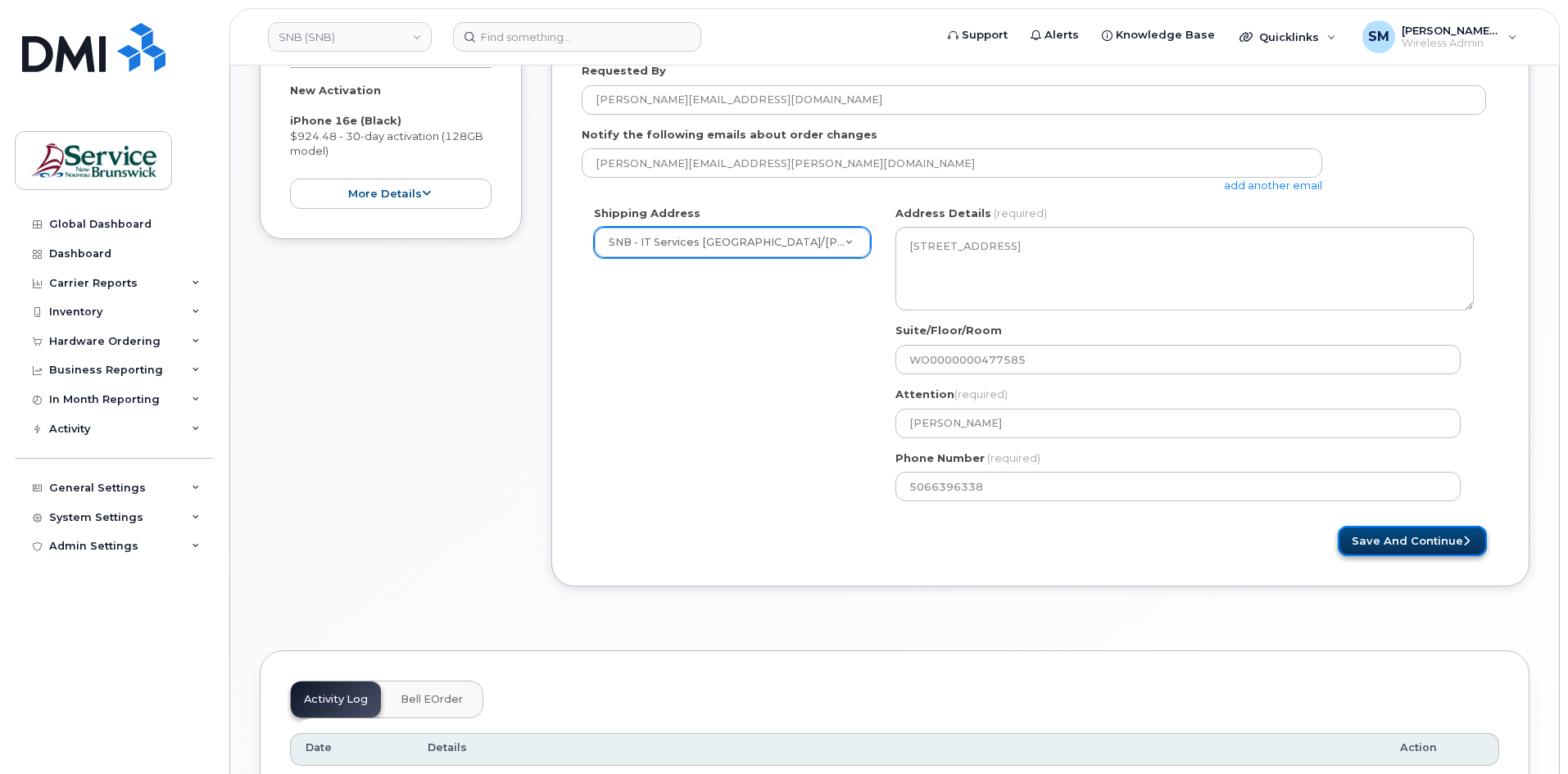
click at [1434, 544] on button "Save and Continue" at bounding box center [1412, 541] width 149 height 30
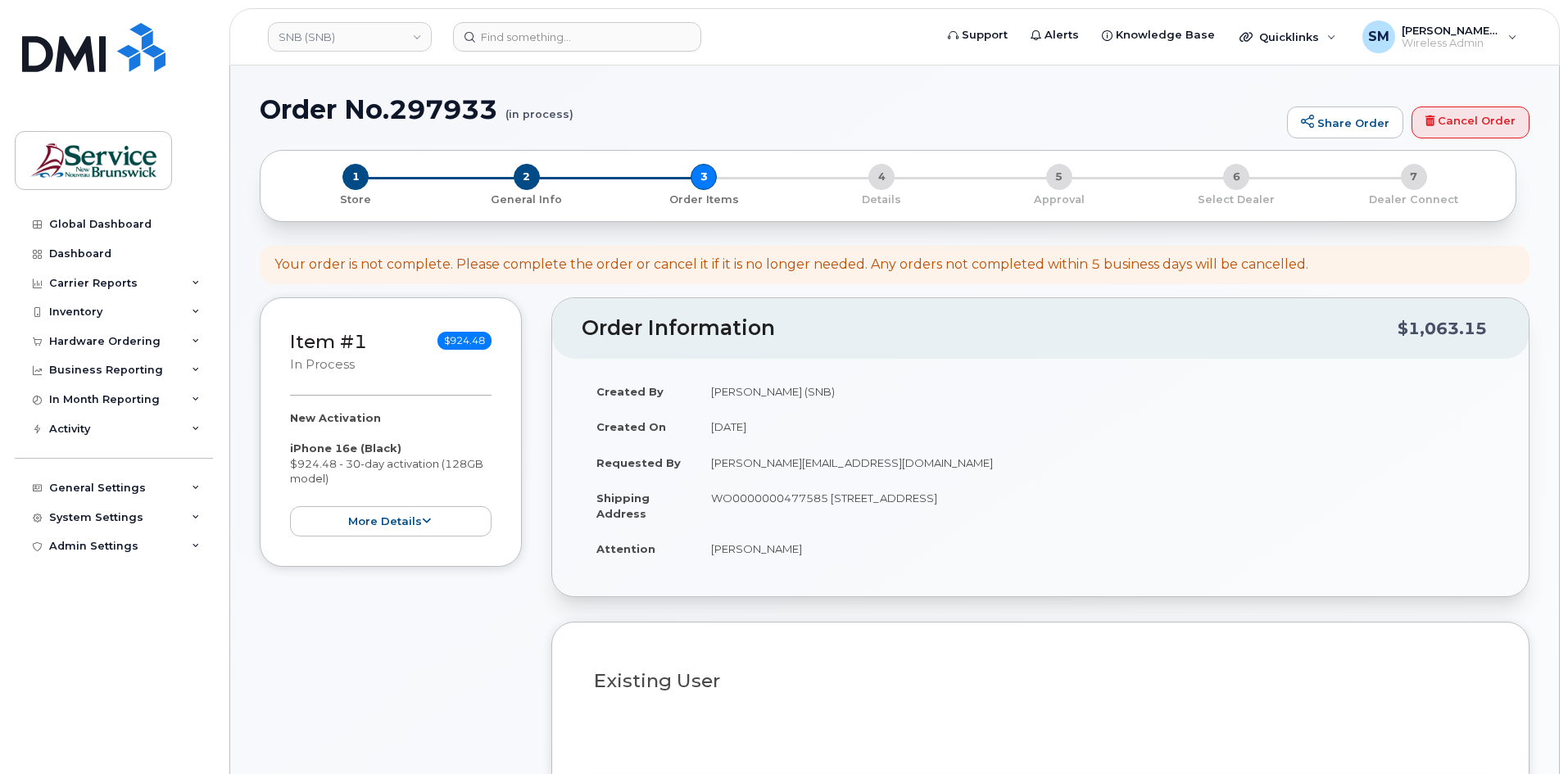
select select
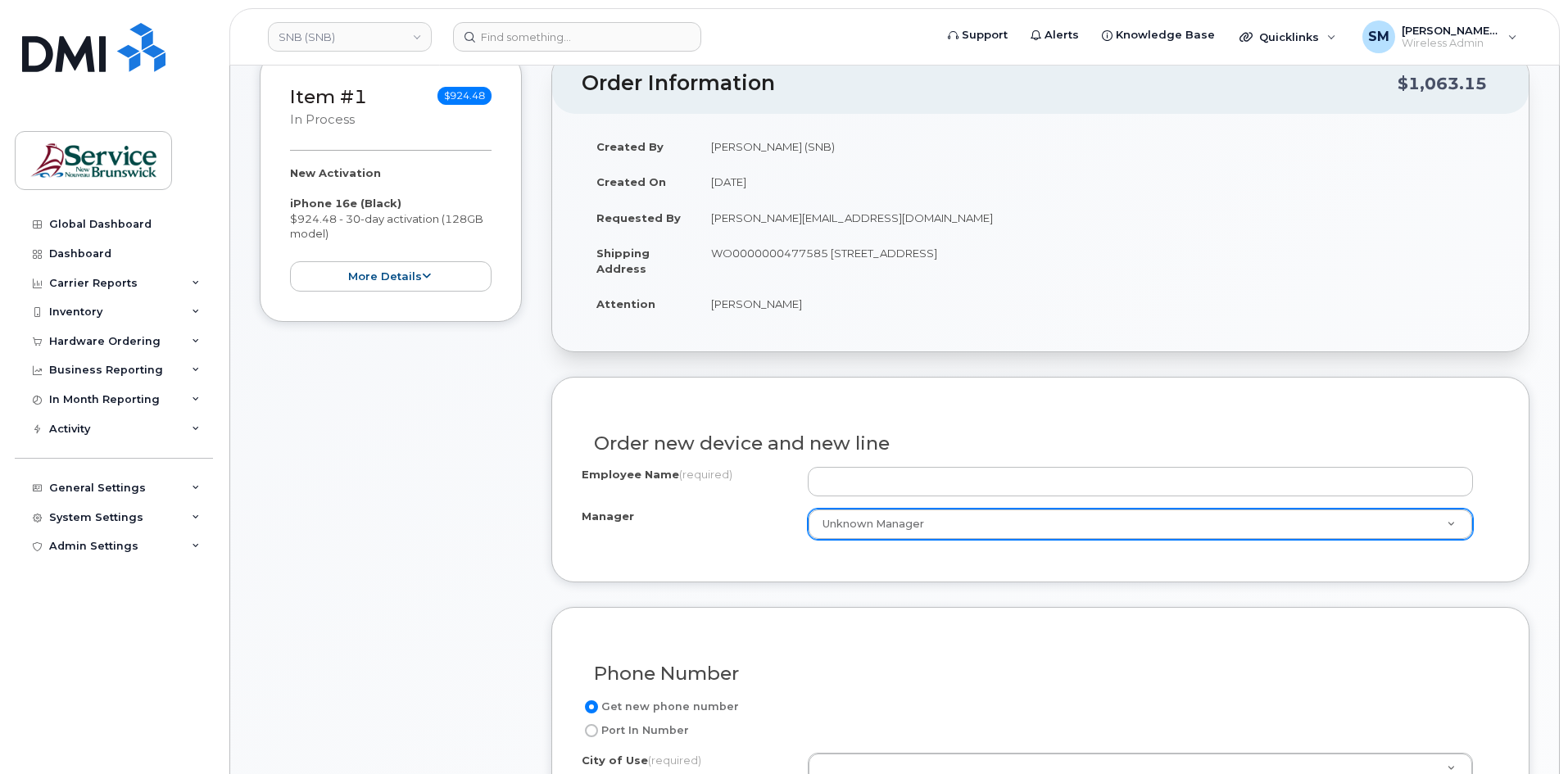
scroll to position [246, 0]
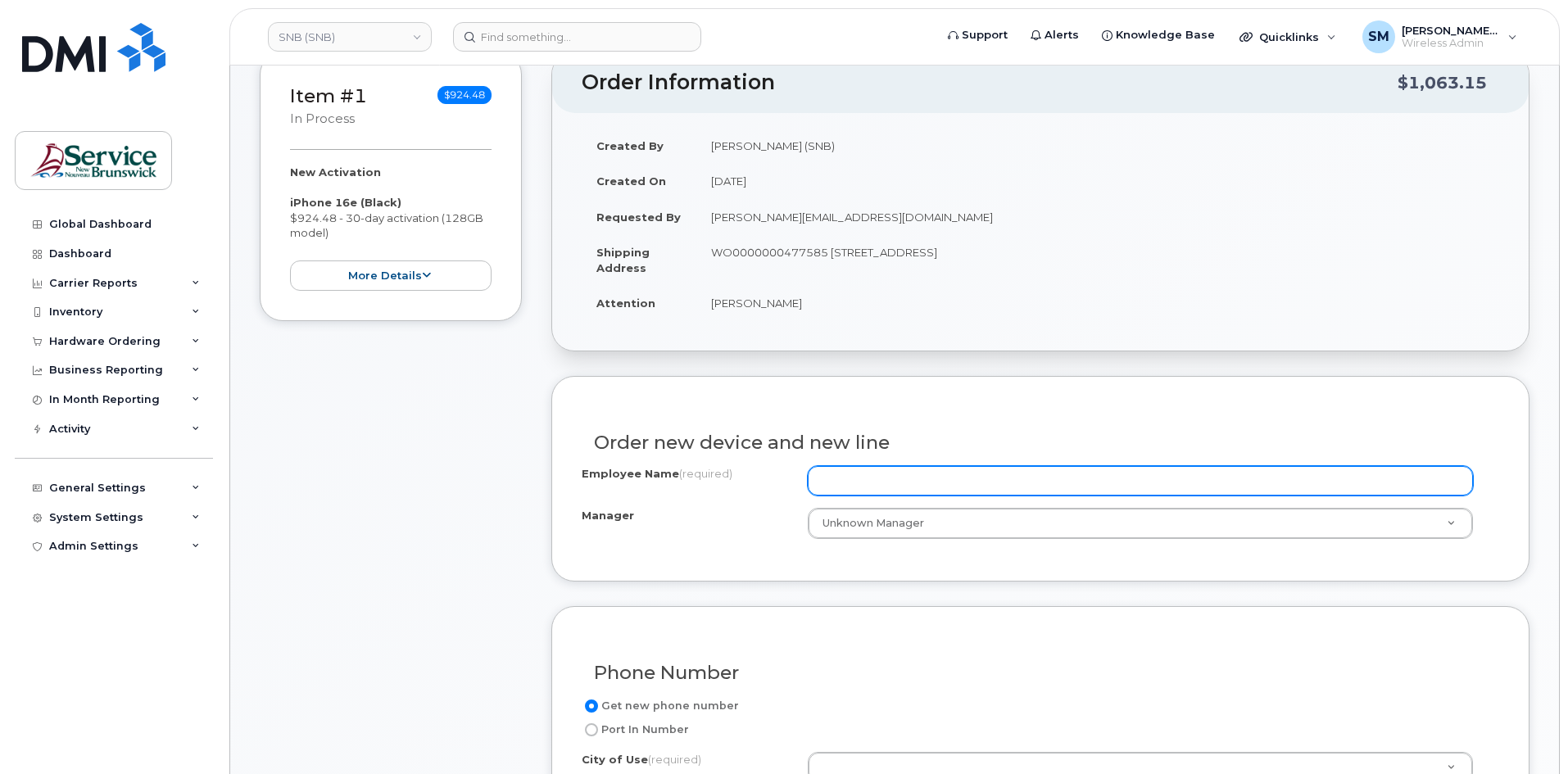
click at [852, 491] on input "Employee Name (required)" at bounding box center [1140, 480] width 665 height 29
paste input "[PERSON_NAME]"
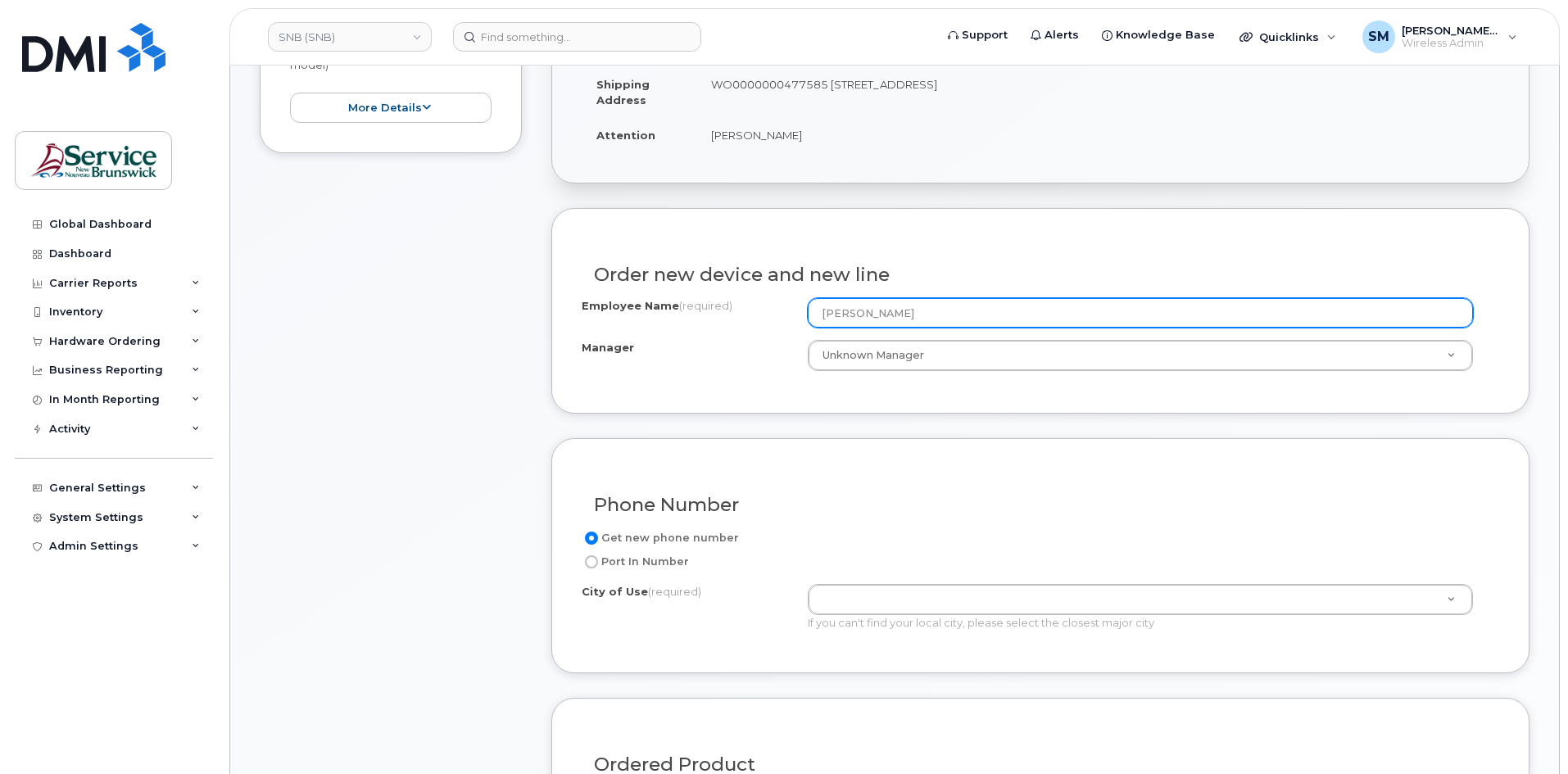
scroll to position [492, 0]
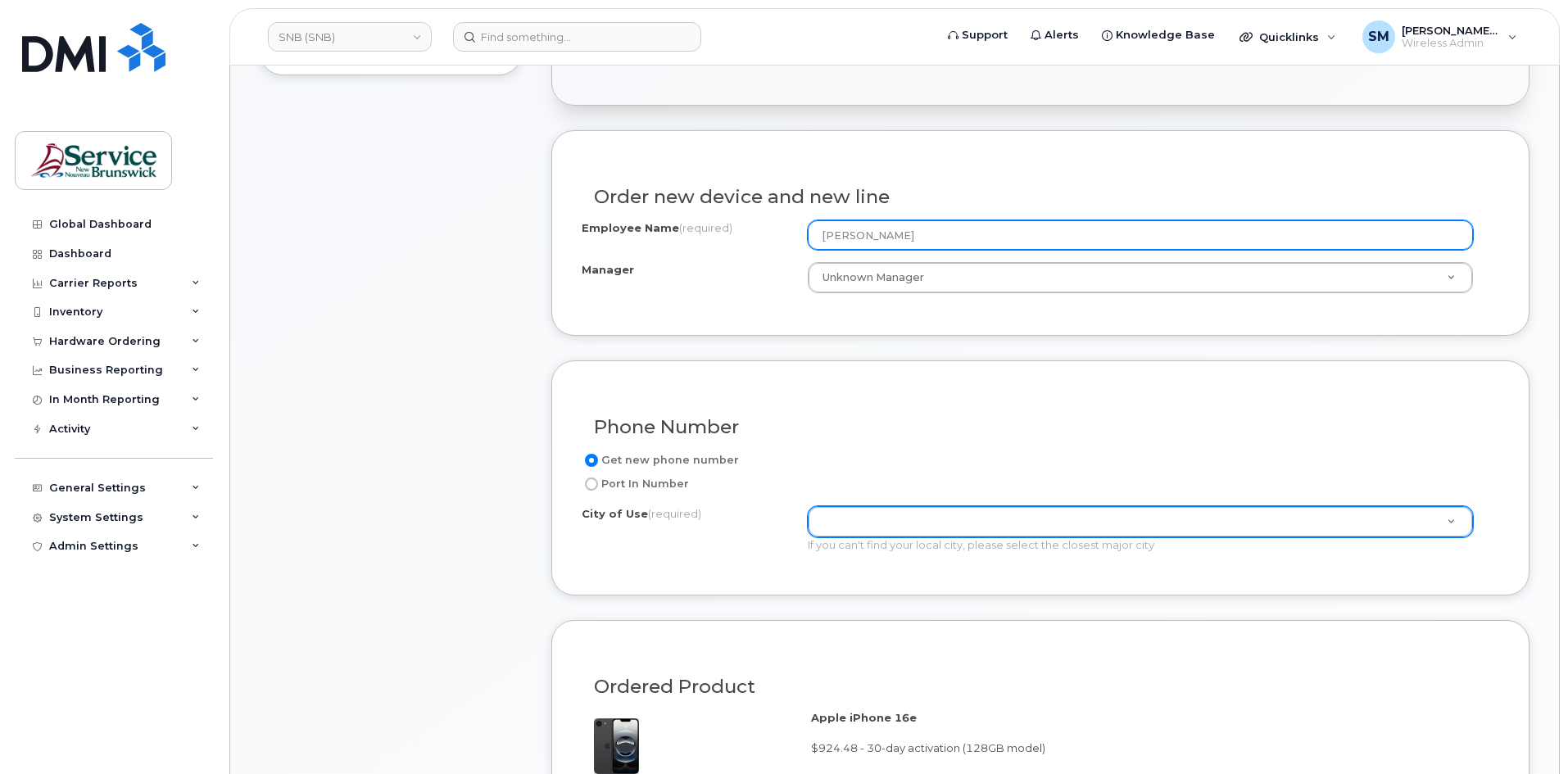
type input "[PERSON_NAME]"
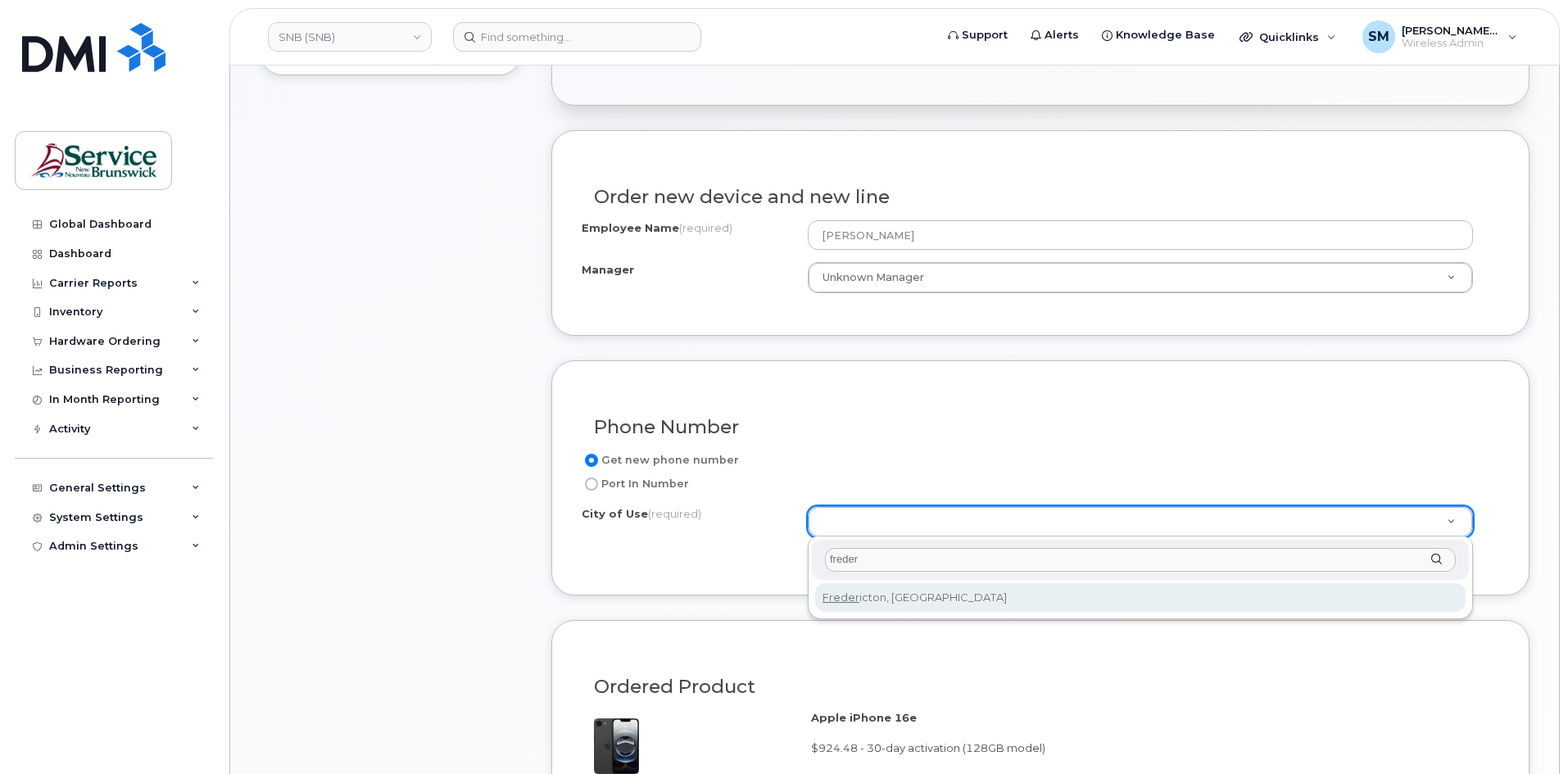
type input "freder"
type input "1578"
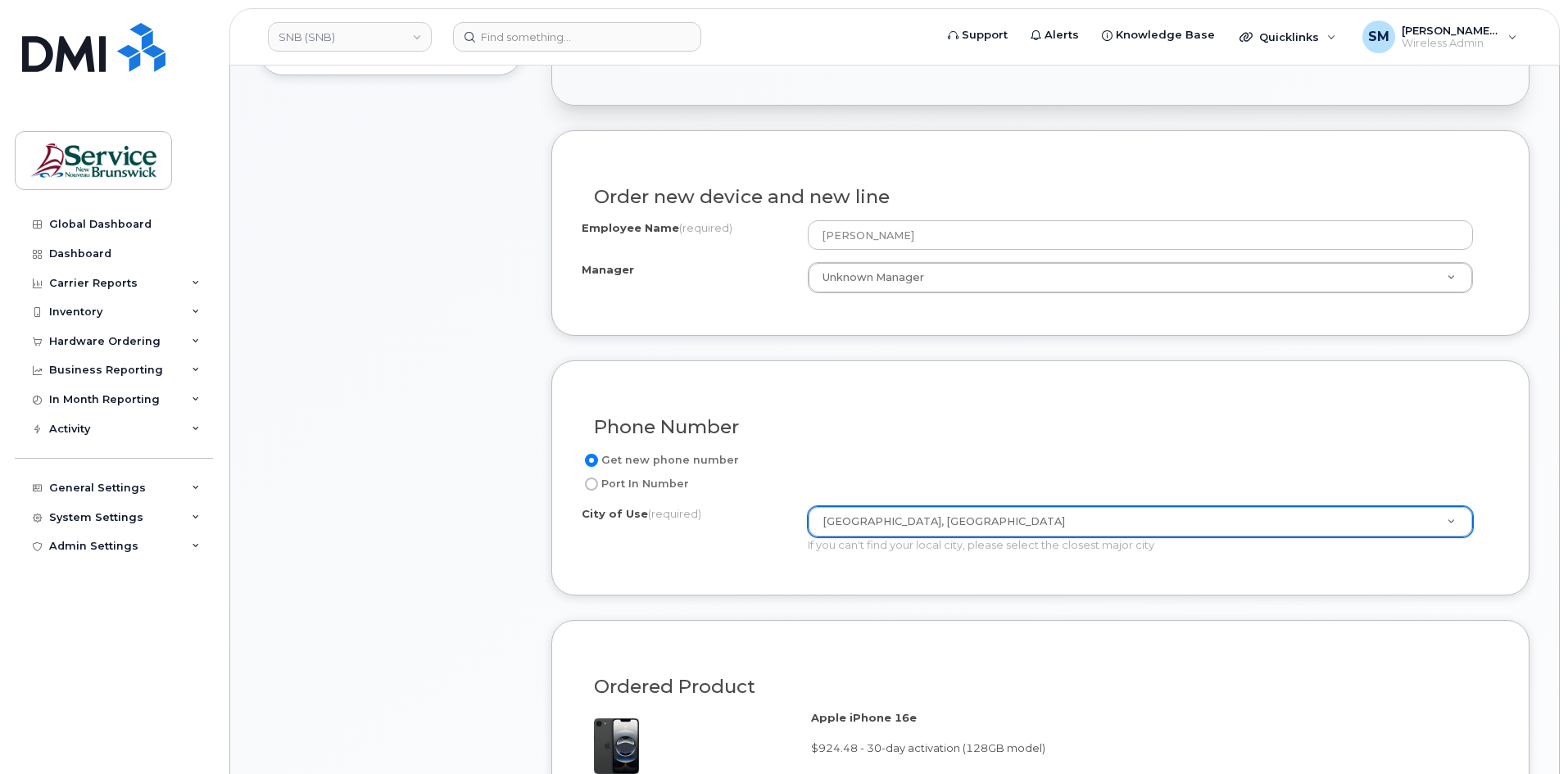
scroll to position [819, 0]
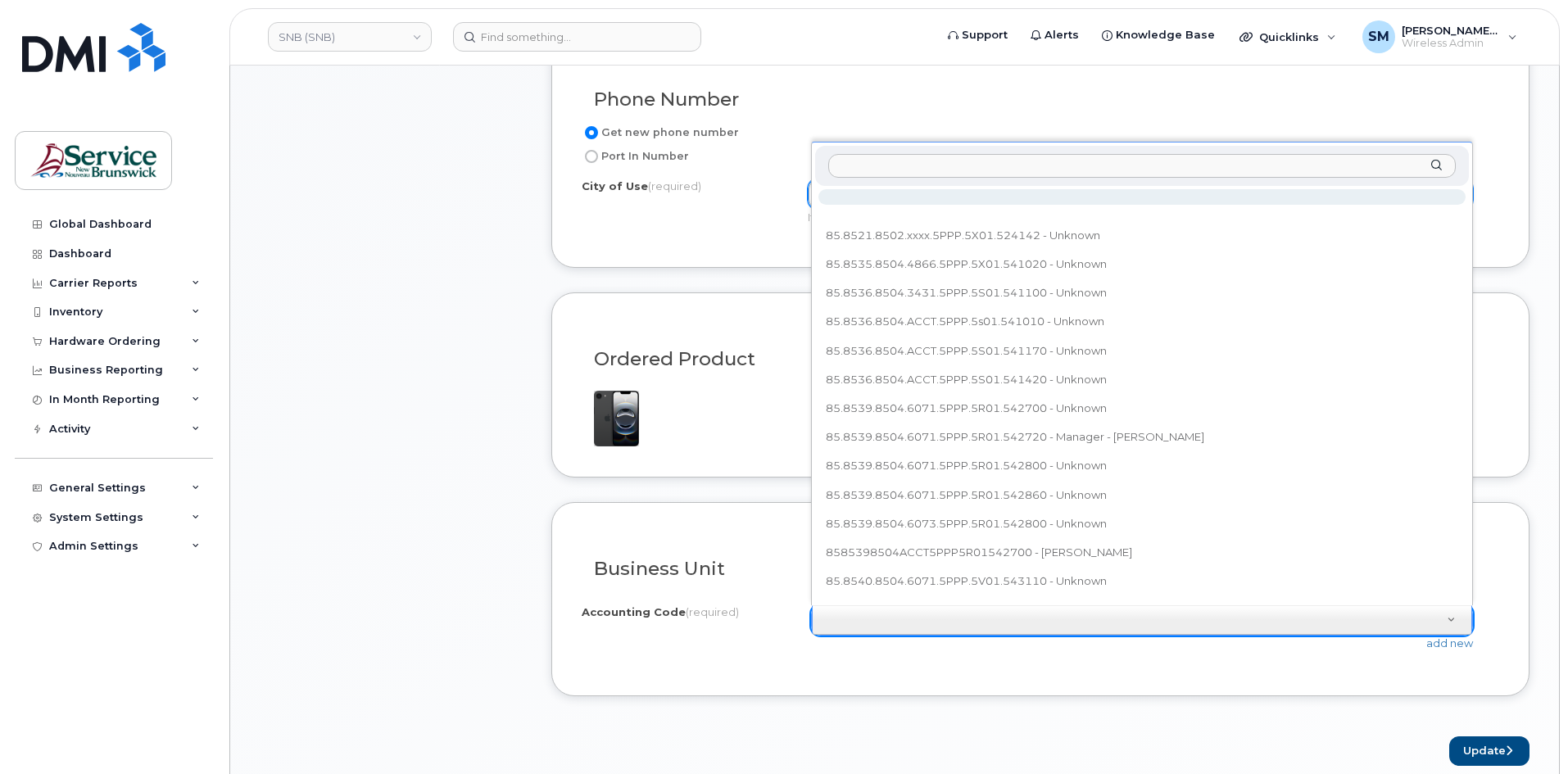
type input "85.8519.8502.6066.5PPP.5X01.522400"
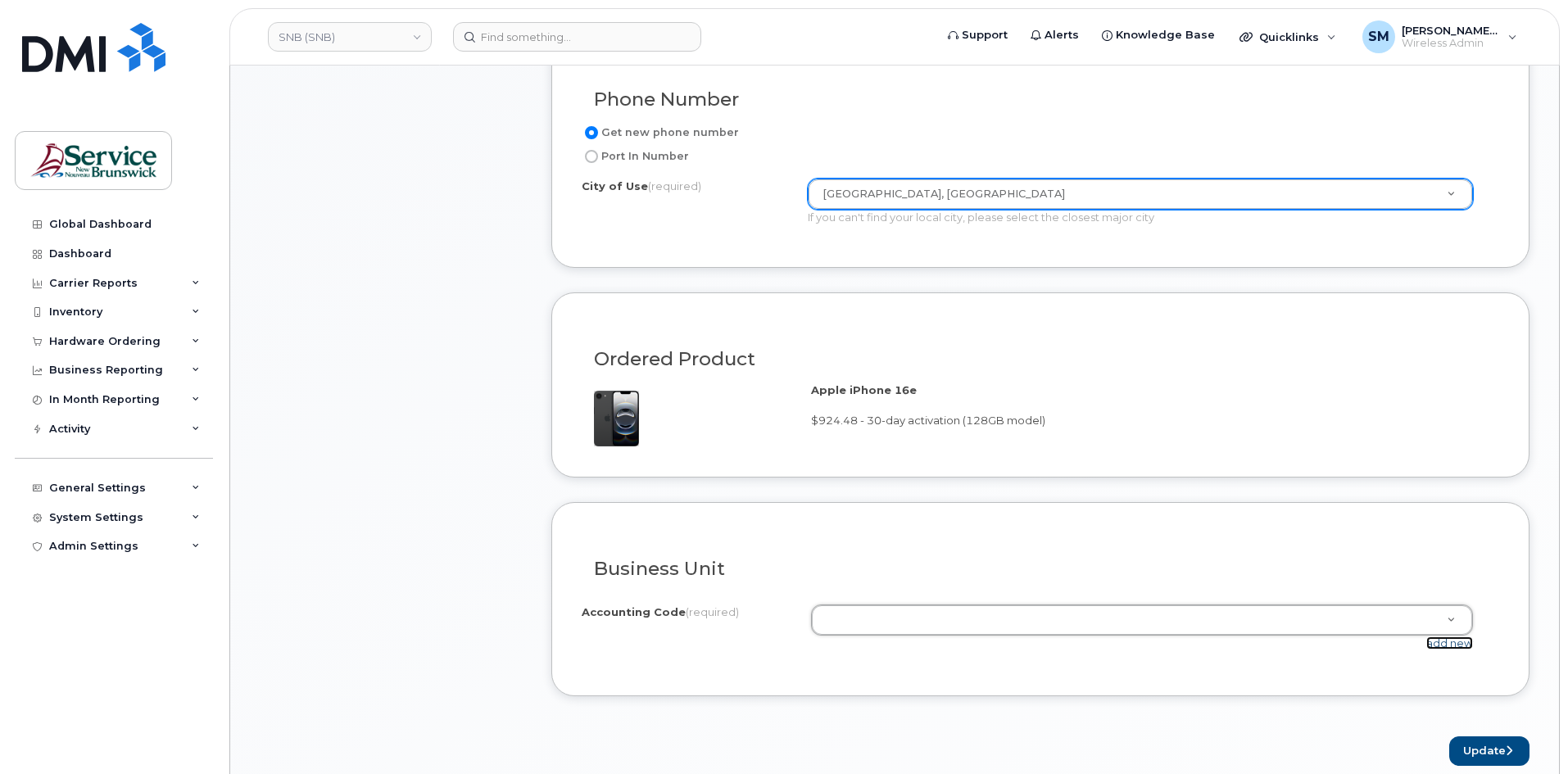
click at [1448, 641] on link "add new" at bounding box center [1449, 643] width 47 height 13
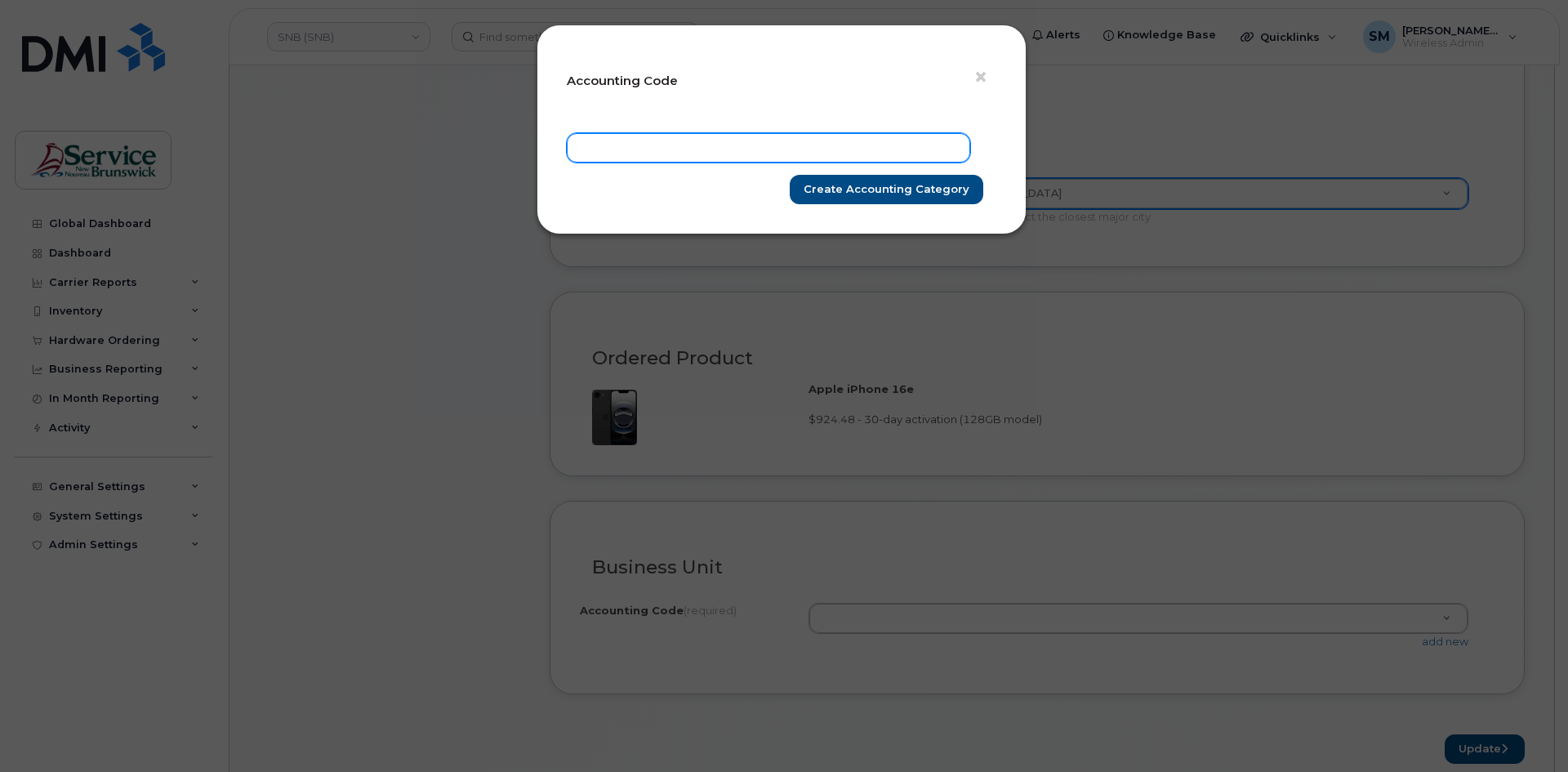
click at [739, 144] on input "text" at bounding box center [769, 147] width 404 height 29
paste input "85.8519.8502.6066.5PPP.5X01.522400"
type input "85.8519.8502.6066.5PPP.5X01.522400"
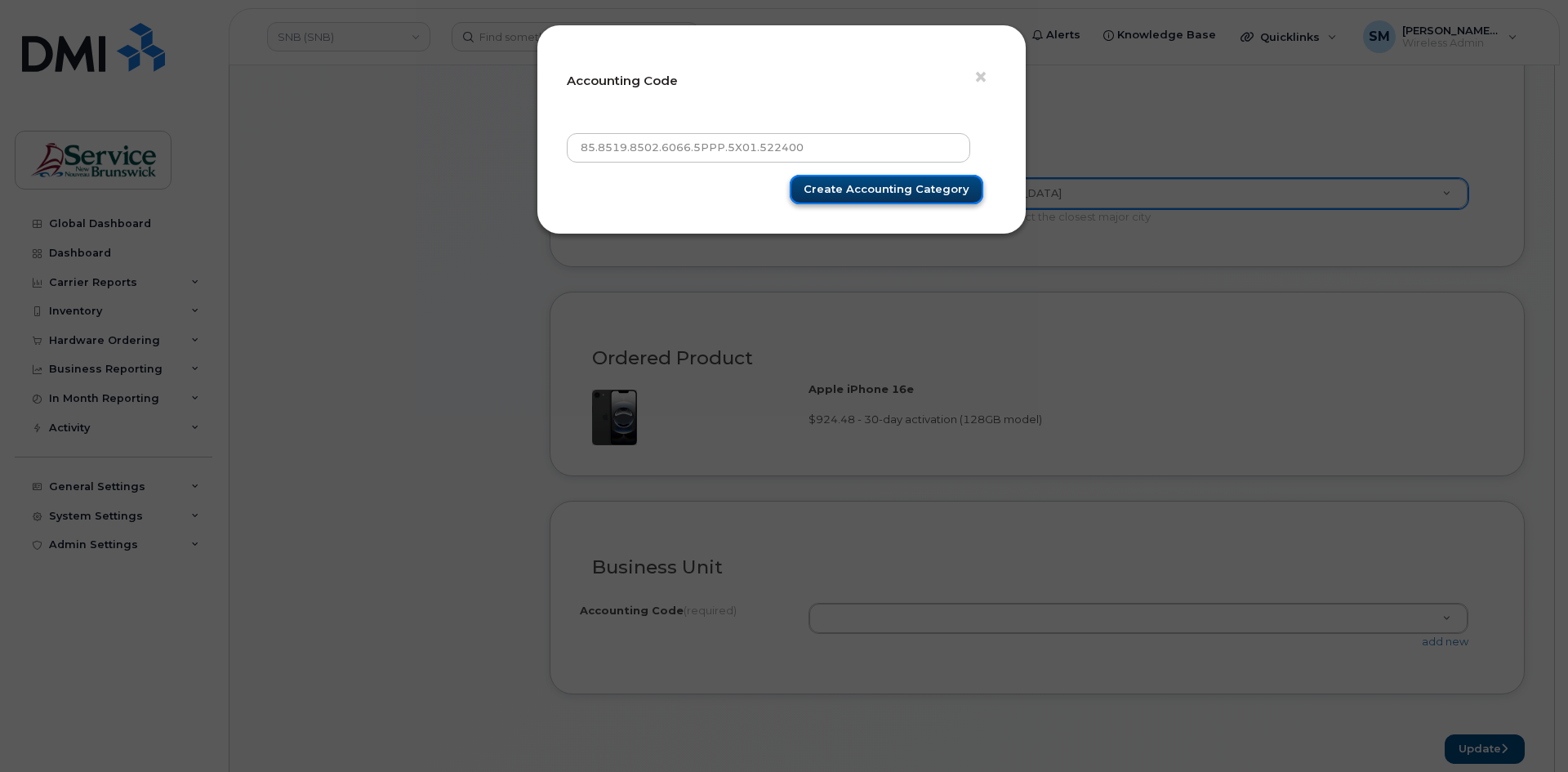
click at [901, 202] on input "Create Accounting category" at bounding box center [887, 190] width 194 height 30
type input "Create Accounting category"
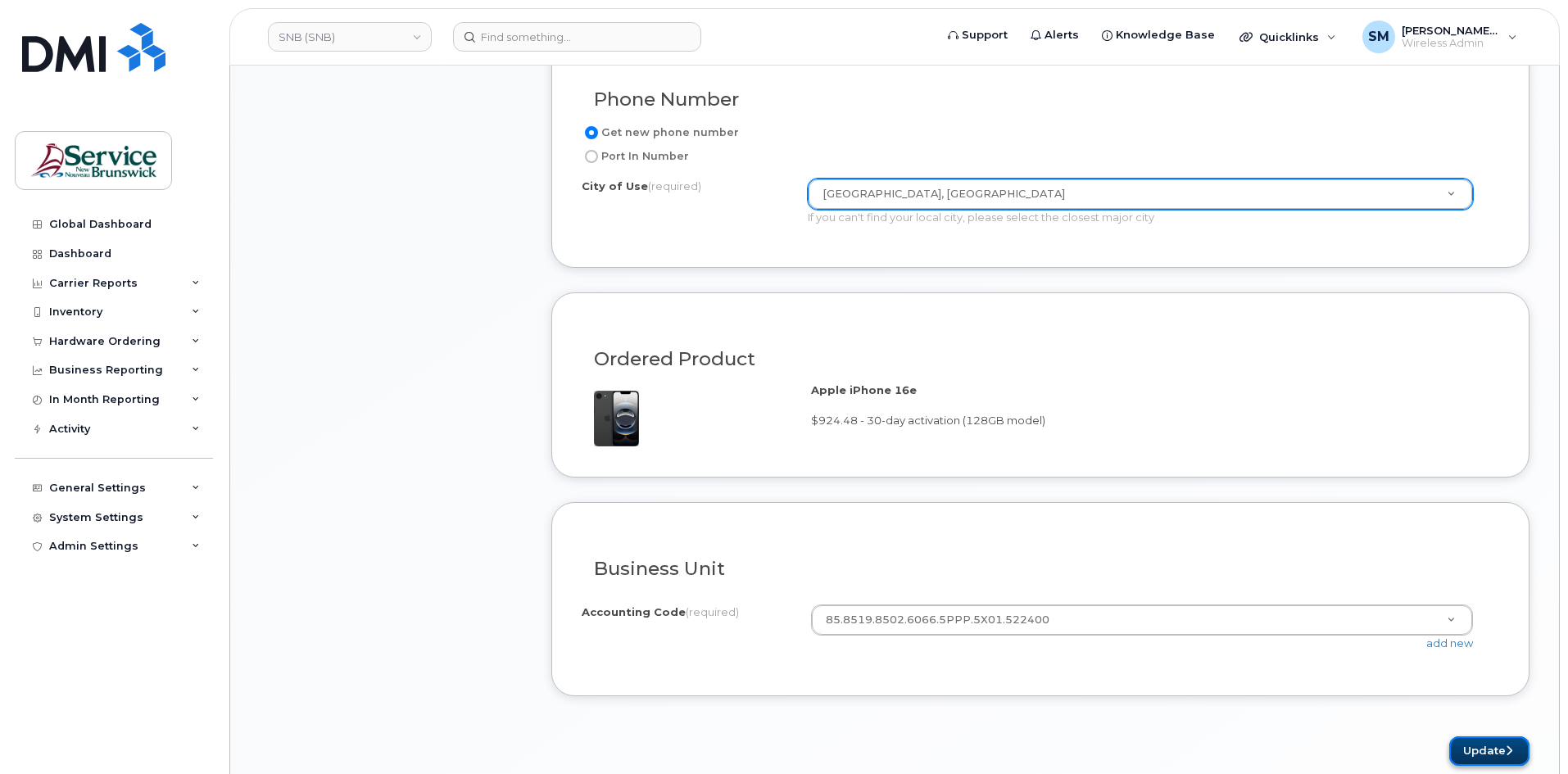
click at [1479, 750] on button "Update" at bounding box center [1489, 752] width 80 height 30
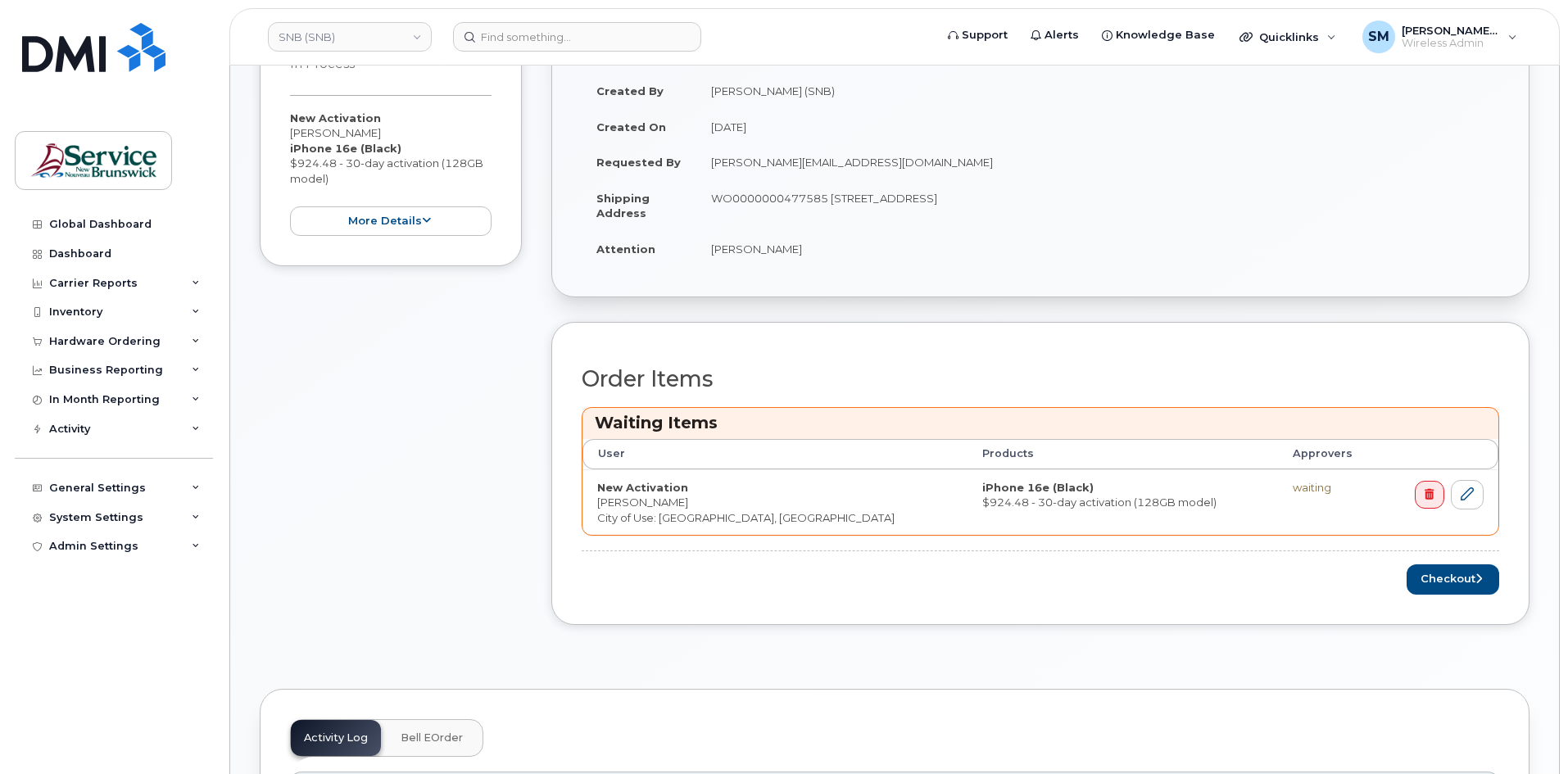
scroll to position [492, 0]
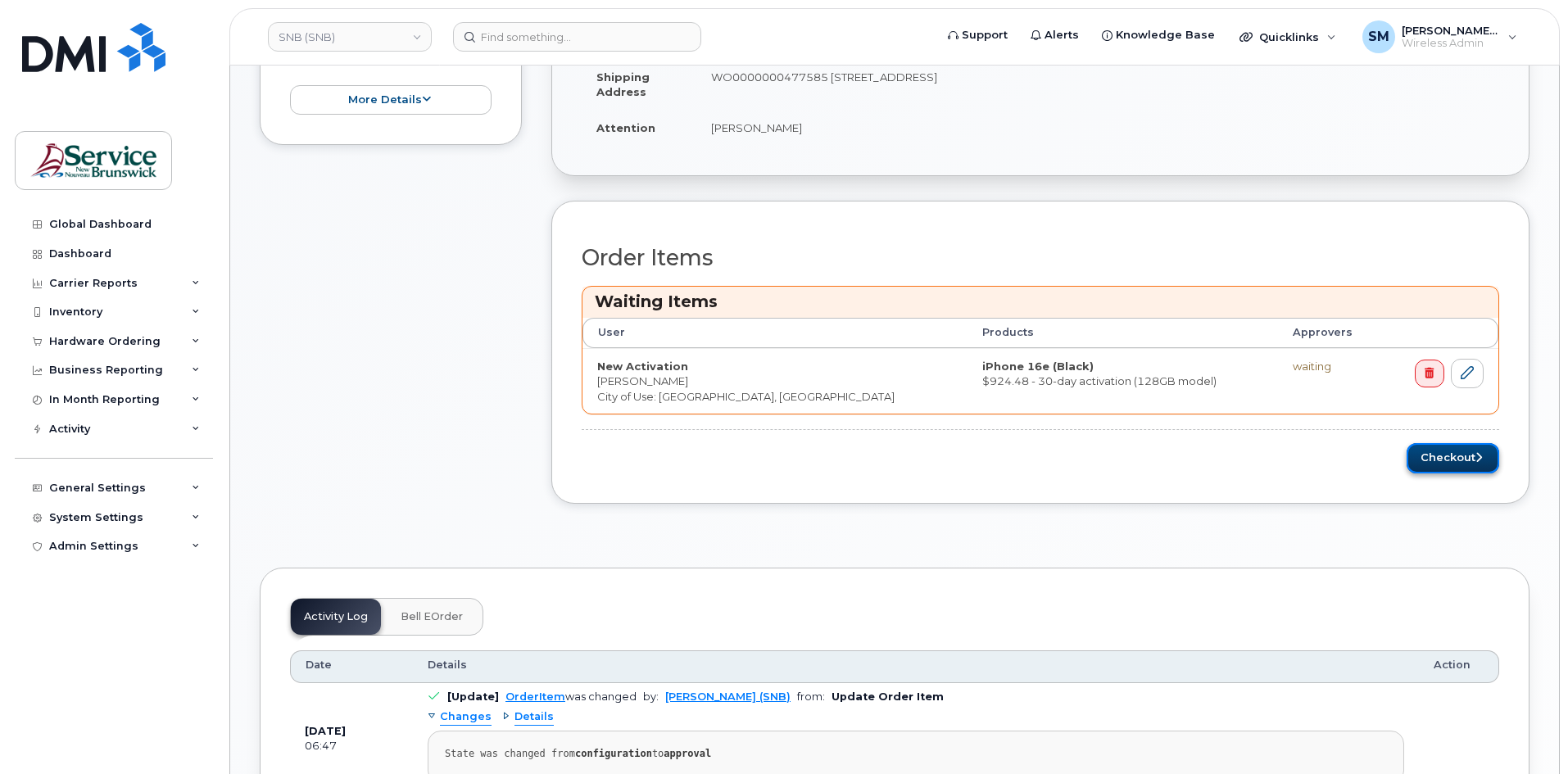
click at [1426, 450] on button "Checkout" at bounding box center [1452, 458] width 93 height 30
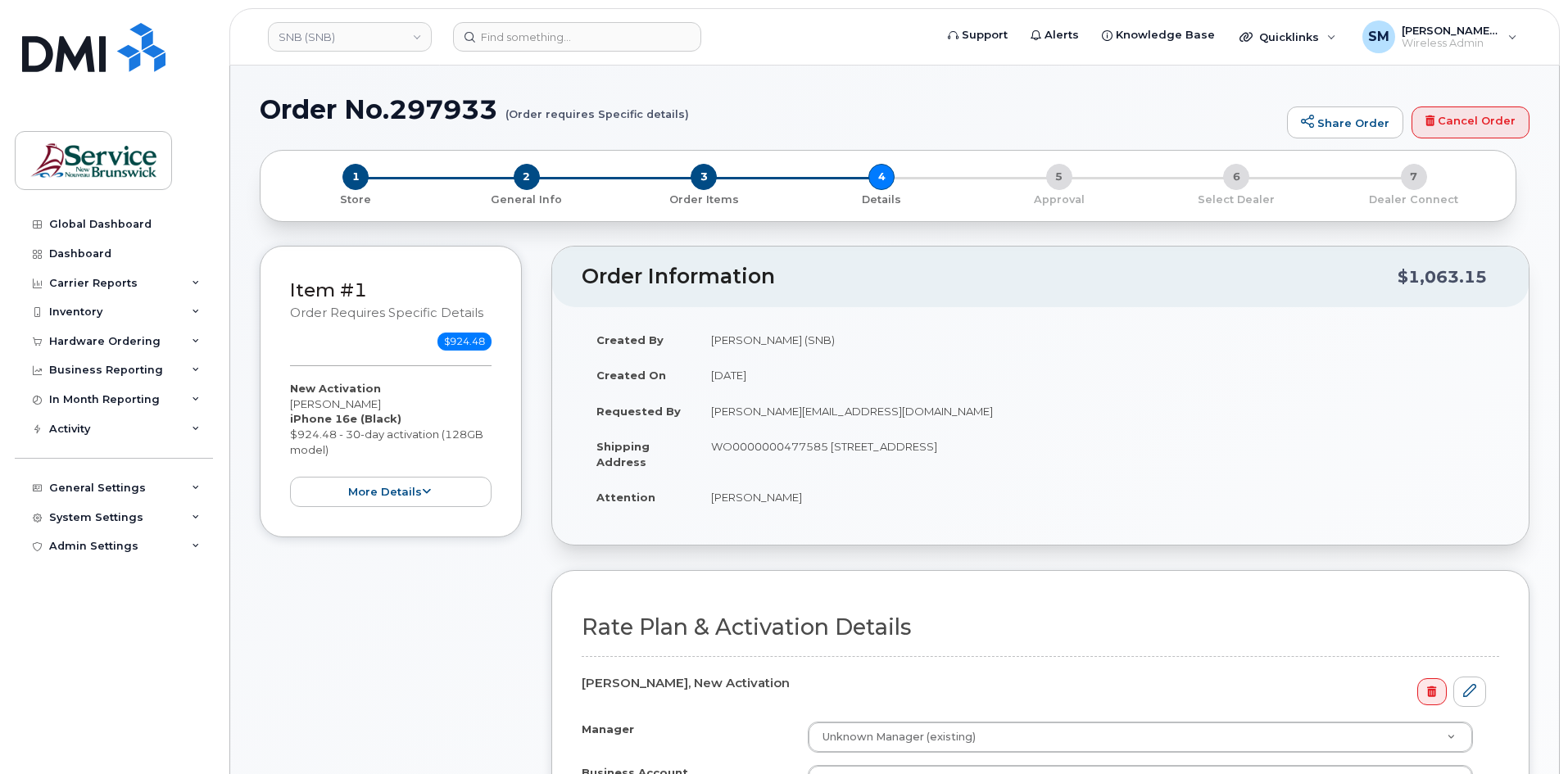
scroll to position [410, 0]
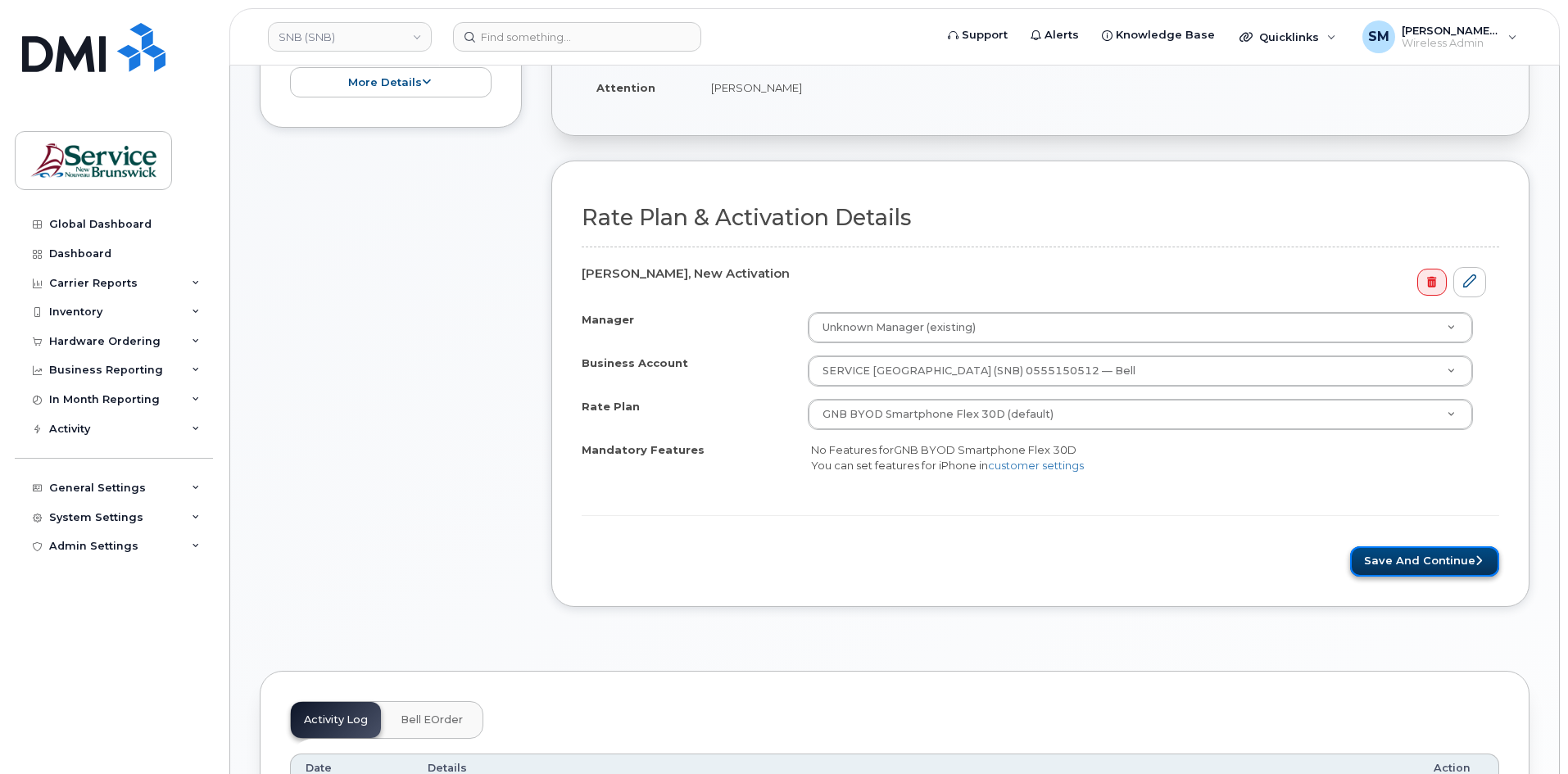
click at [1444, 560] on button "Save and Continue" at bounding box center [1425, 562] width 149 height 30
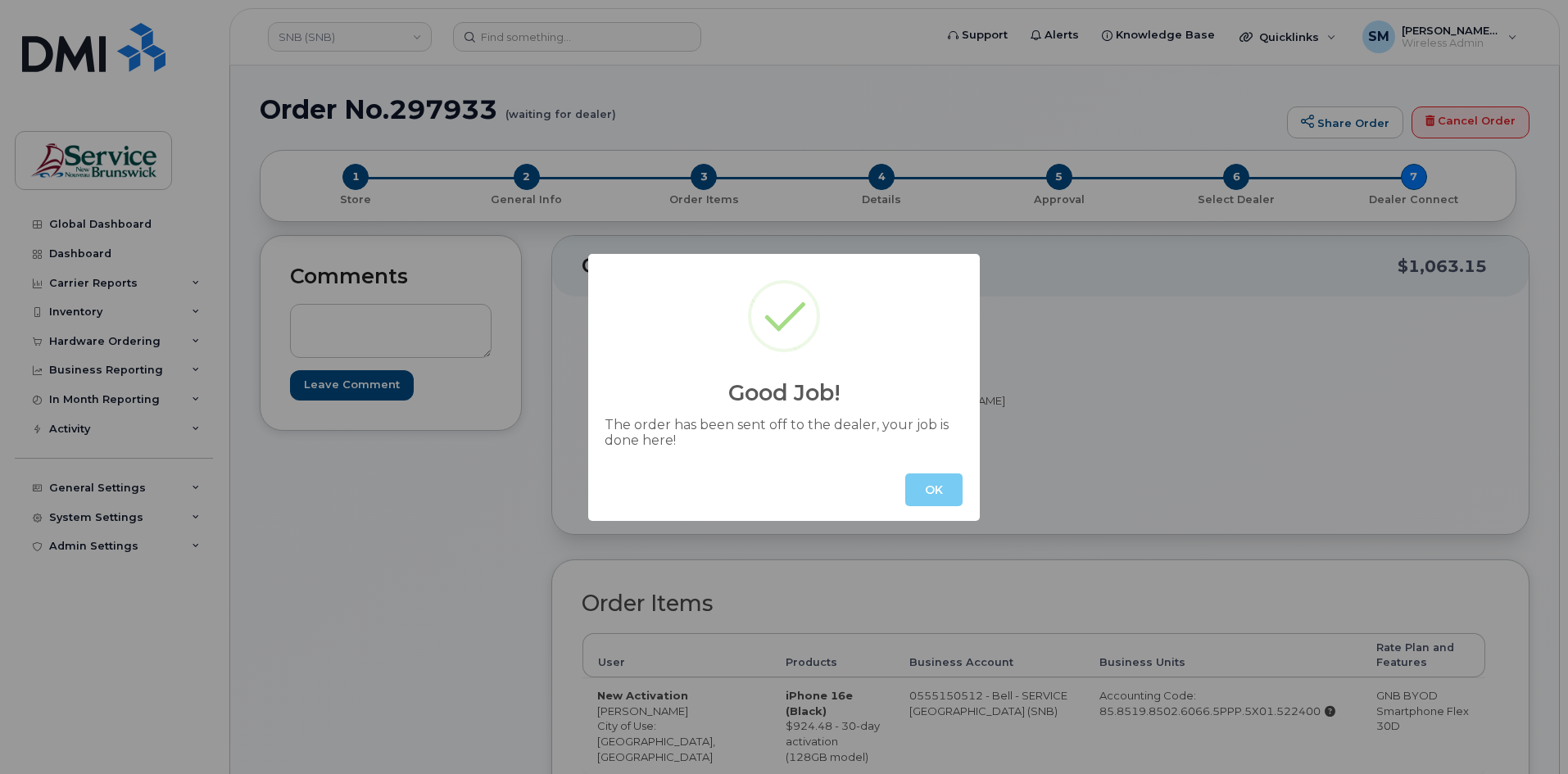
click at [926, 492] on button "OK" at bounding box center [934, 489] width 57 height 33
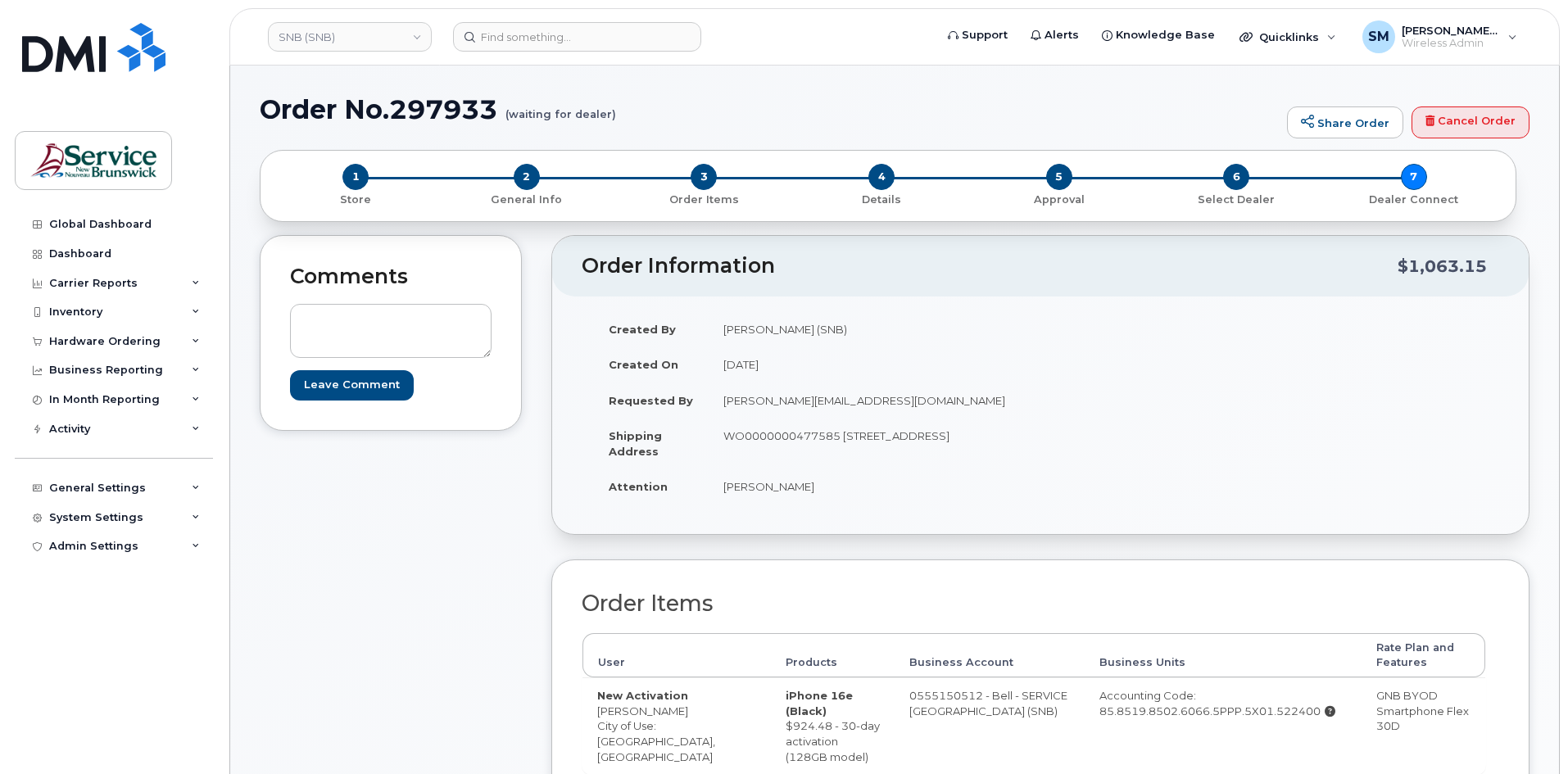
click at [501, 18] on header "SNB (SNB) Support Alerts Knowledge Base Quicklinks Suspend / Cancel Device Chan…" at bounding box center [894, 36] width 1330 height 57
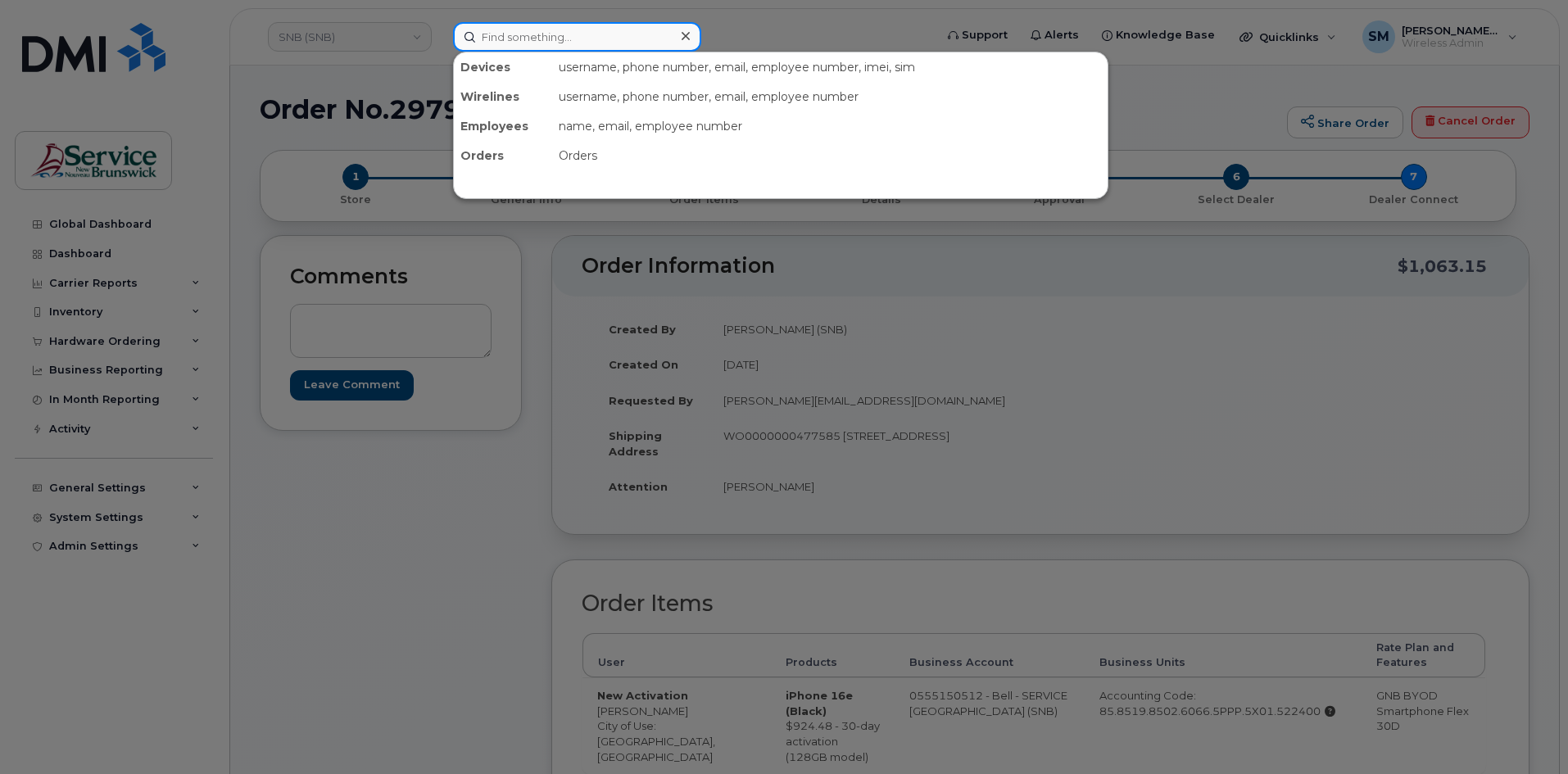
click at [501, 25] on input at bounding box center [577, 36] width 249 height 29
paste input "[PHONE_NUMBER]"
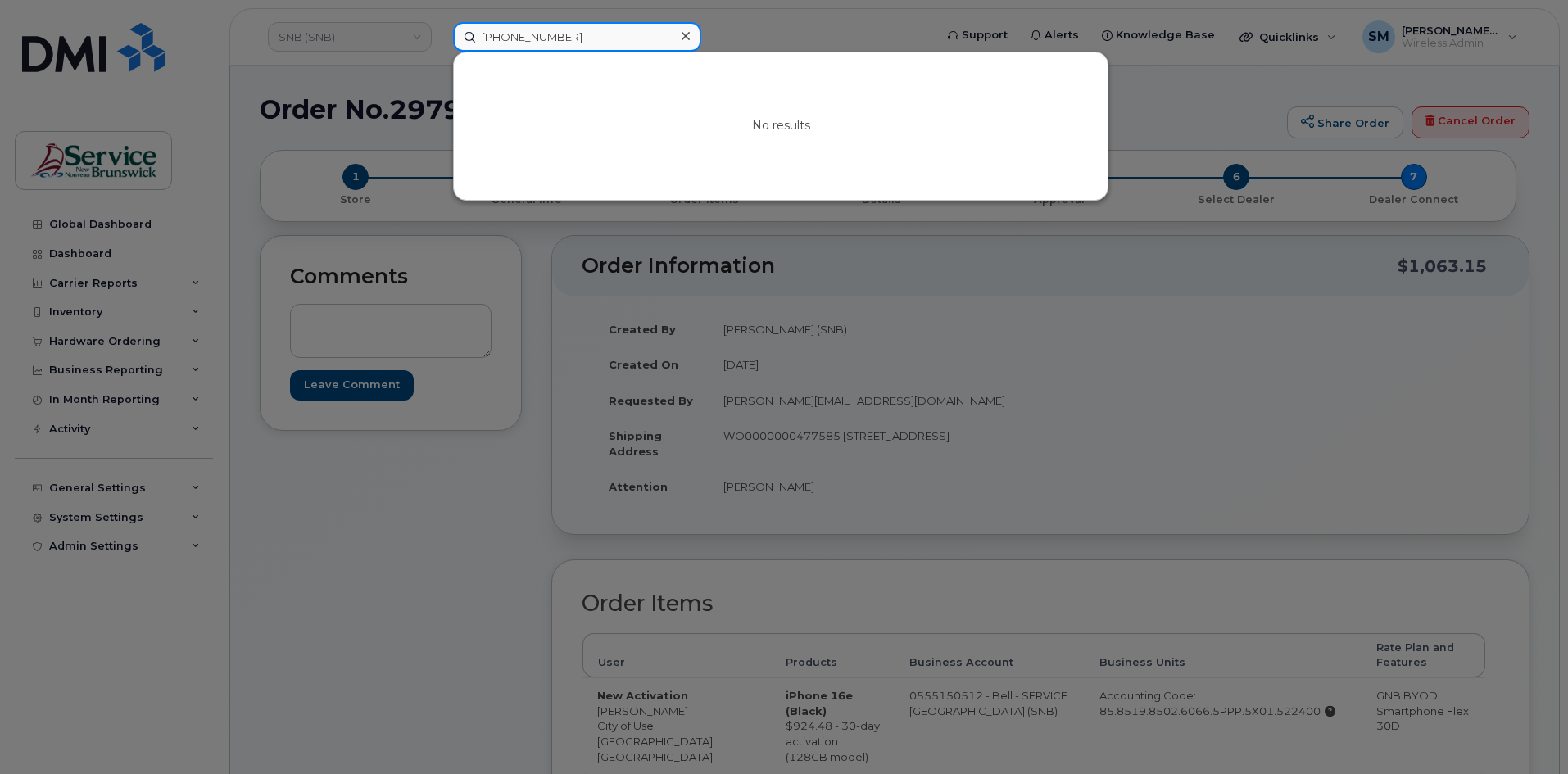
click at [532, 39] on input "[PHONE_NUMBER]" at bounding box center [577, 36] width 249 height 29
drag, startPoint x: 565, startPoint y: 36, endPoint x: 477, endPoint y: 36, distance: 88.0
click at [477, 36] on input "5062925157" at bounding box center [577, 36] width 249 height 29
type input "5062925157"
